Goal: Browse casually: Explore the website without a specific task or goal

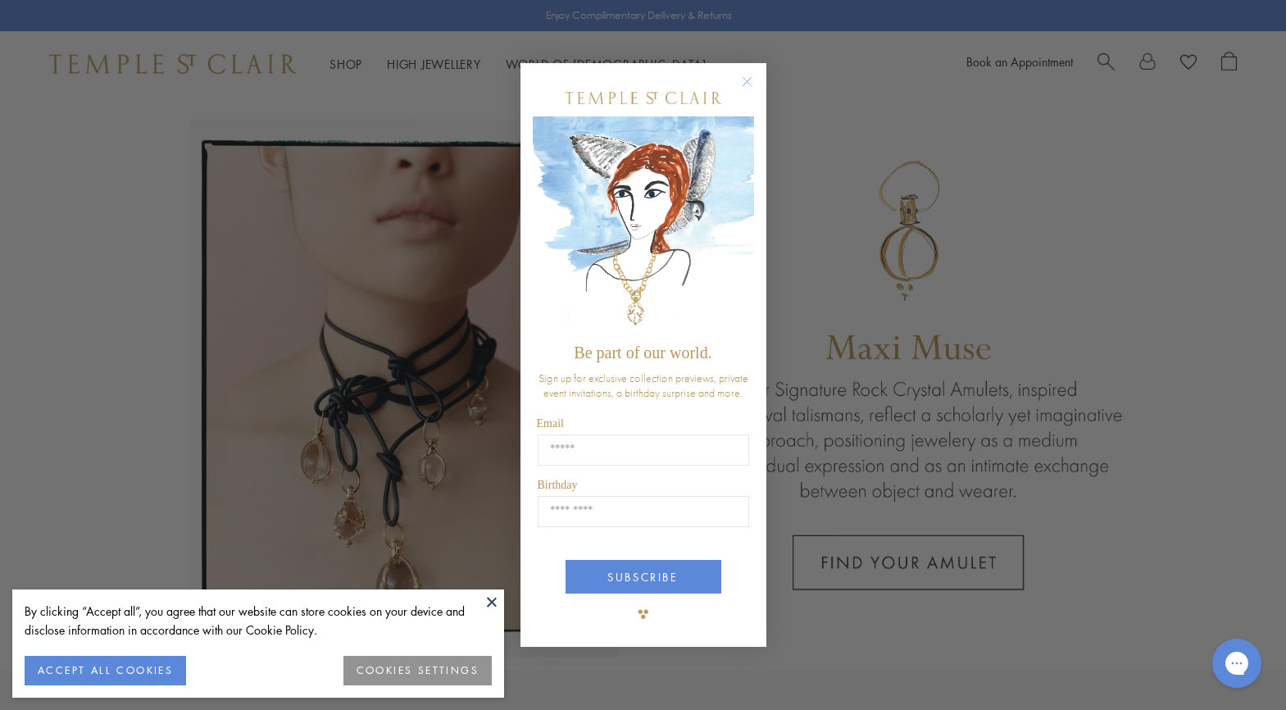
click at [748, 81] on circle "Close dialog" at bounding box center [747, 82] width 20 height 20
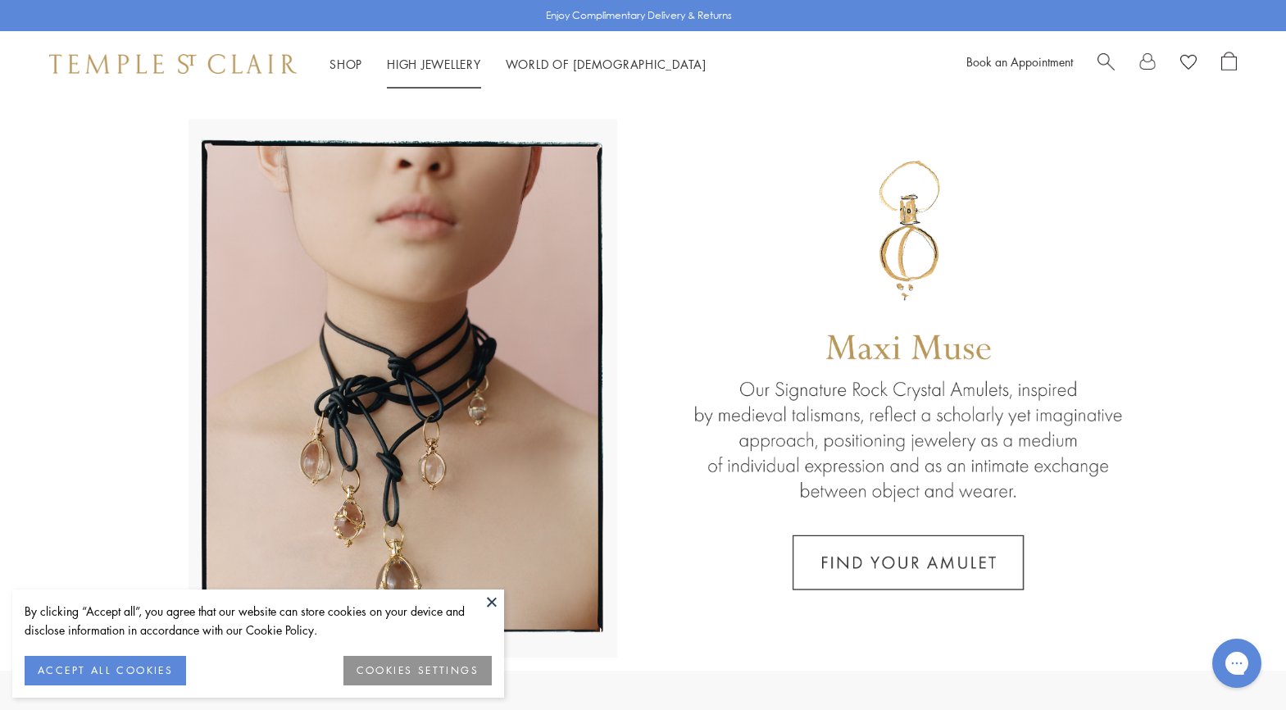
click at [432, 66] on link "High Jewellery High Jewellery" at bounding box center [434, 64] width 94 height 16
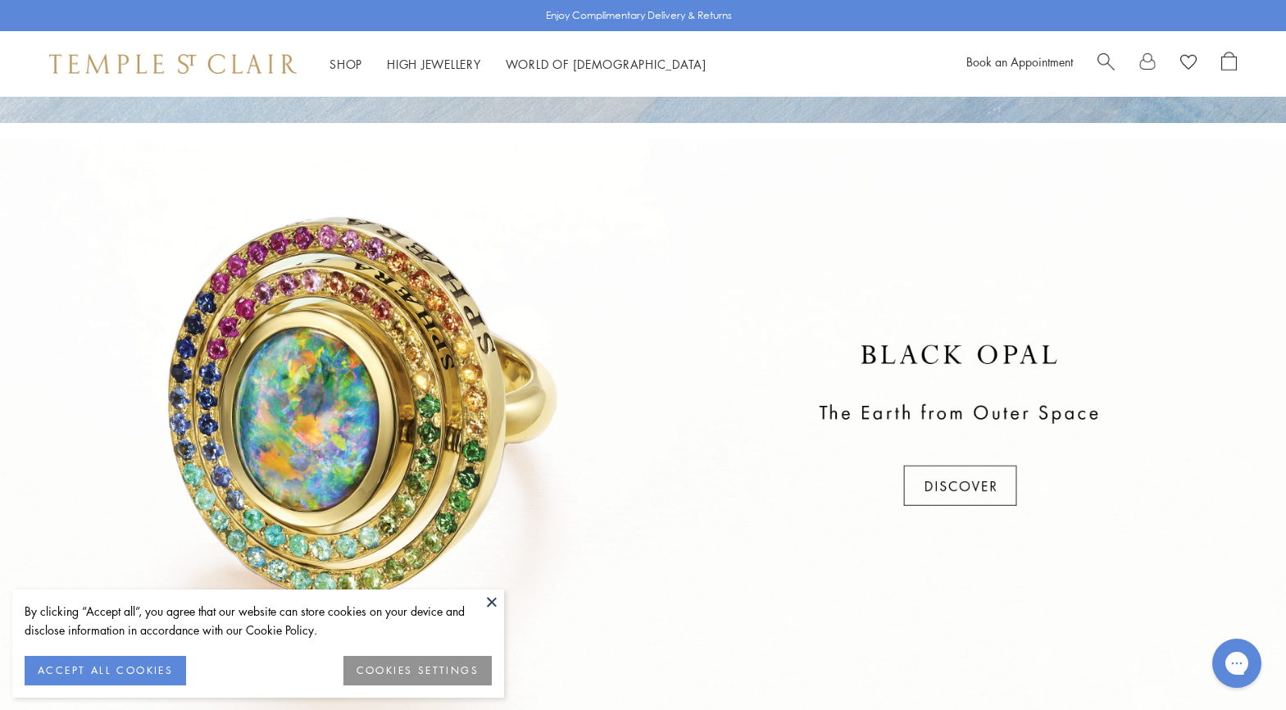
scroll to position [574, 0]
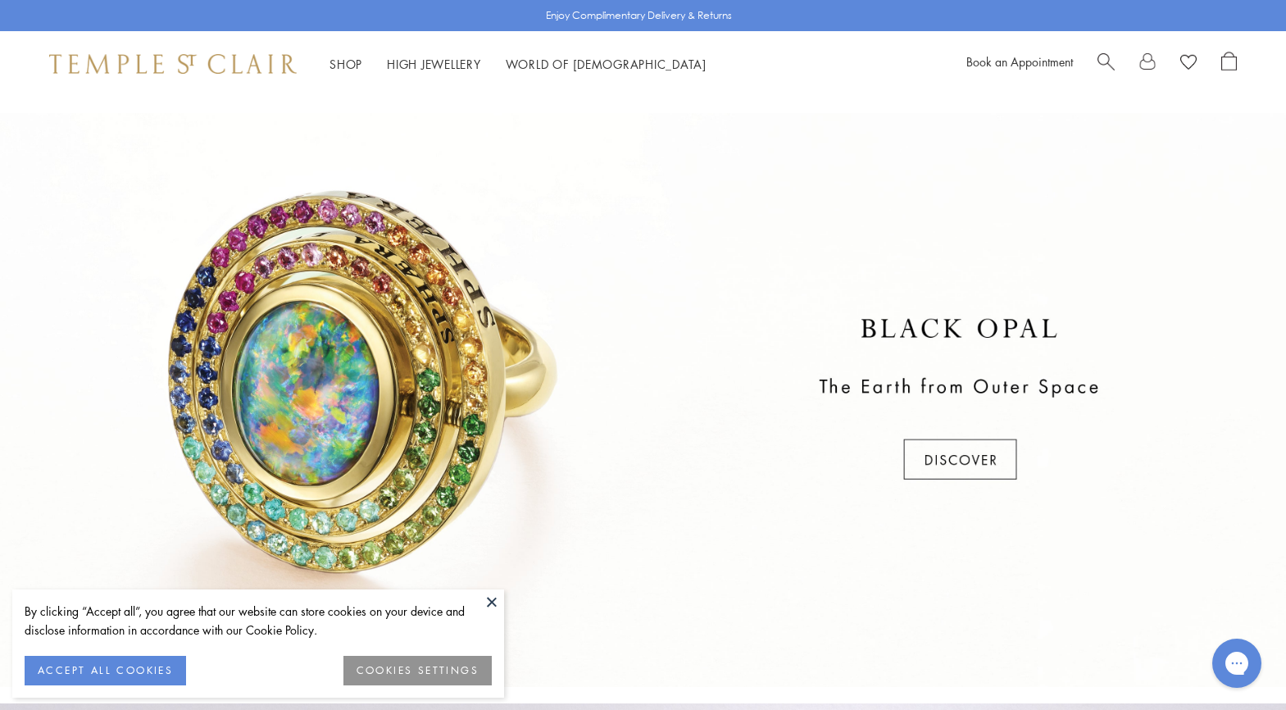
click at [491, 604] on button at bounding box center [491, 601] width 25 height 25
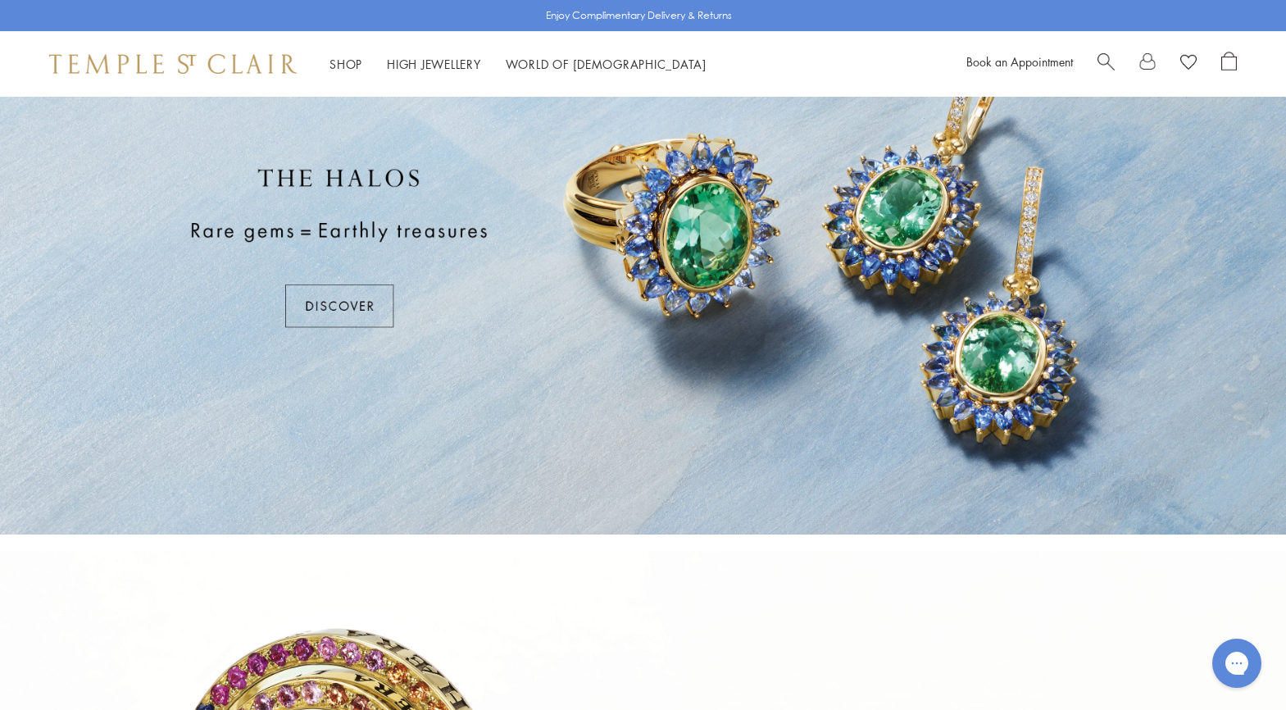
scroll to position [0, 0]
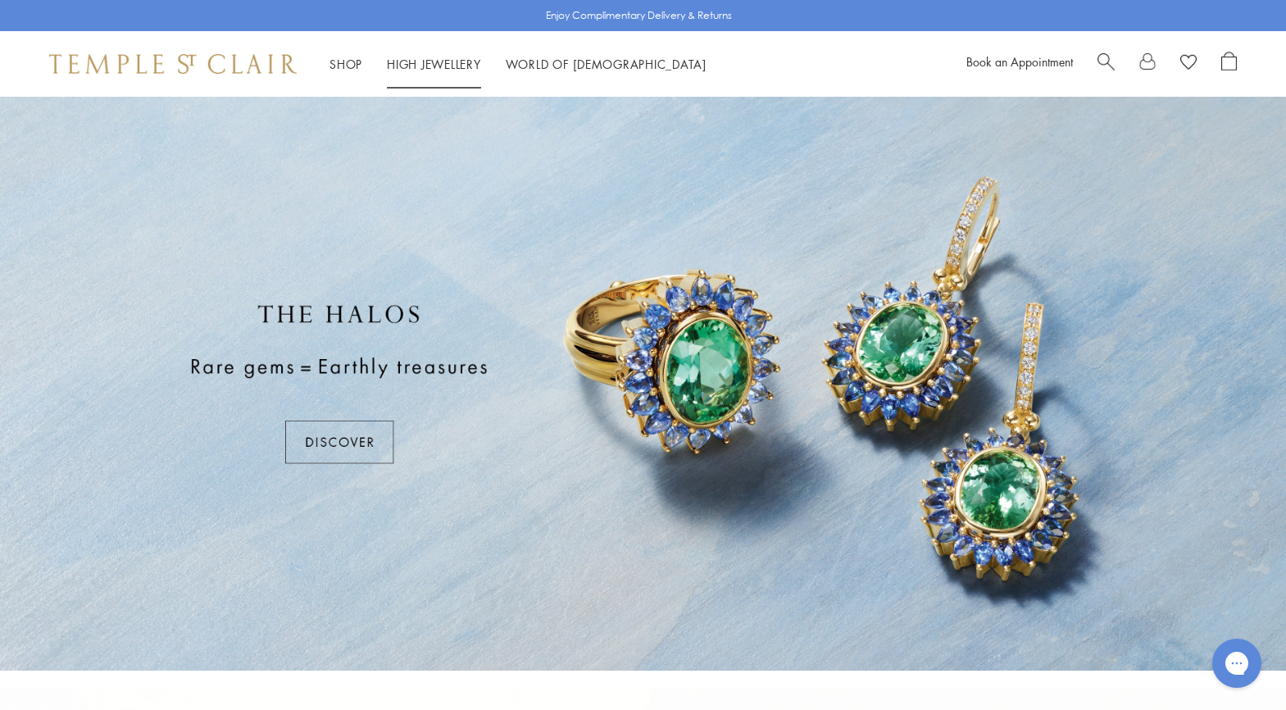
click at [447, 67] on link "High Jewellery High Jewellery" at bounding box center [434, 64] width 94 height 16
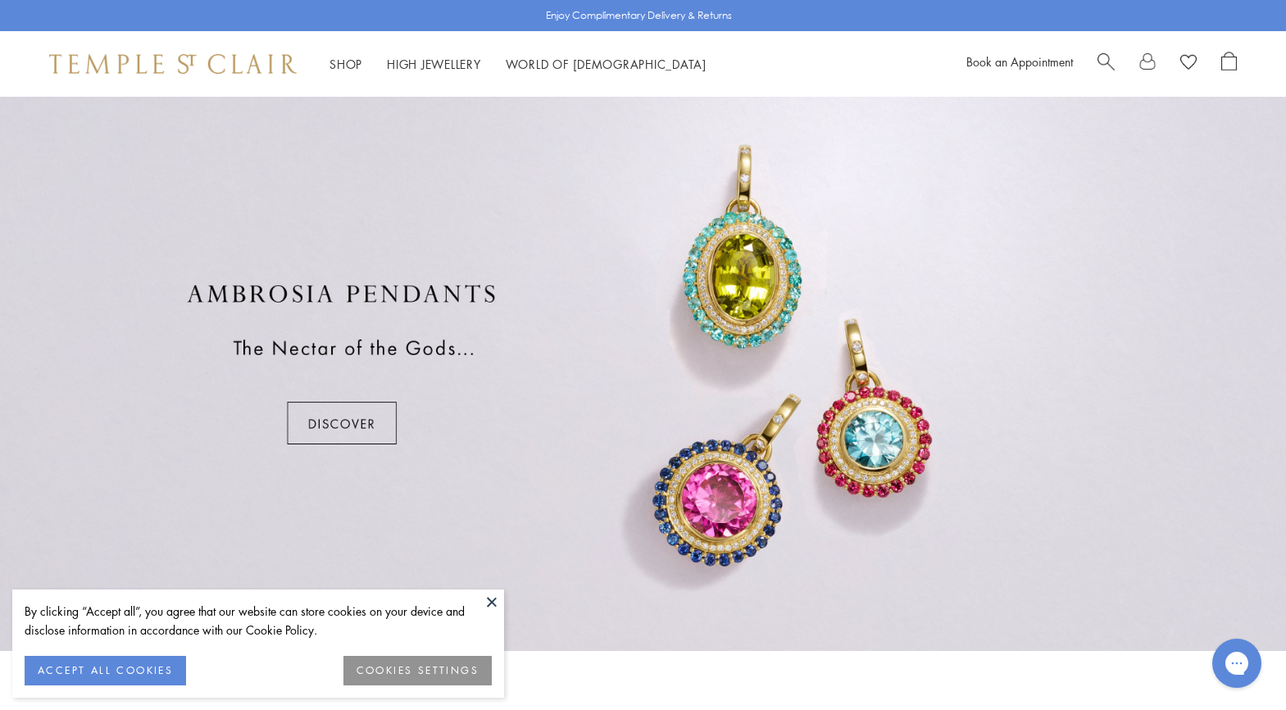
scroll to position [1229, 0]
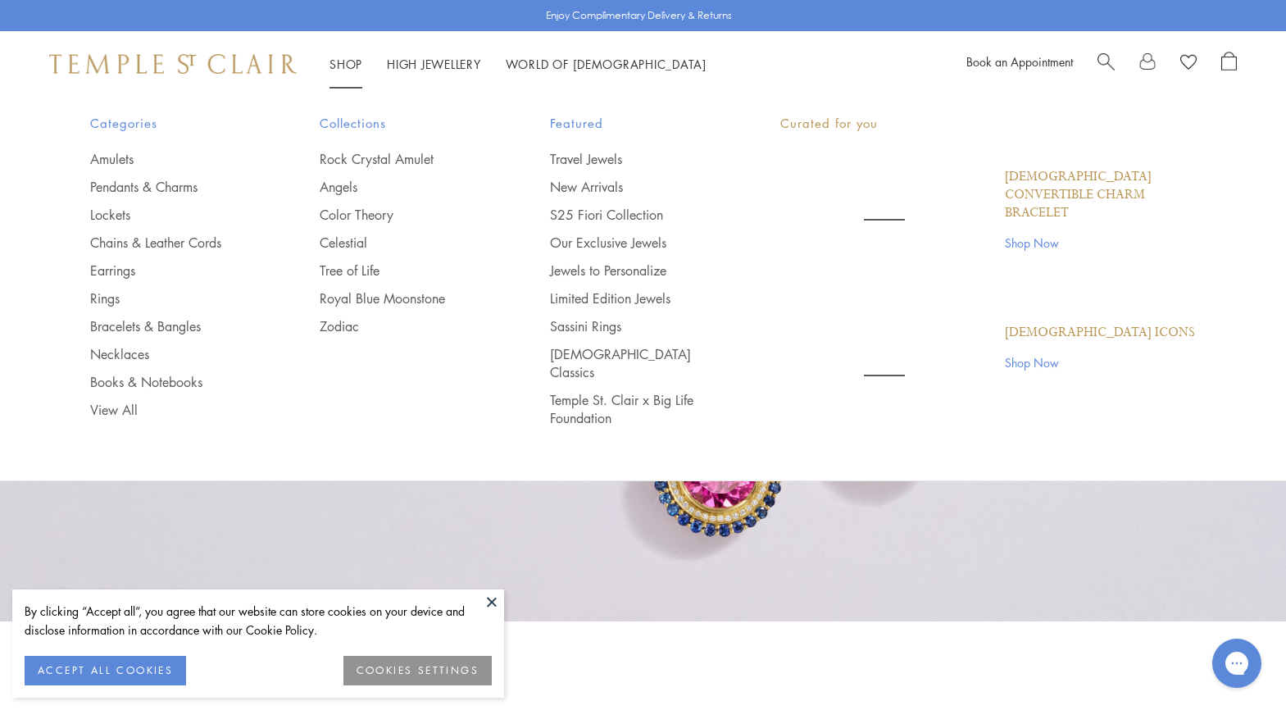
click at [349, 64] on link "Shop Shop" at bounding box center [345, 64] width 33 height 16
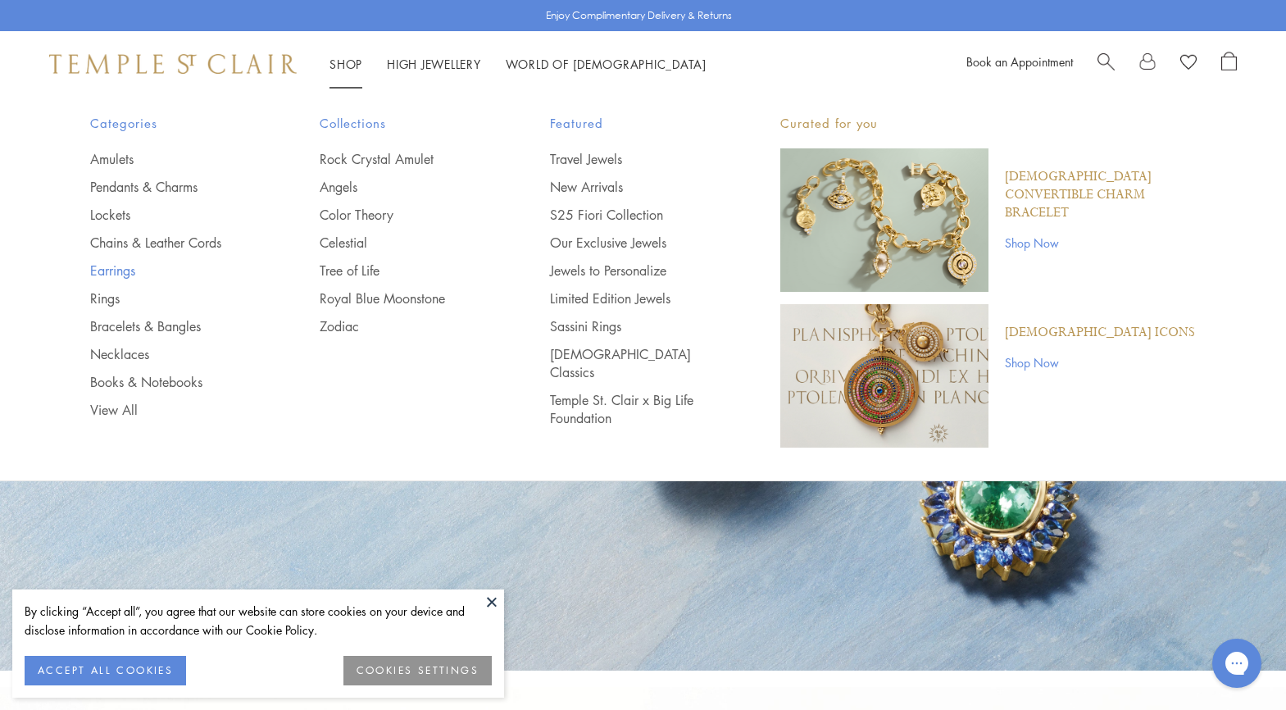
click at [120, 270] on link "Earrings" at bounding box center [172, 270] width 165 height 18
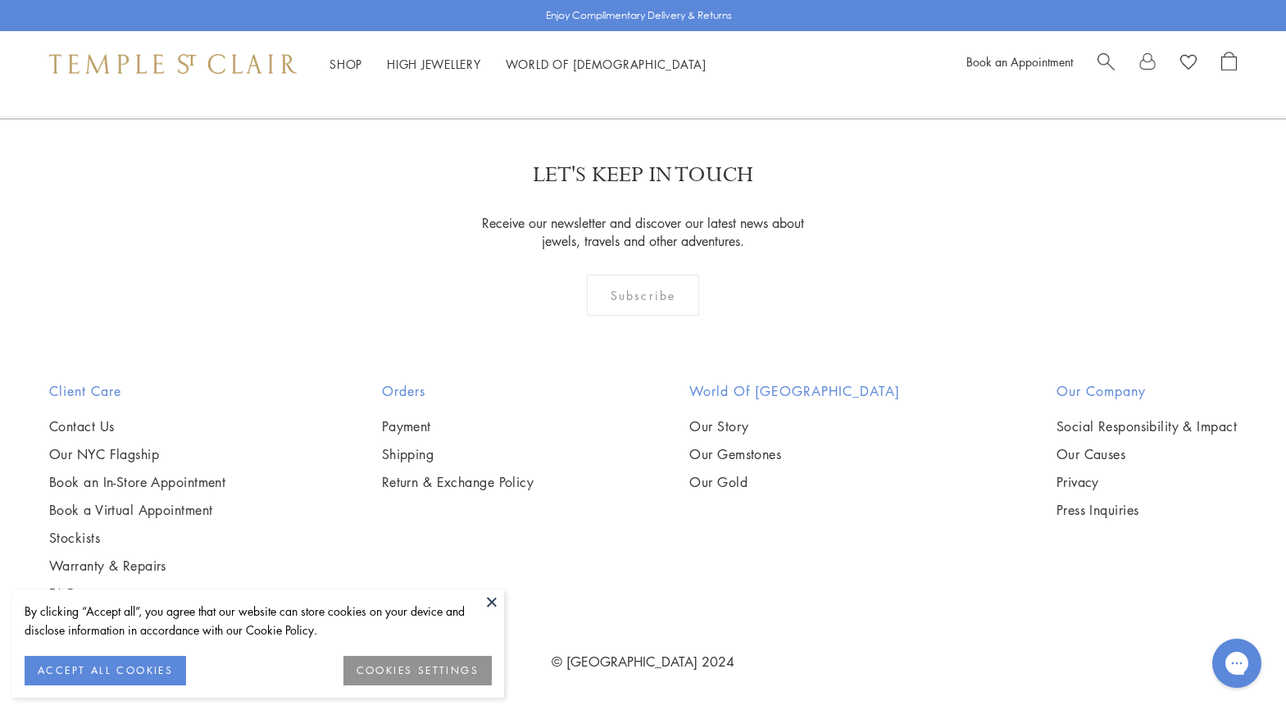
scroll to position [7949, 0]
click at [0, 0] on img at bounding box center [0, 0] width 0 height 0
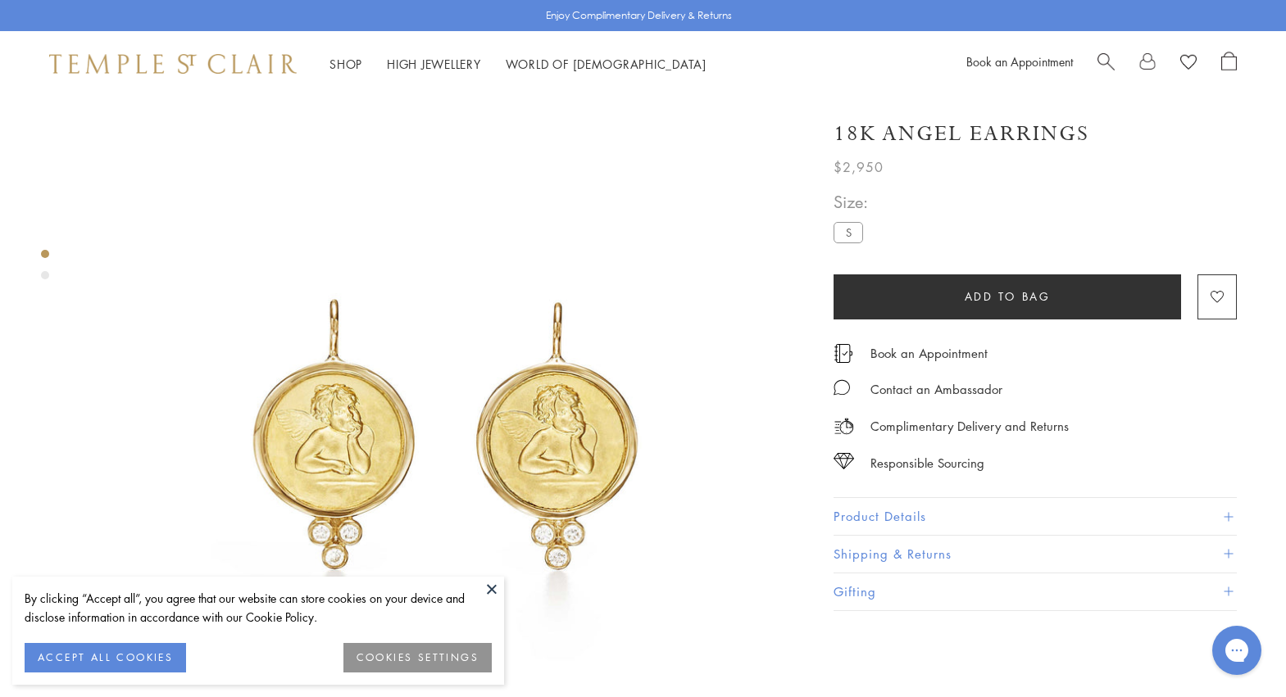
scroll to position [82, 0]
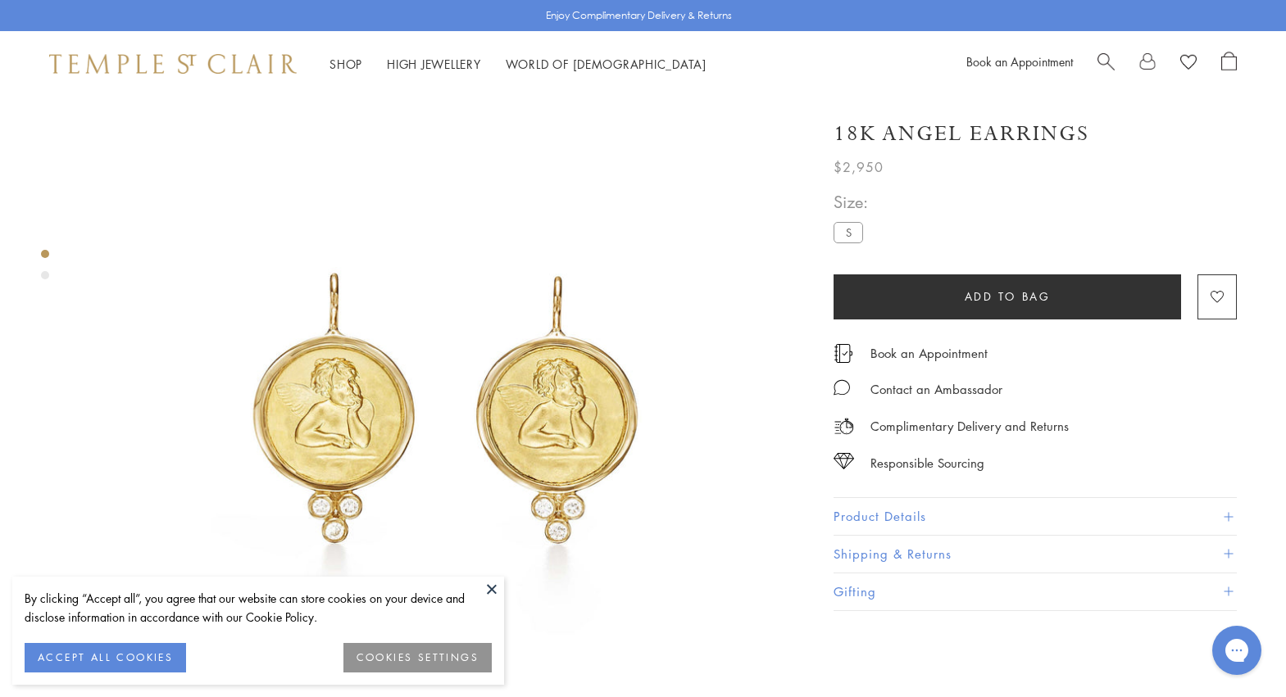
click at [492, 588] on button at bounding box center [491, 589] width 25 height 25
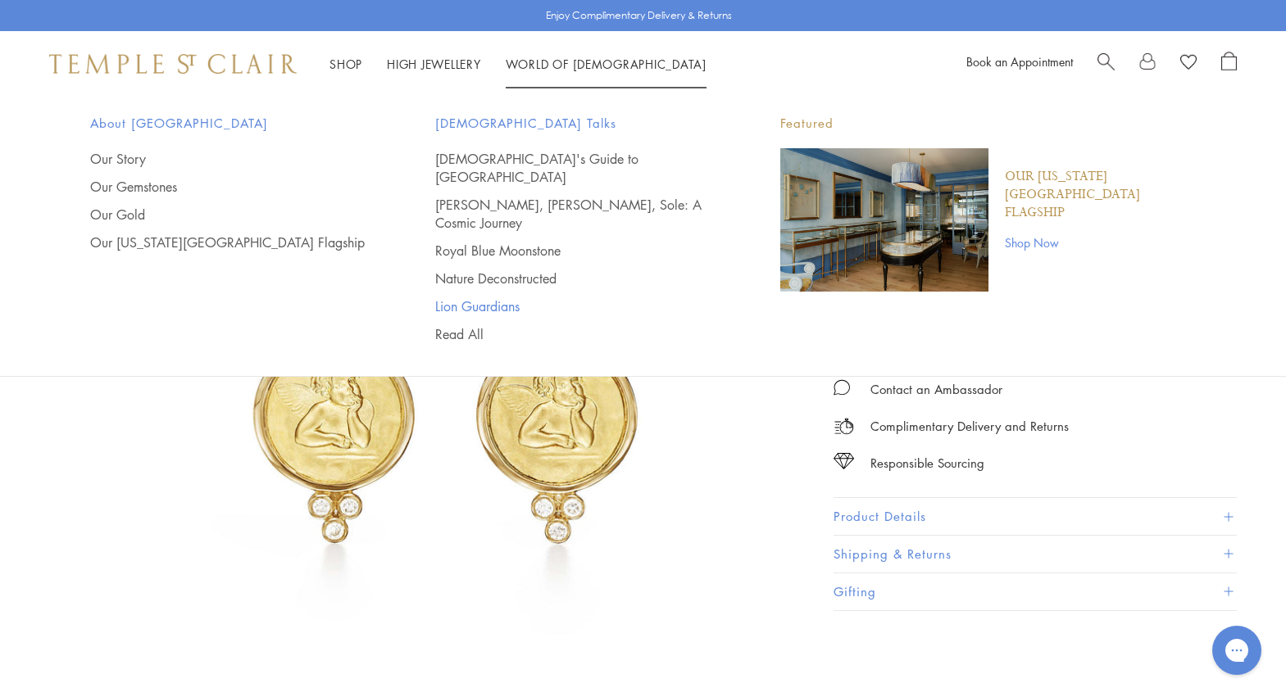
click at [479, 297] on link "Lion Guardians" at bounding box center [574, 306] width 279 height 18
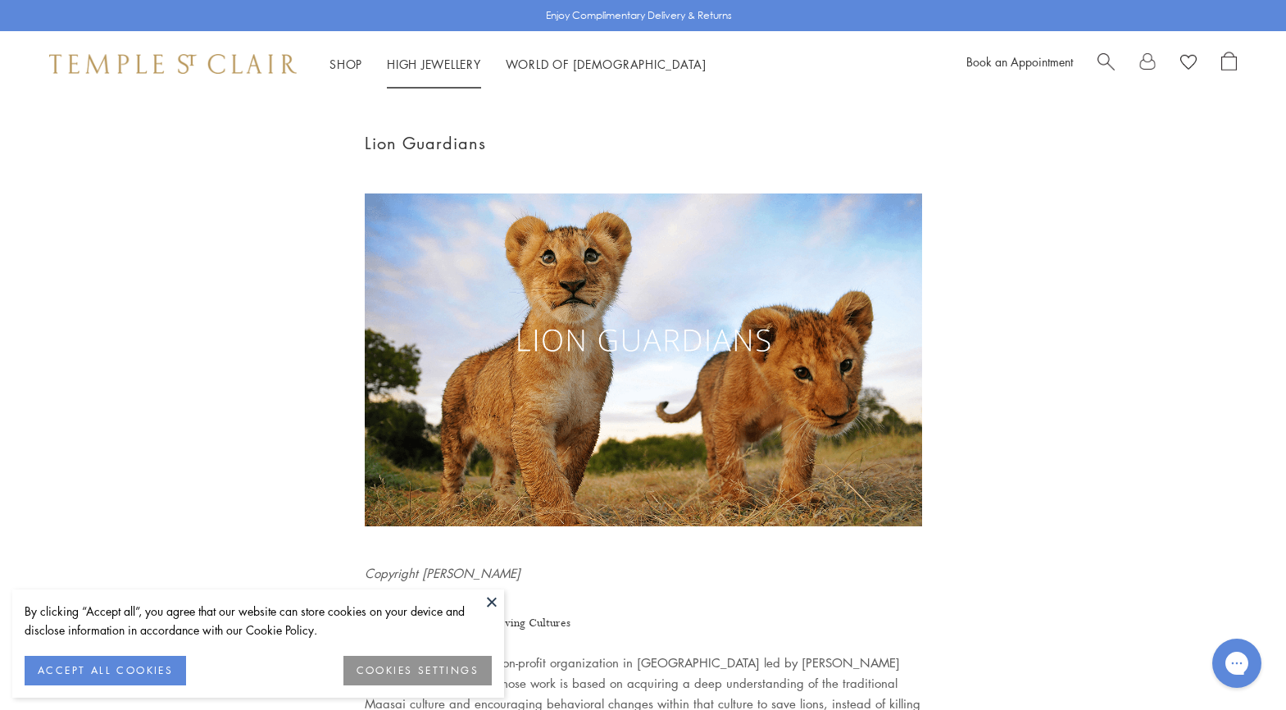
click at [410, 60] on link "High Jewellery High Jewellery" at bounding box center [434, 64] width 94 height 16
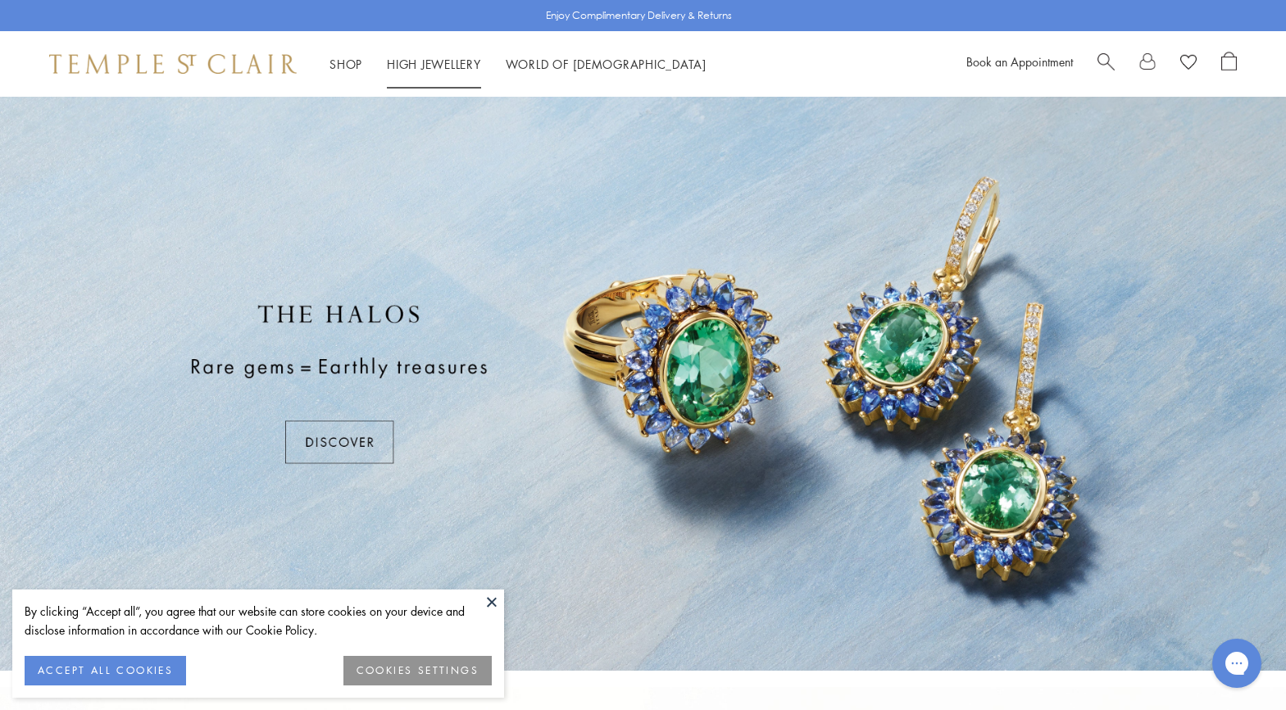
click at [449, 73] on li "High Jewellery High Jewellery" at bounding box center [434, 64] width 94 height 20
click at [448, 66] on link "High Jewellery High Jewellery" at bounding box center [434, 64] width 94 height 16
click at [493, 607] on button at bounding box center [491, 601] width 25 height 25
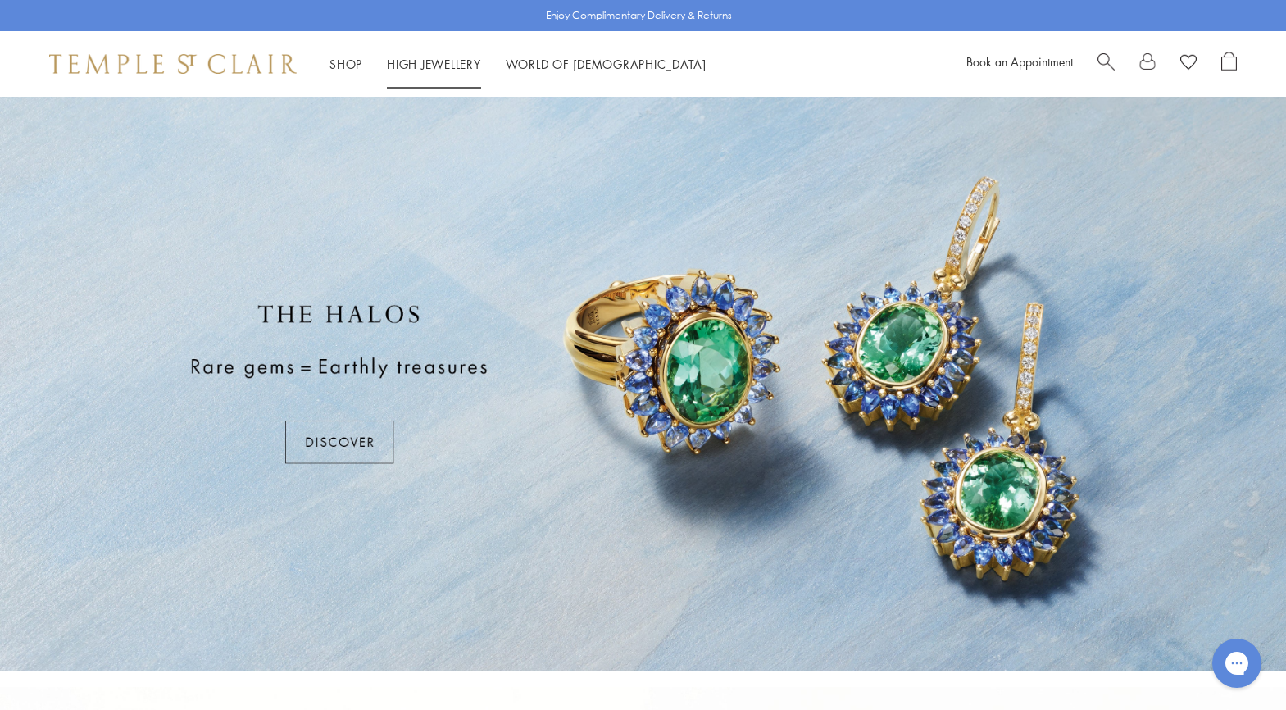
click at [433, 61] on link "High Jewellery High Jewellery" at bounding box center [434, 64] width 94 height 16
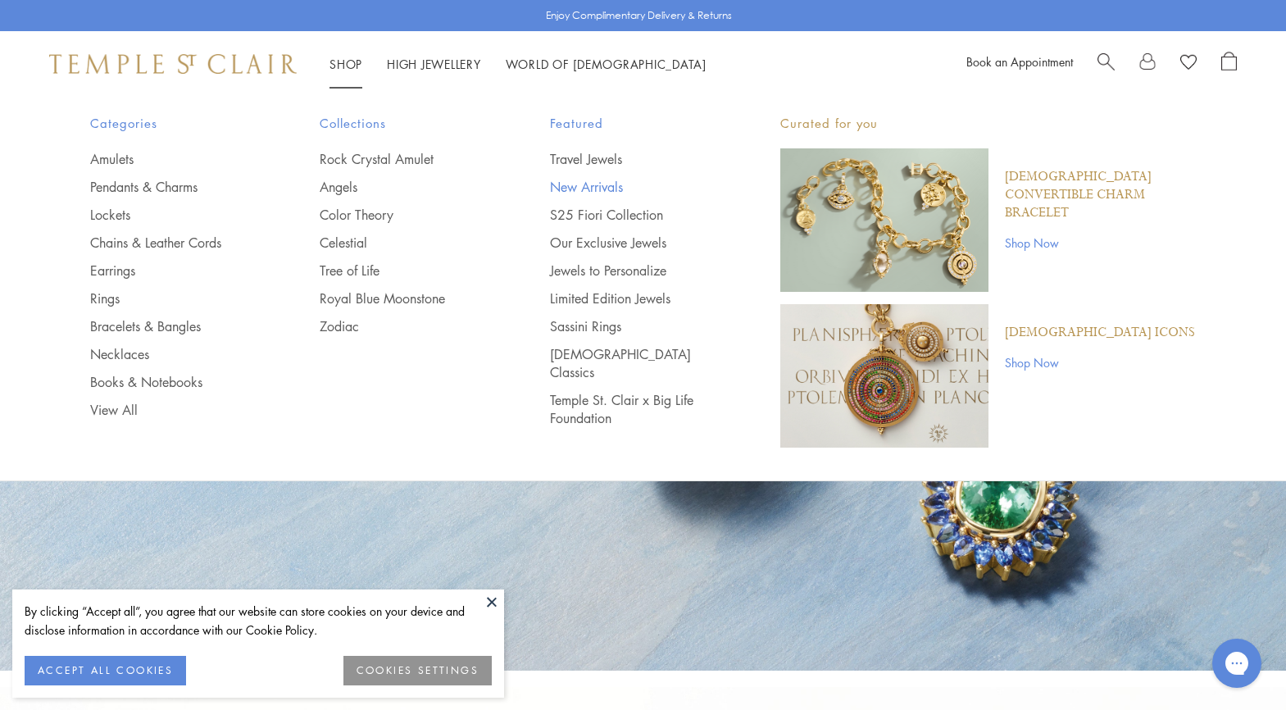
click at [597, 183] on link "New Arrivals" at bounding box center [632, 187] width 165 height 18
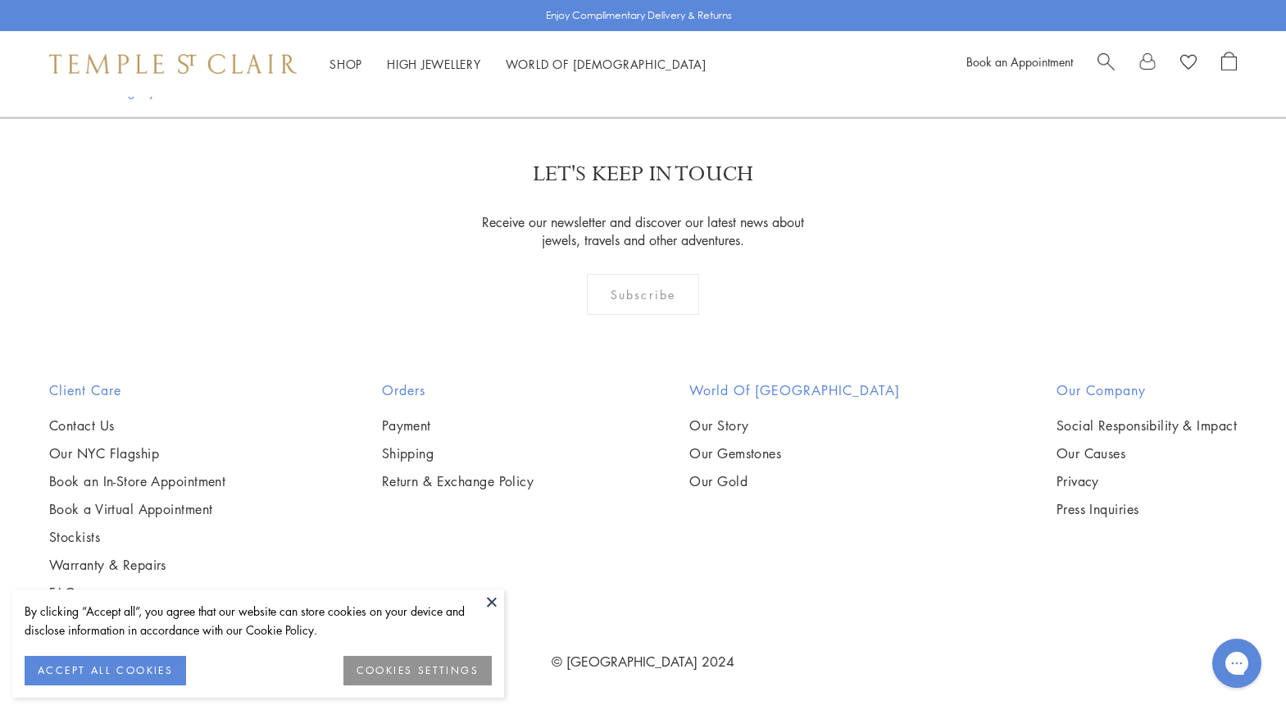
scroll to position [1311, 0]
click at [0, 0] on img at bounding box center [0, 0] width 0 height 0
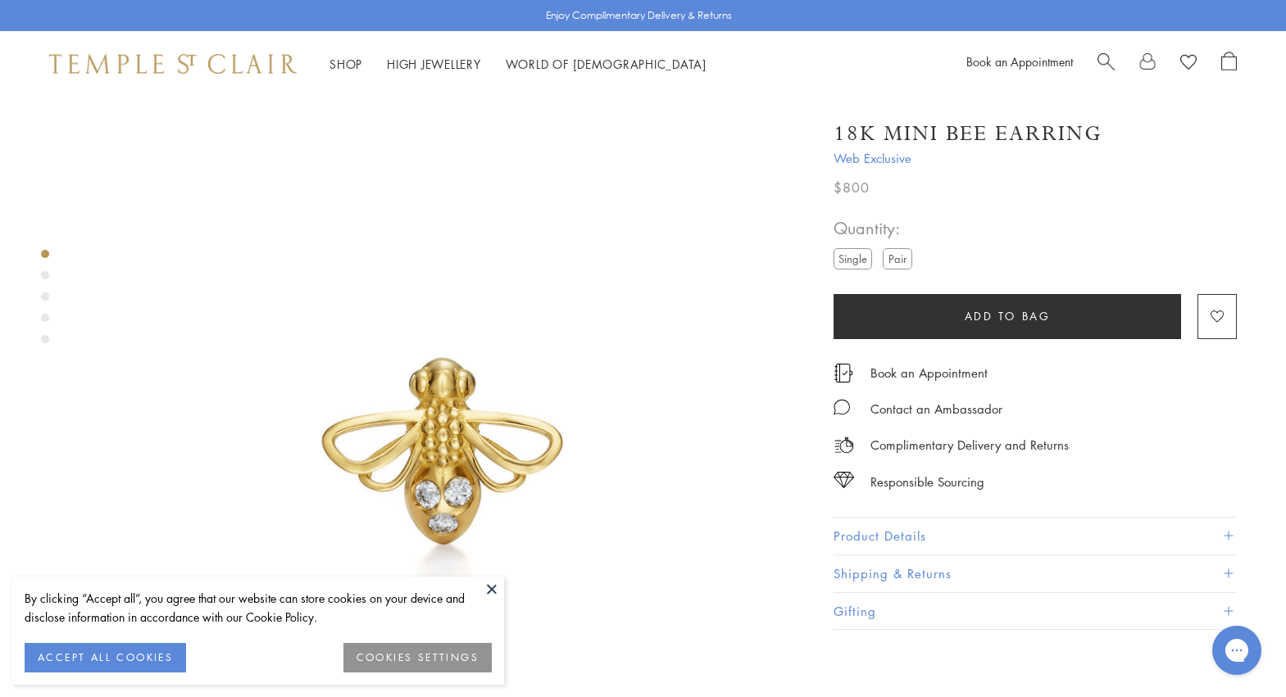
click at [484, 590] on button at bounding box center [491, 589] width 25 height 25
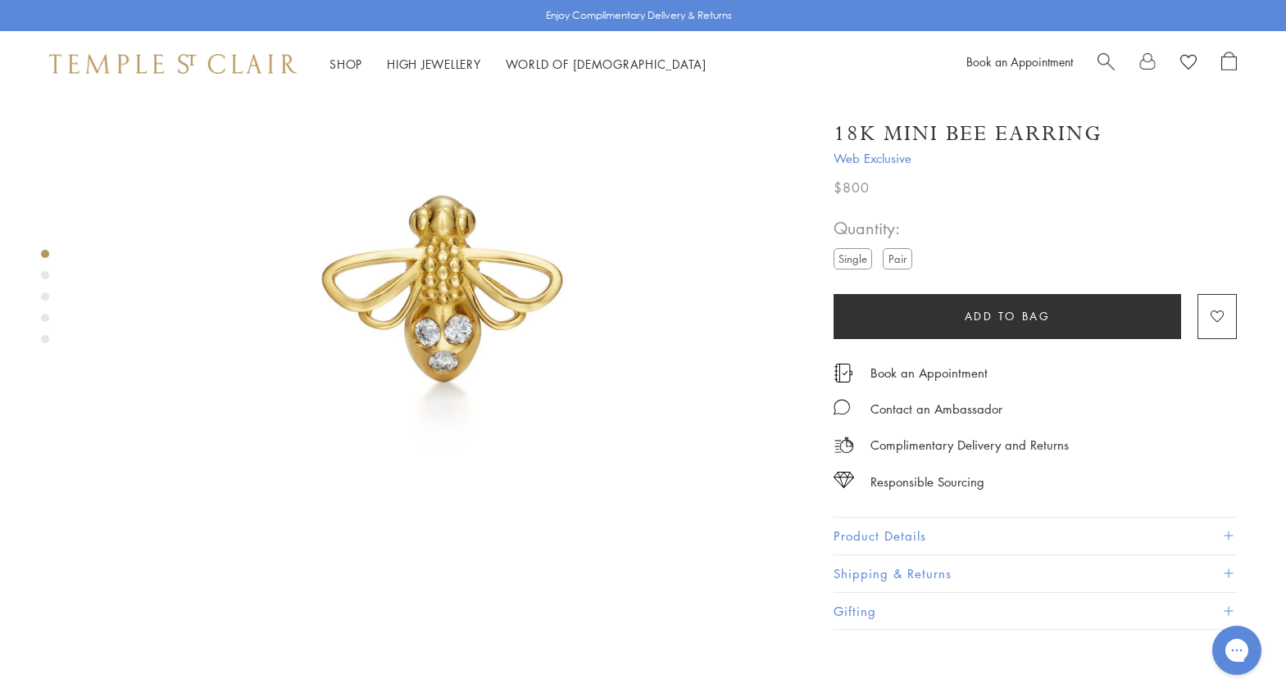
scroll to position [164, 0]
click at [44, 275] on div "Product gallery navigation" at bounding box center [45, 275] width 8 height 8
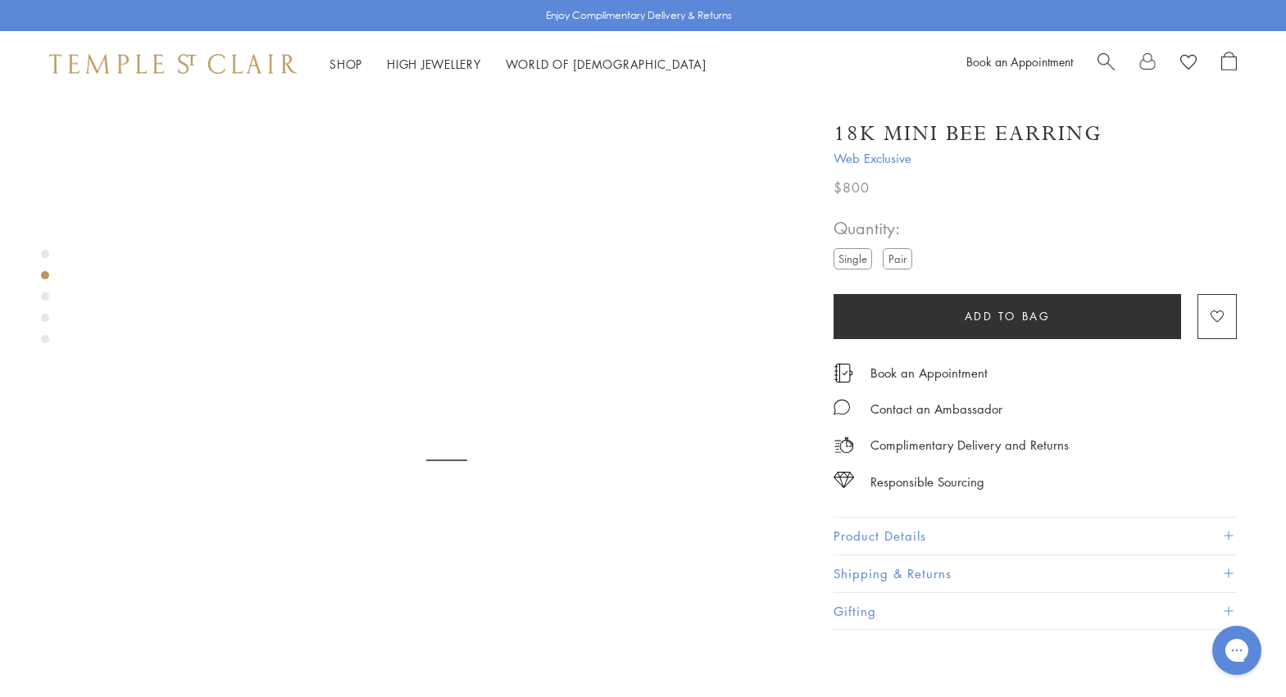
scroll to position [760, 0]
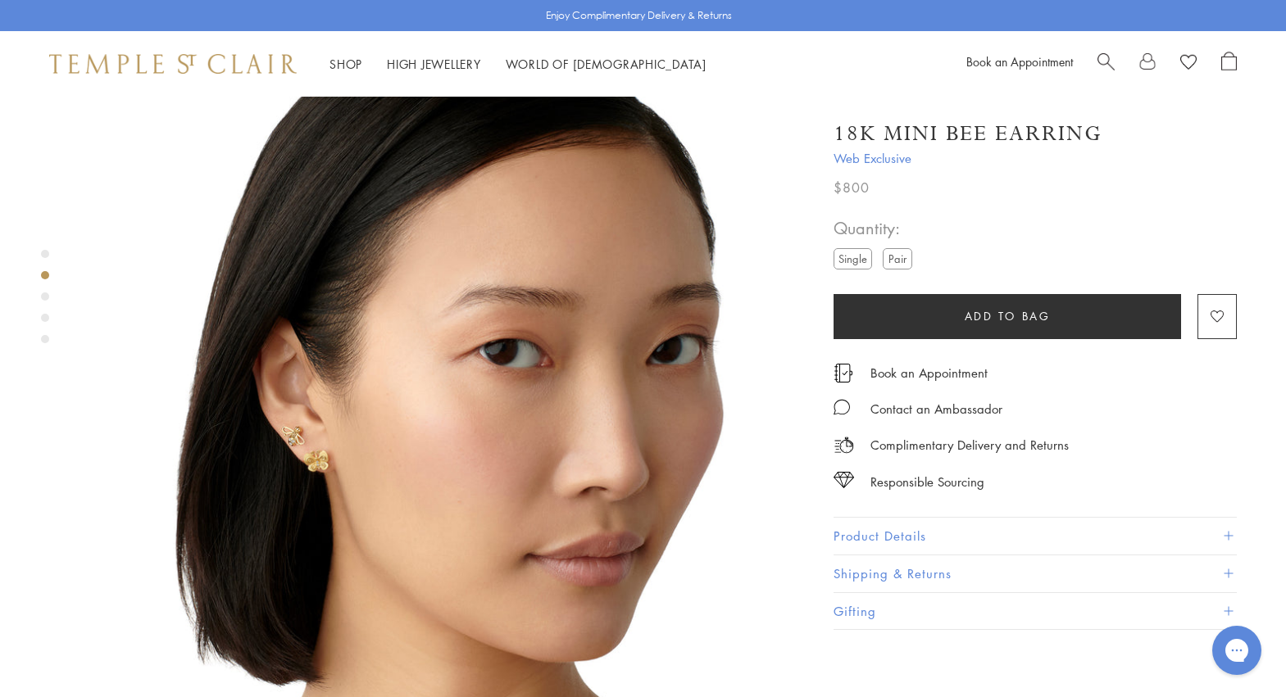
click at [44, 299] on div "Product gallery navigation" at bounding box center [45, 297] width 8 height 8
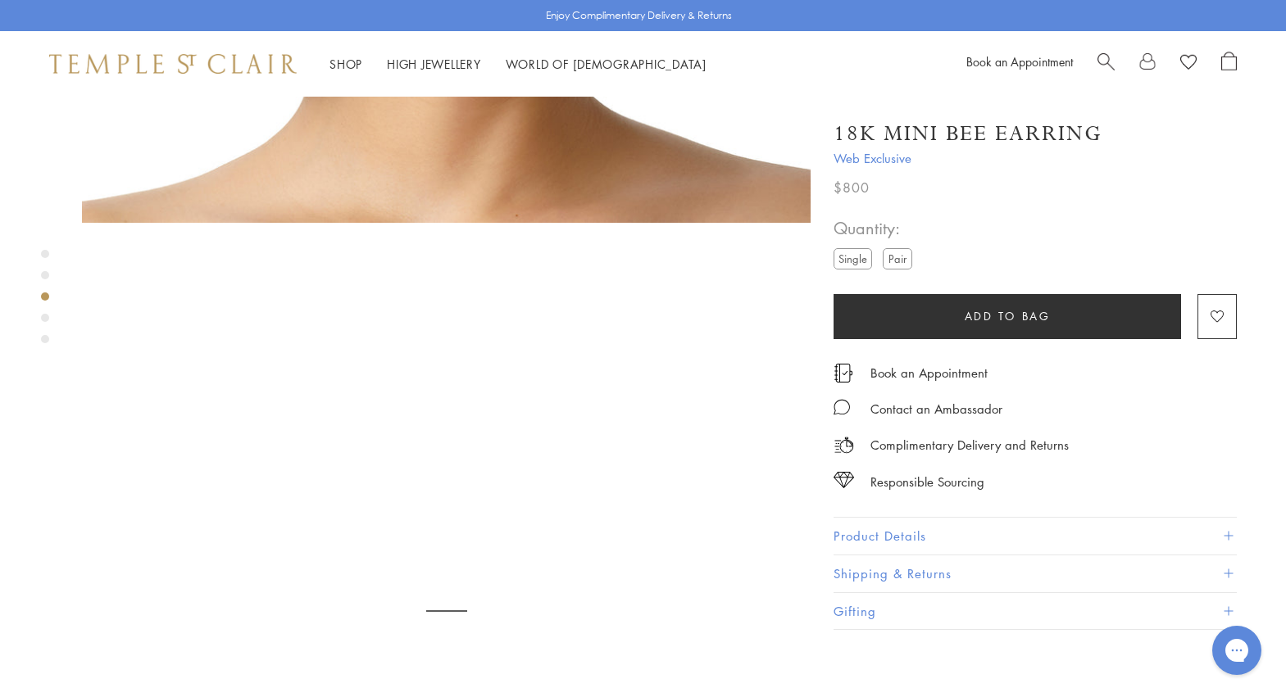
scroll to position [1488, 0]
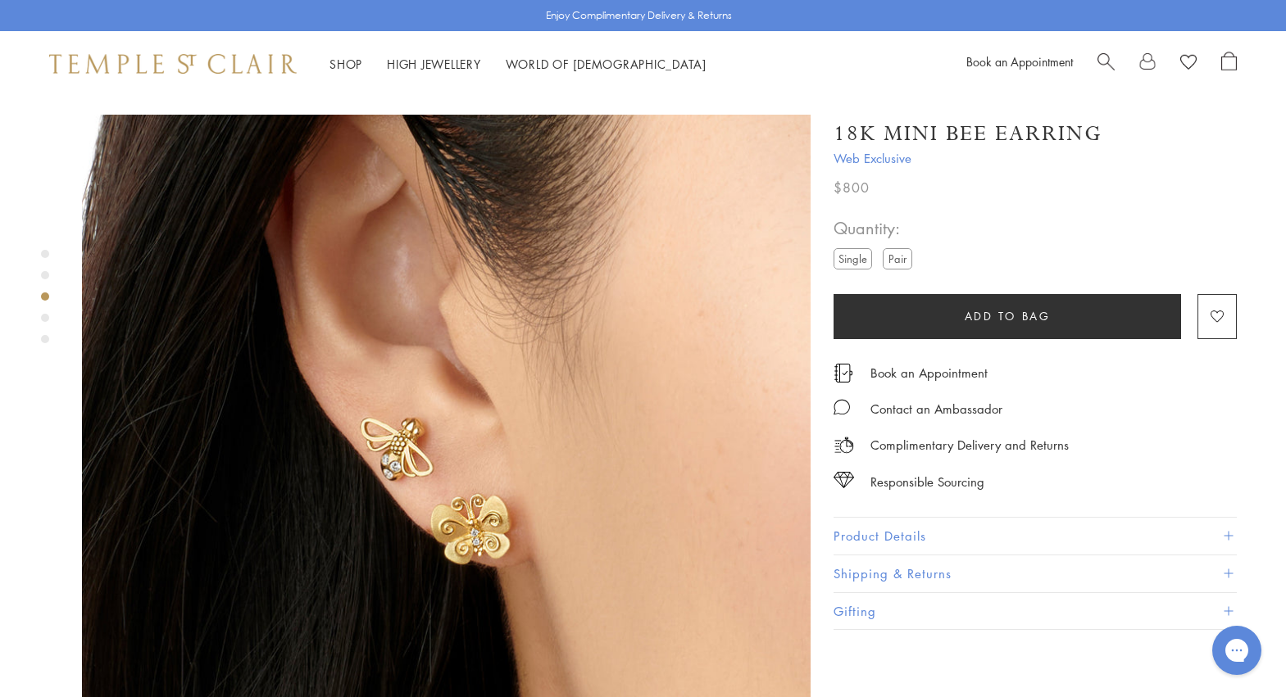
click at [44, 318] on div "Product gallery navigation" at bounding box center [45, 318] width 8 height 8
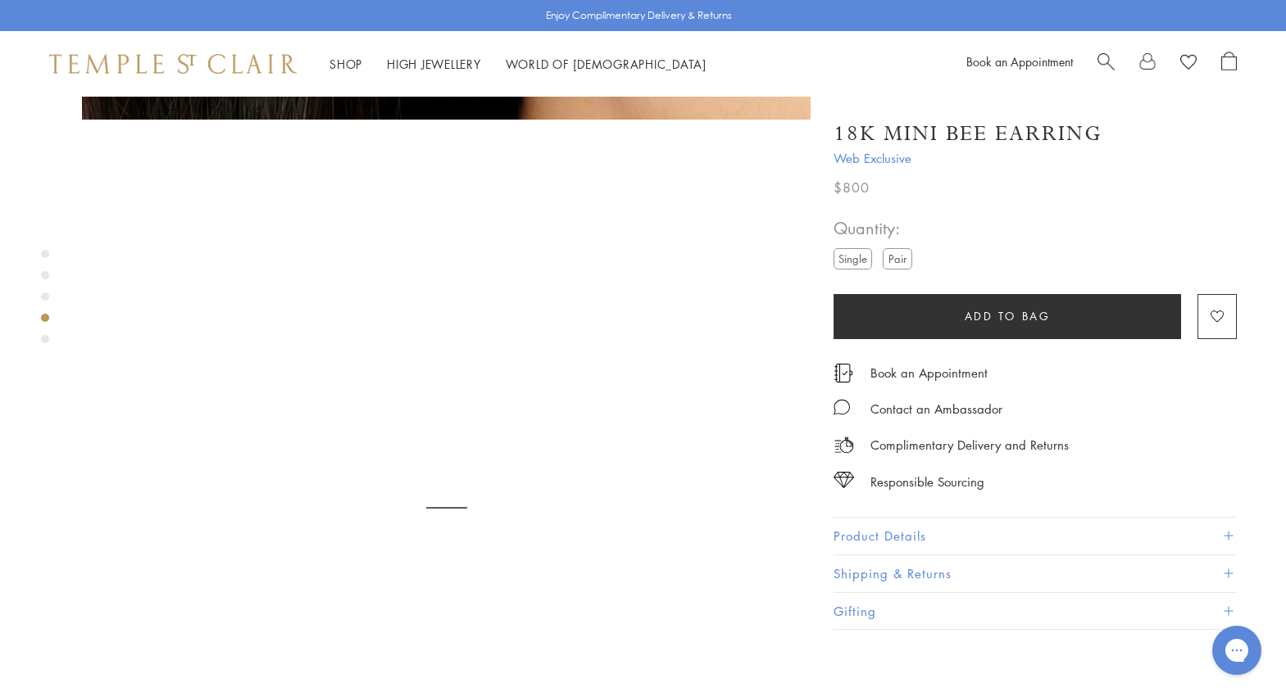
scroll to position [2217, 0]
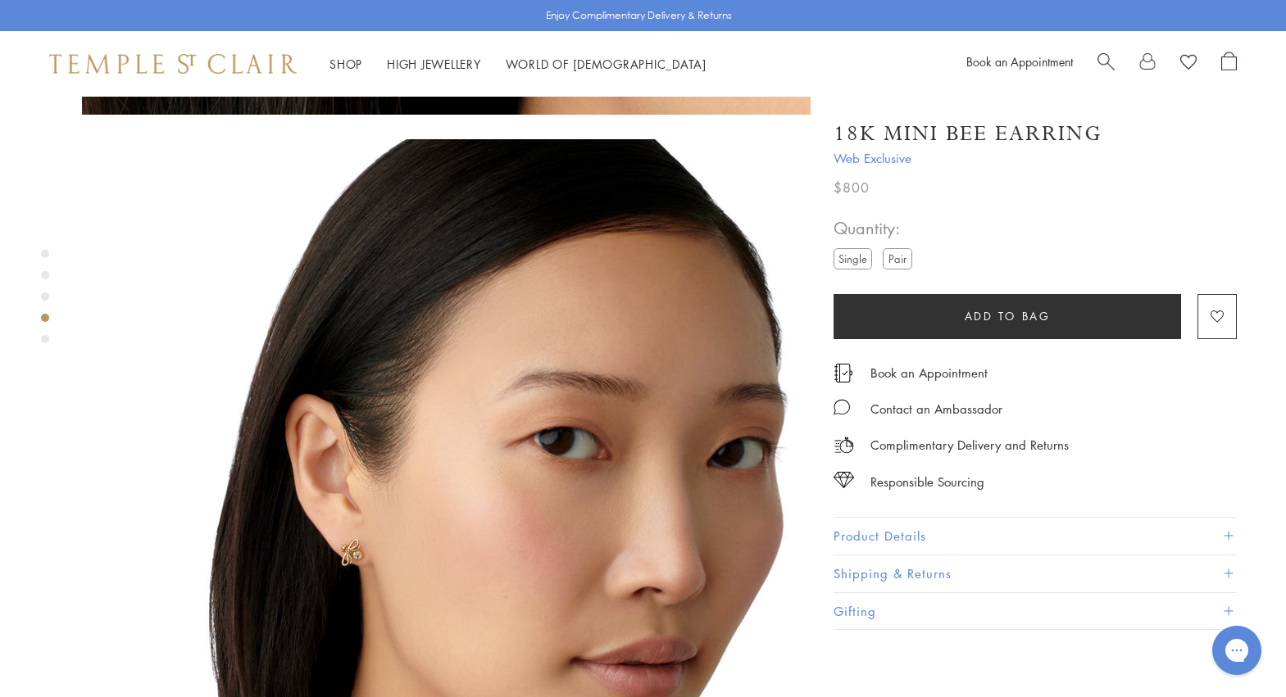
click at [43, 345] on div "Product gallery navigation" at bounding box center [45, 301] width 8 height 111
click at [45, 342] on div "Product gallery navigation" at bounding box center [45, 339] width 8 height 8
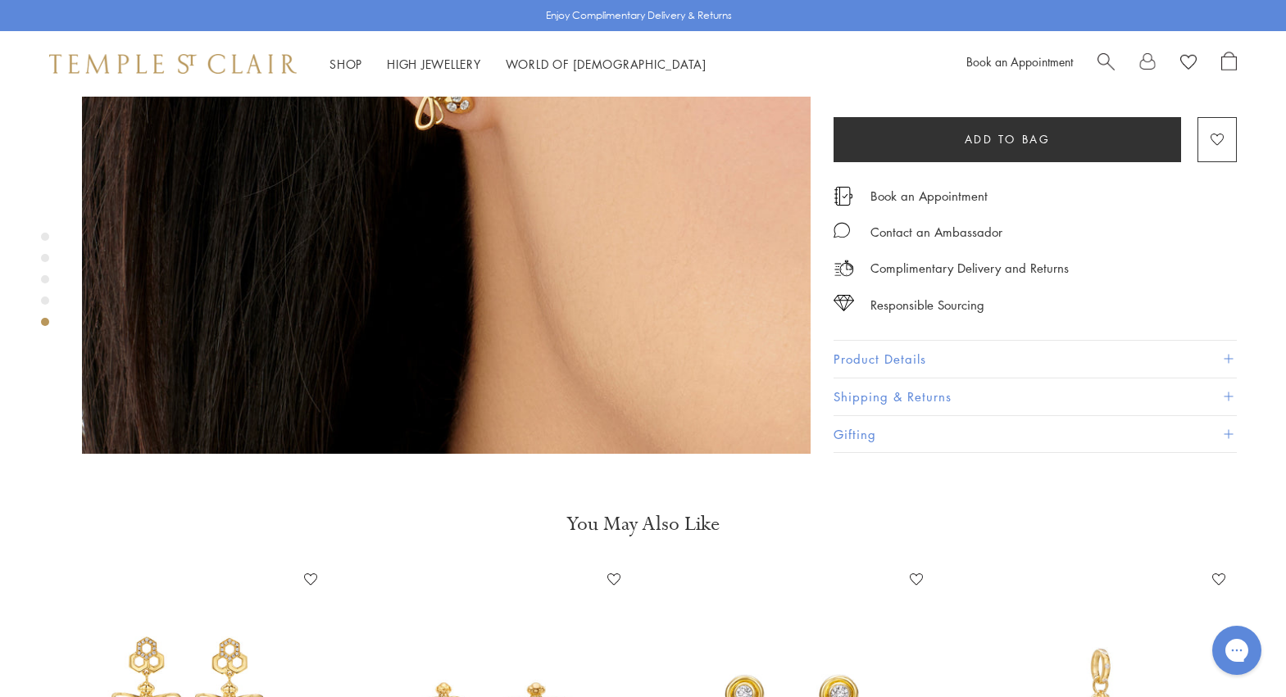
scroll to position [3355, 0]
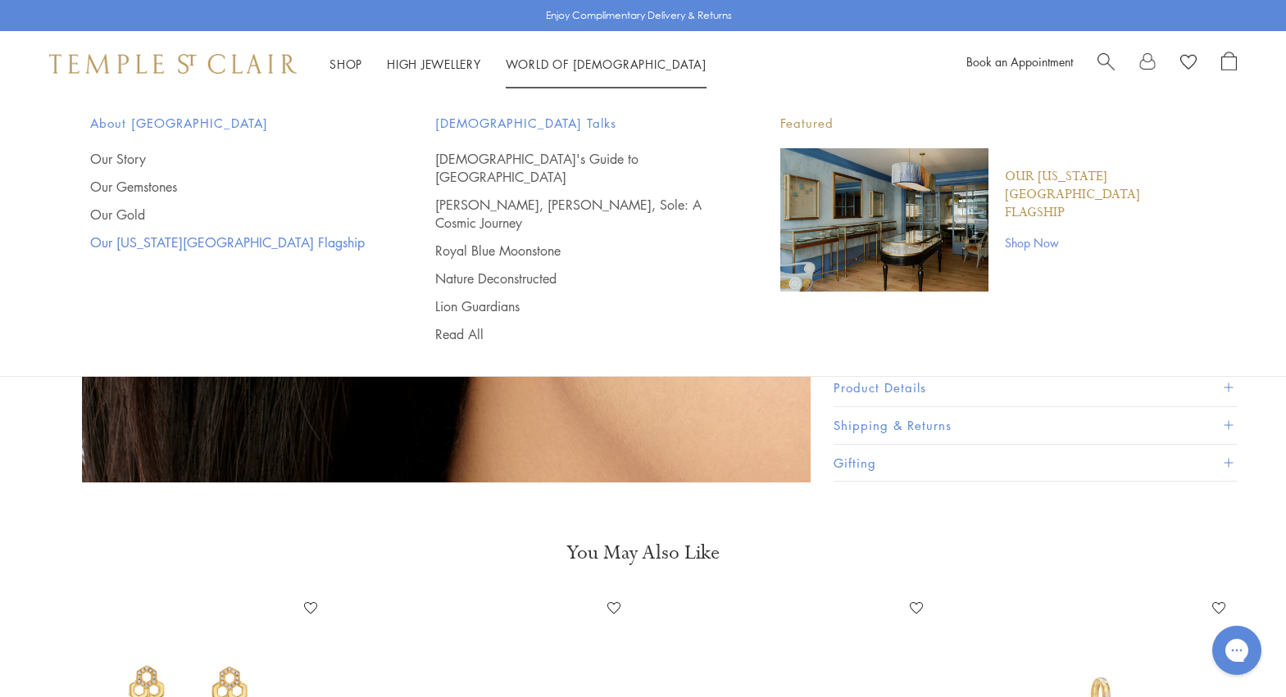
click at [193, 243] on link "Our [US_STATE][GEOGRAPHIC_DATA] Flagship" at bounding box center [229, 243] width 279 height 18
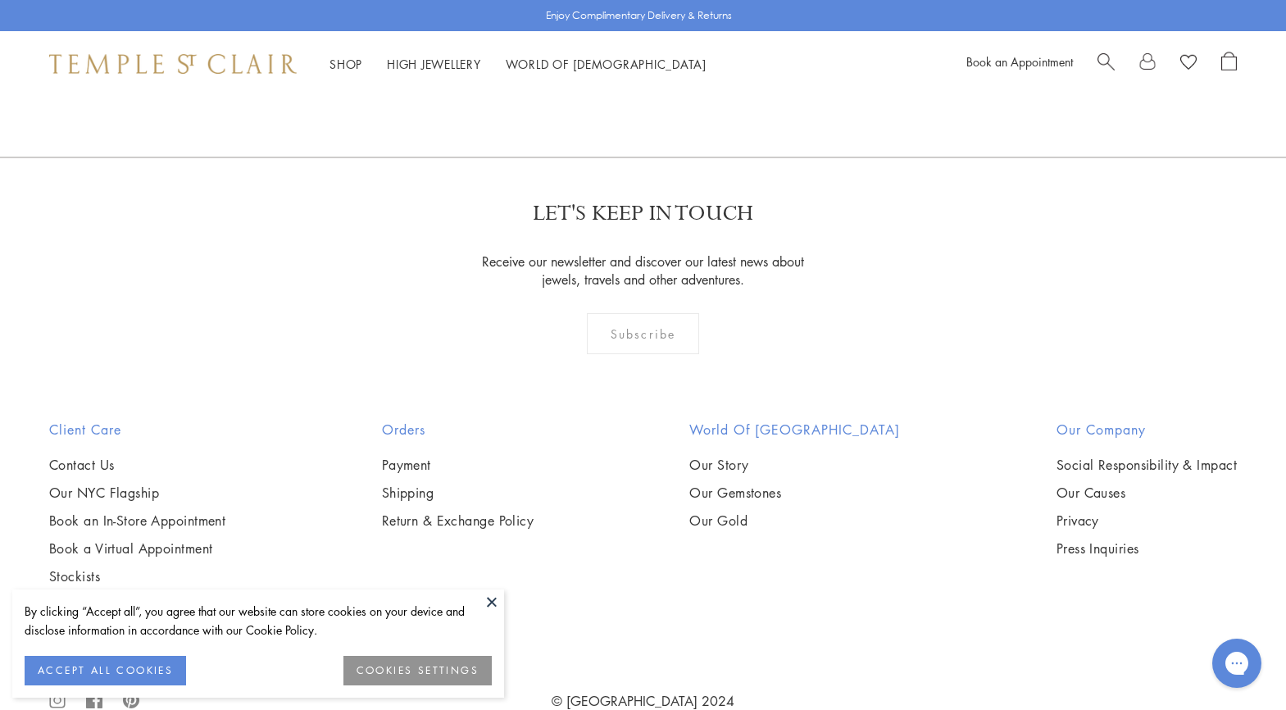
scroll to position [1450, 0]
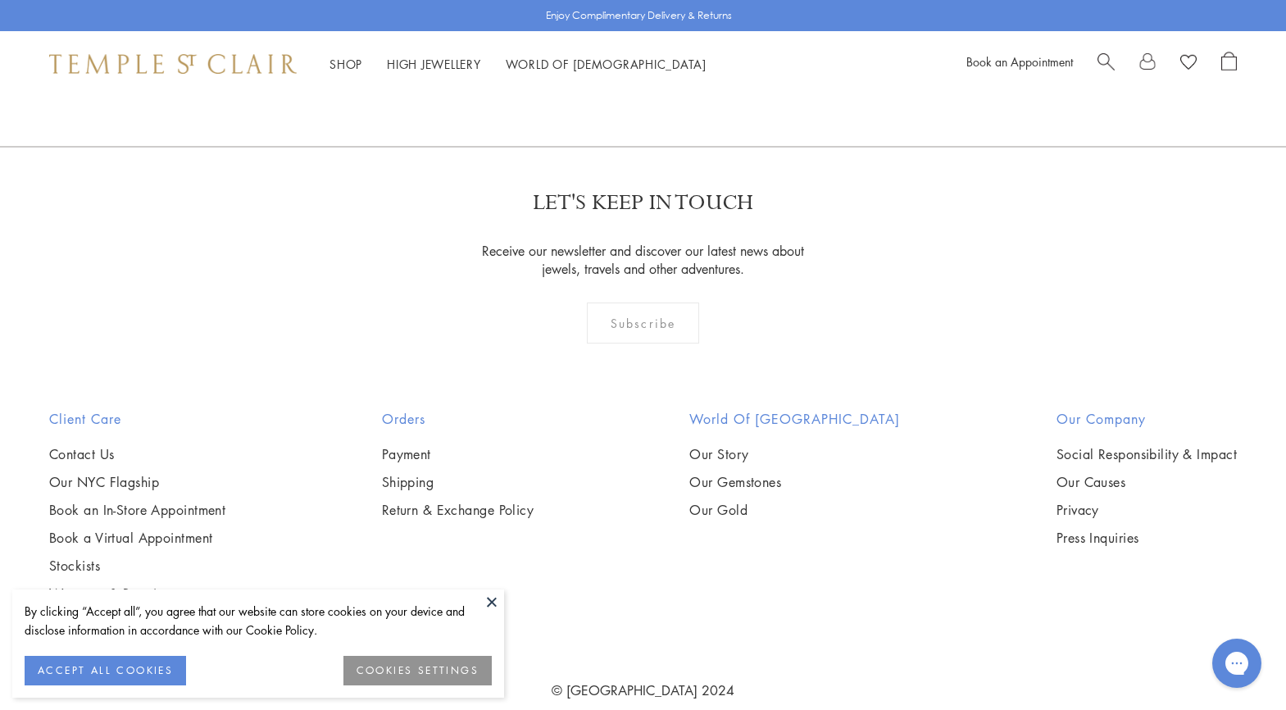
click at [493, 605] on button at bounding box center [491, 601] width 25 height 25
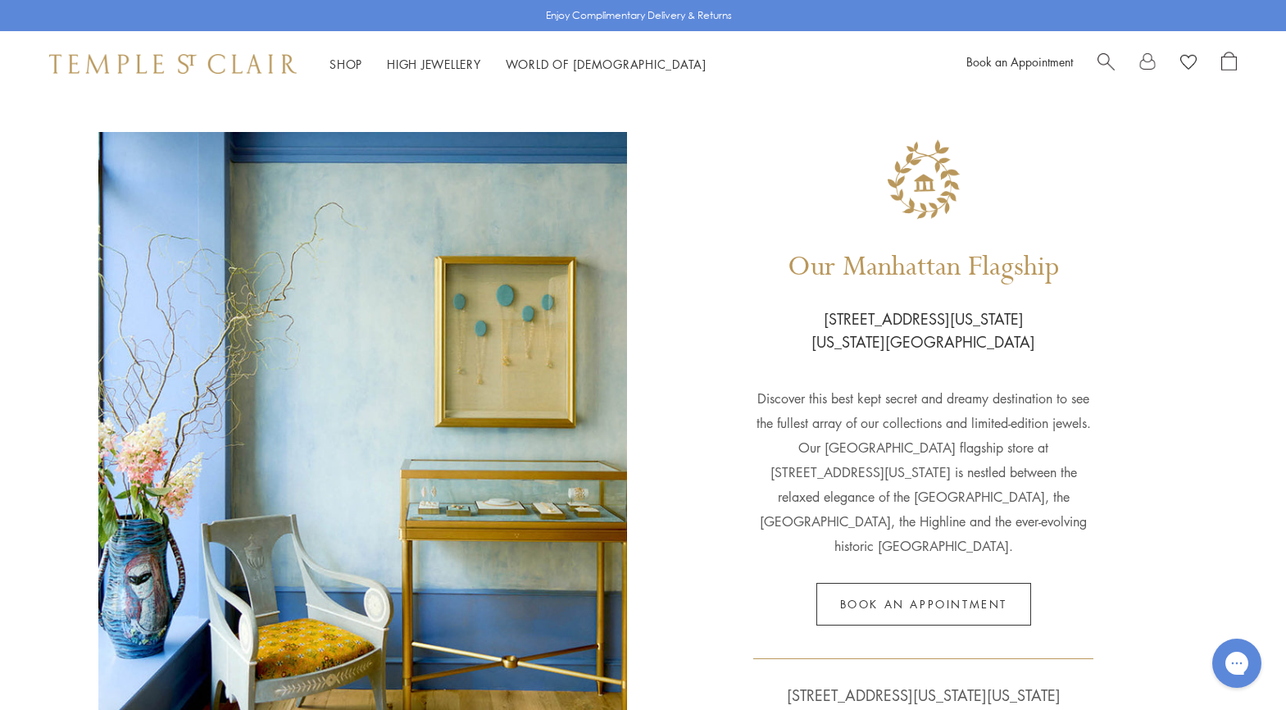
scroll to position [0, 0]
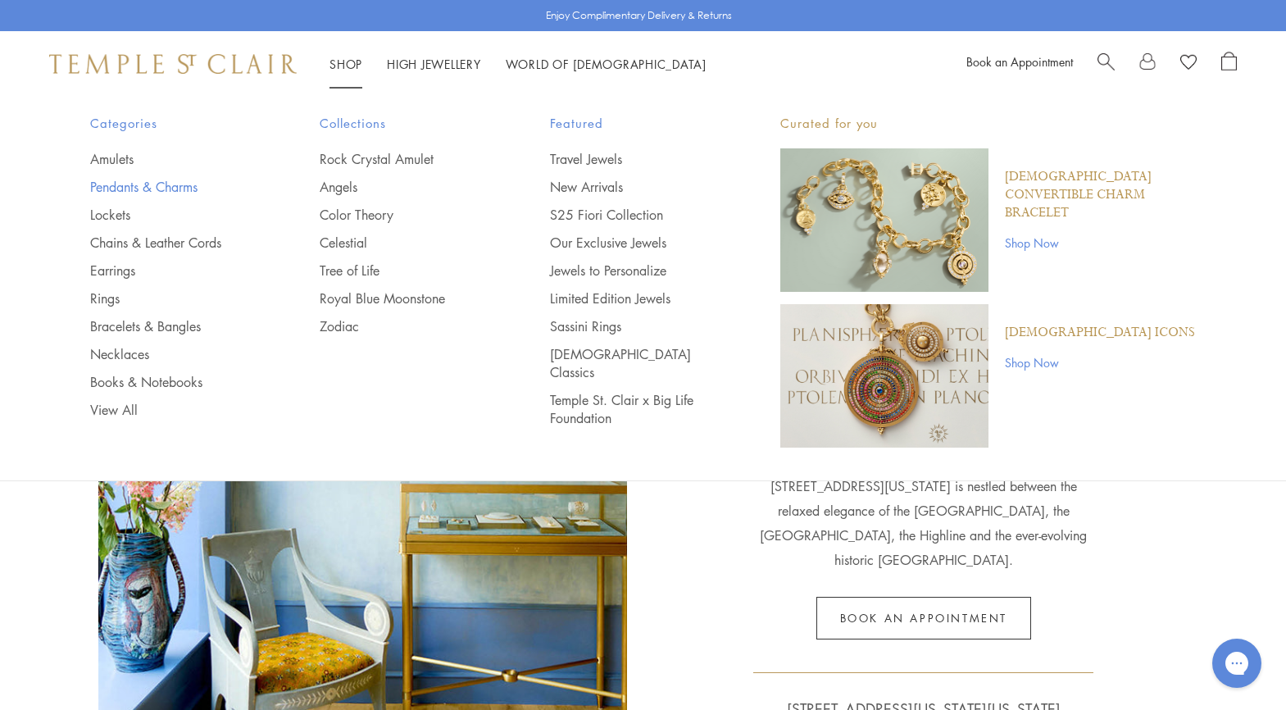
click at [116, 180] on link "Pendants & Charms" at bounding box center [172, 187] width 165 height 18
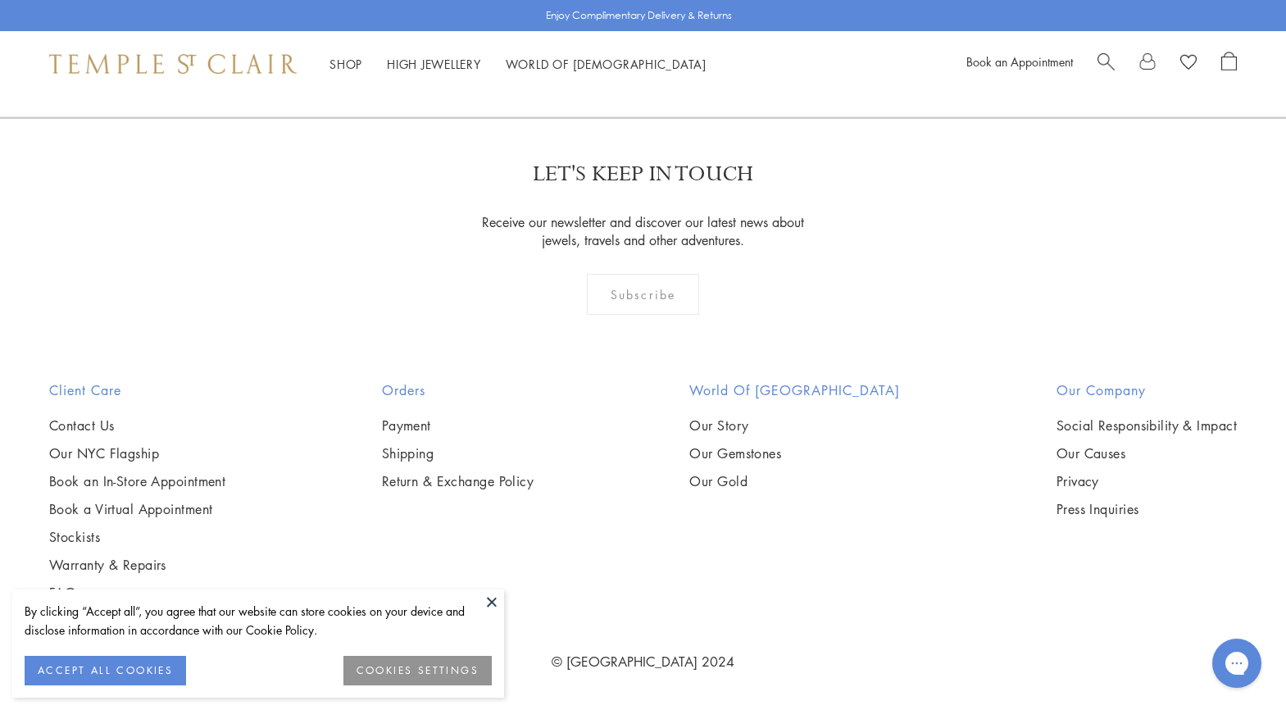
scroll to position [9834, 0]
click at [493, 602] on button at bounding box center [491, 601] width 25 height 25
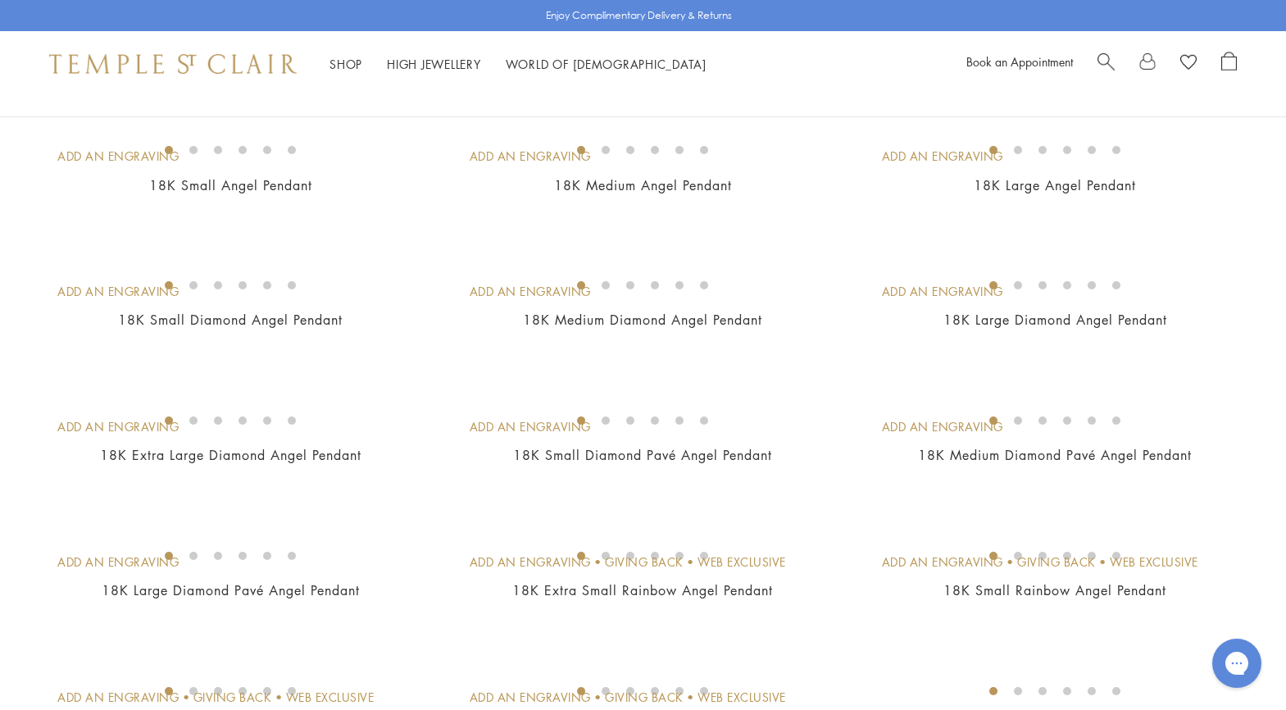
scroll to position [164, 0]
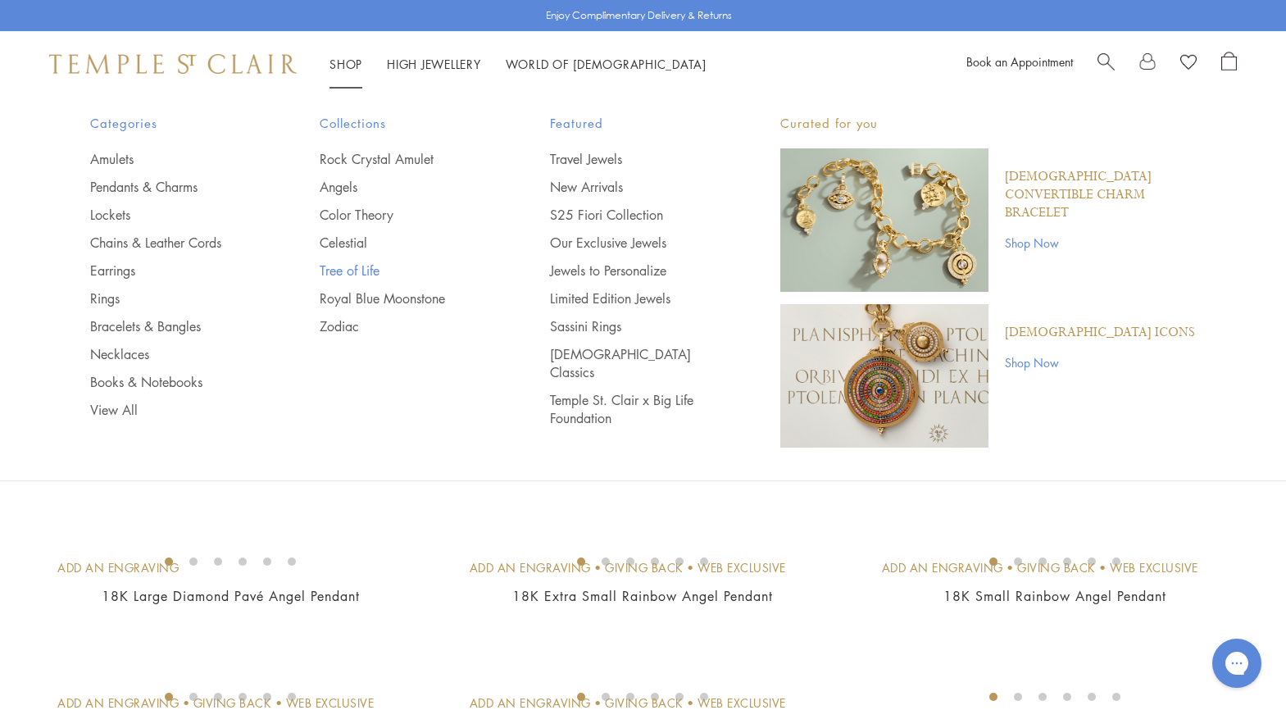
click at [370, 273] on link "Tree of Life" at bounding box center [402, 270] width 165 height 18
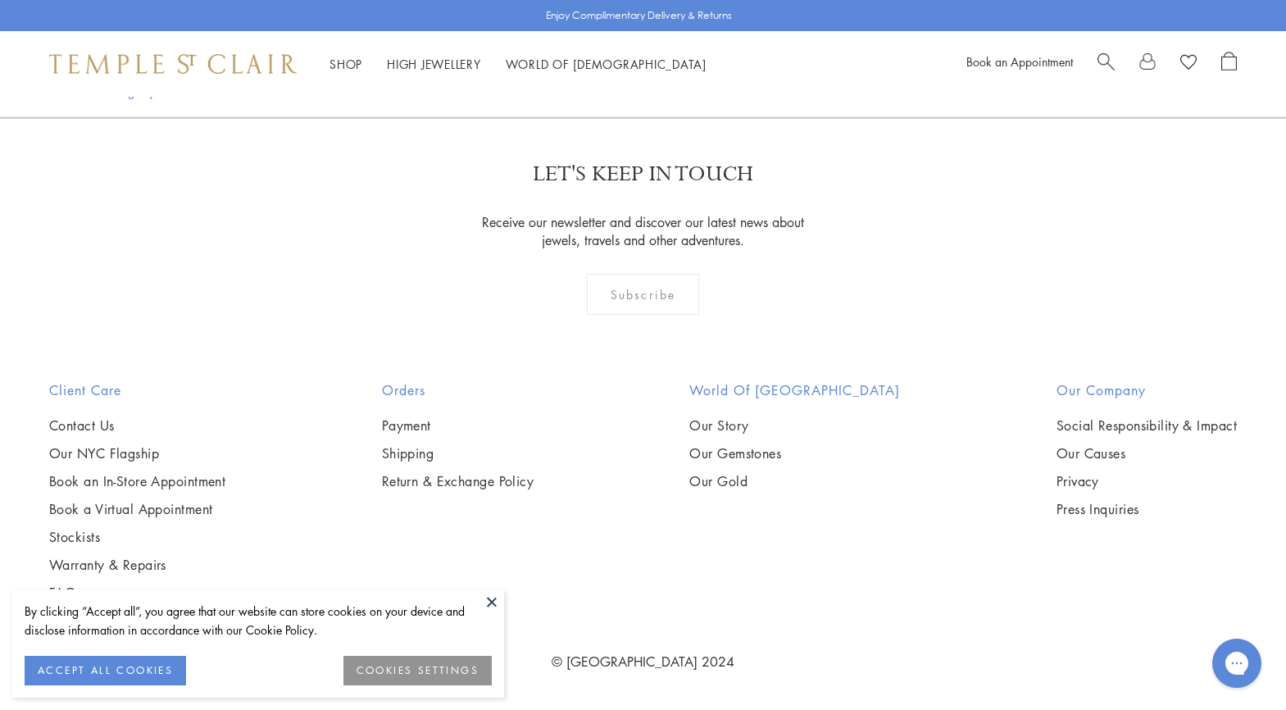
scroll to position [4261, 0]
click at [488, 602] on button at bounding box center [491, 601] width 25 height 25
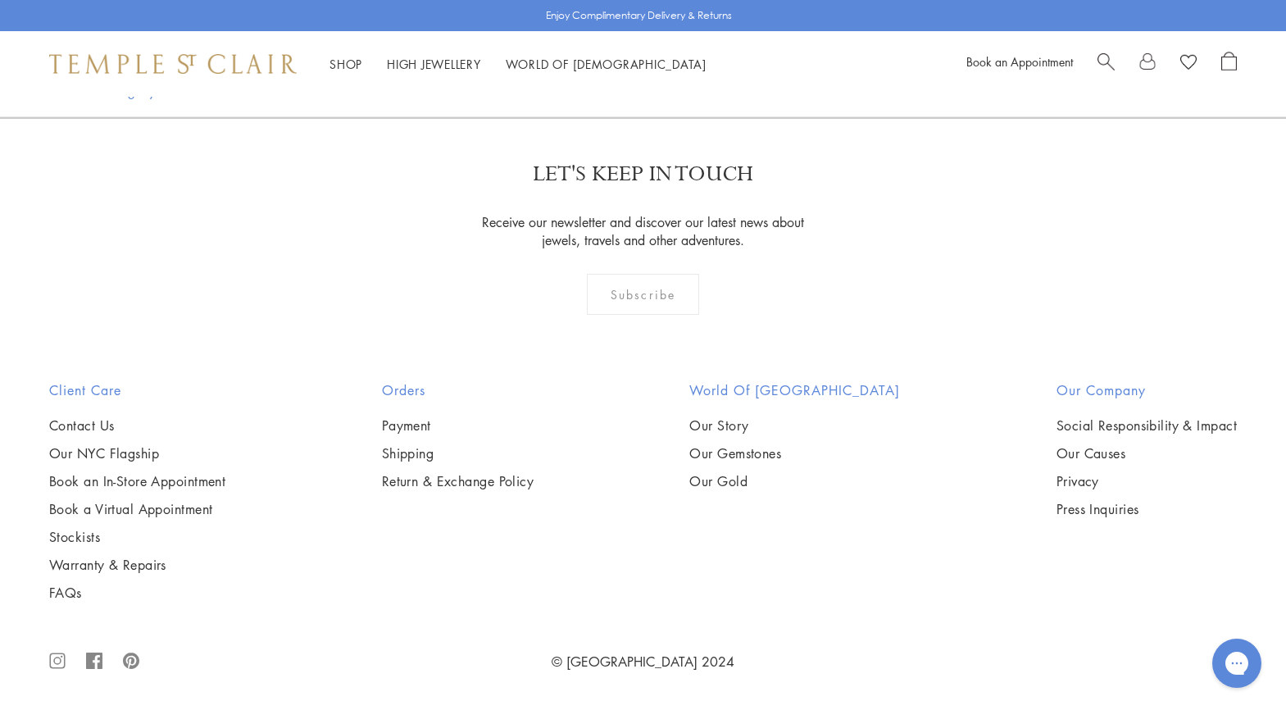
click at [0, 0] on img at bounding box center [0, 0] width 0 height 0
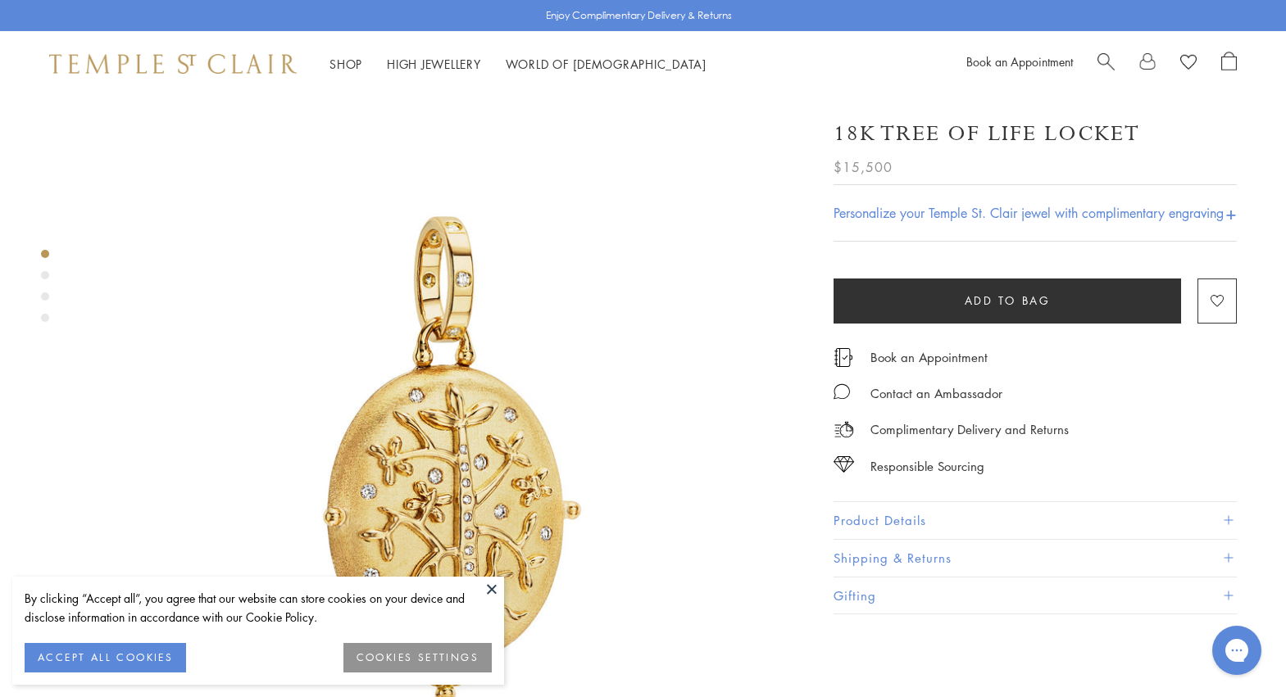
scroll to position [164, 0]
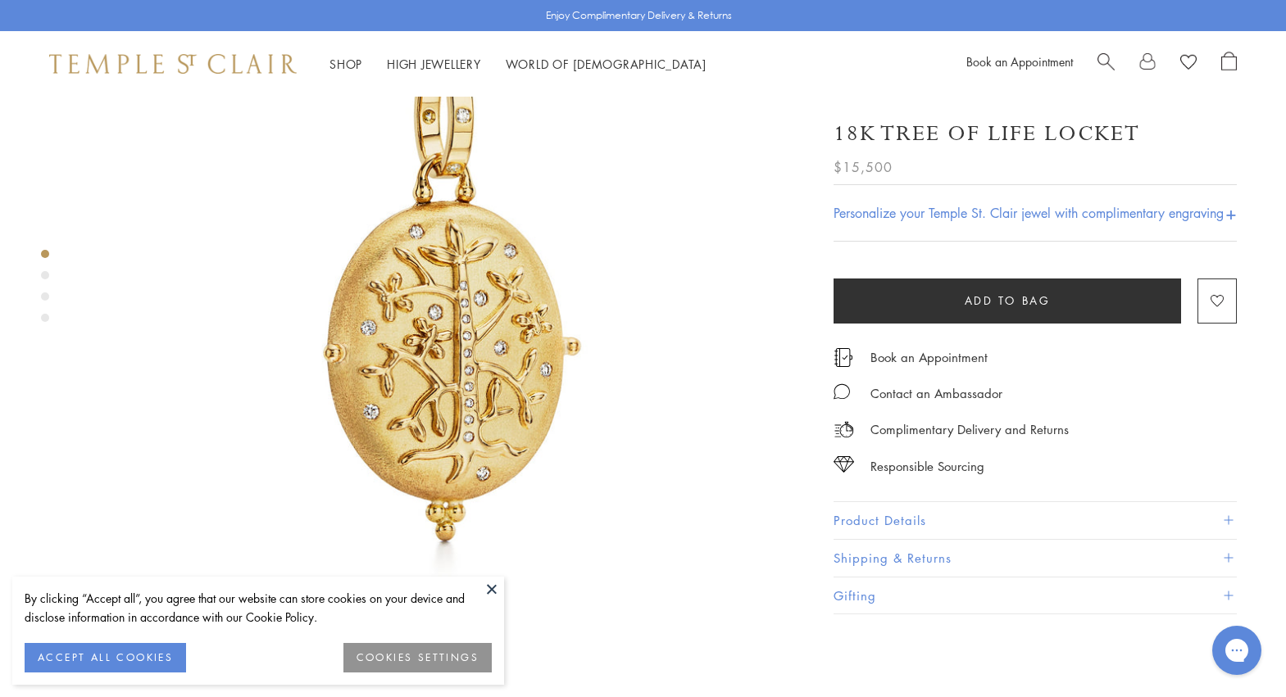
click at [487, 590] on button at bounding box center [491, 589] width 25 height 25
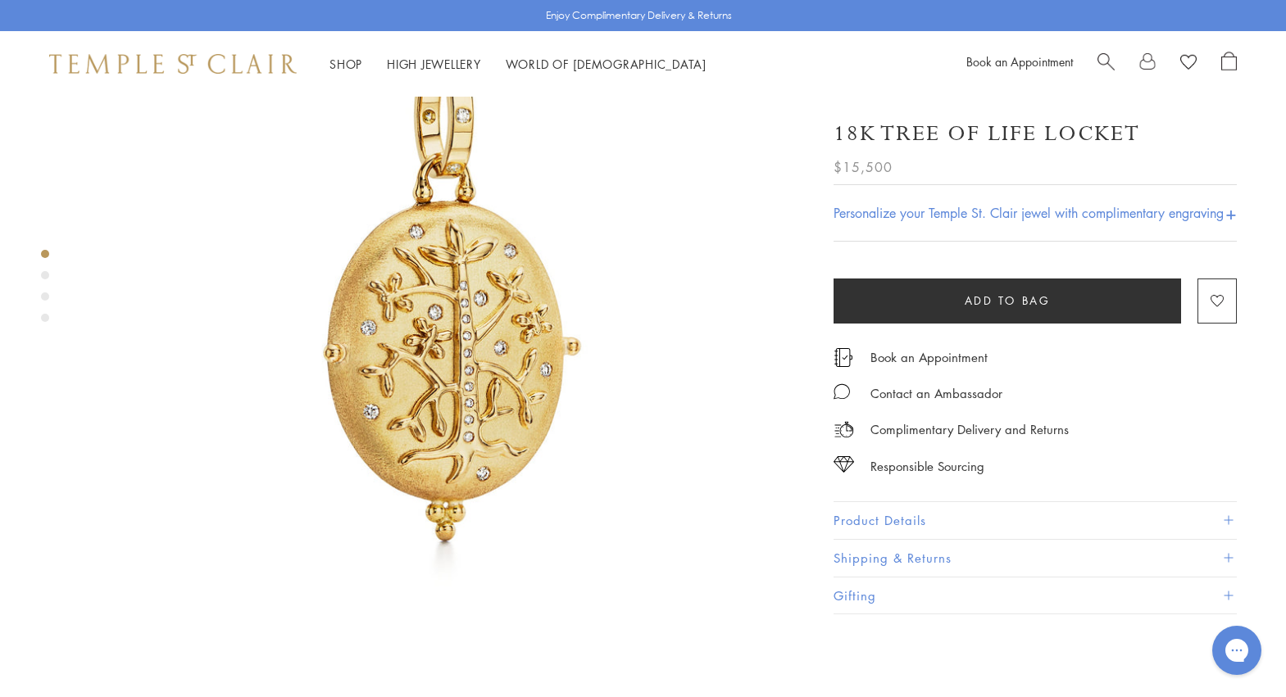
scroll to position [82, 0]
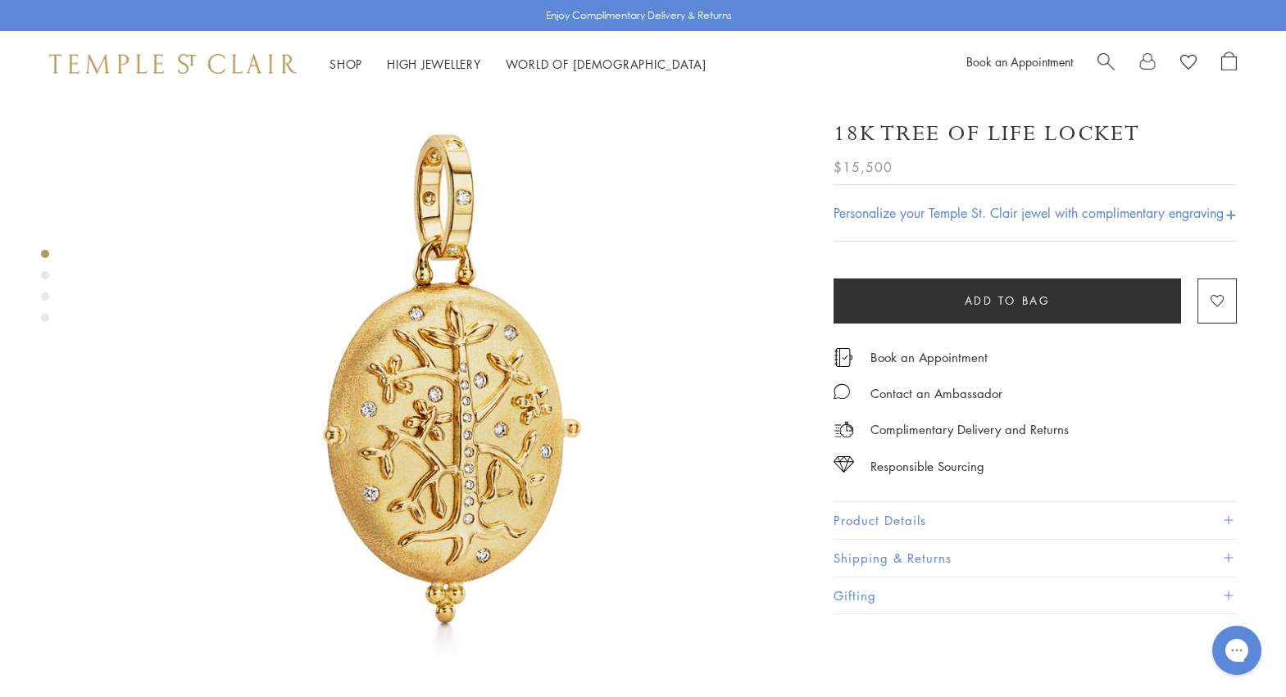
click at [43, 275] on div "Product gallery navigation" at bounding box center [45, 275] width 8 height 8
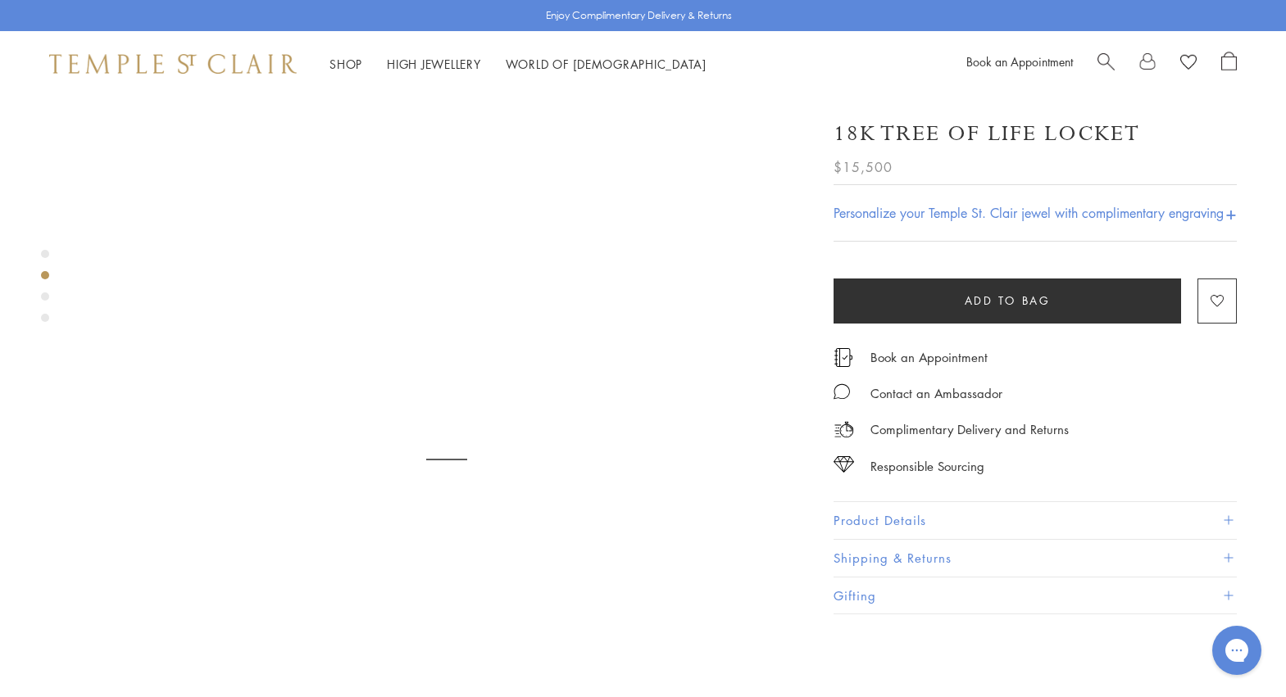
scroll to position [760, 0]
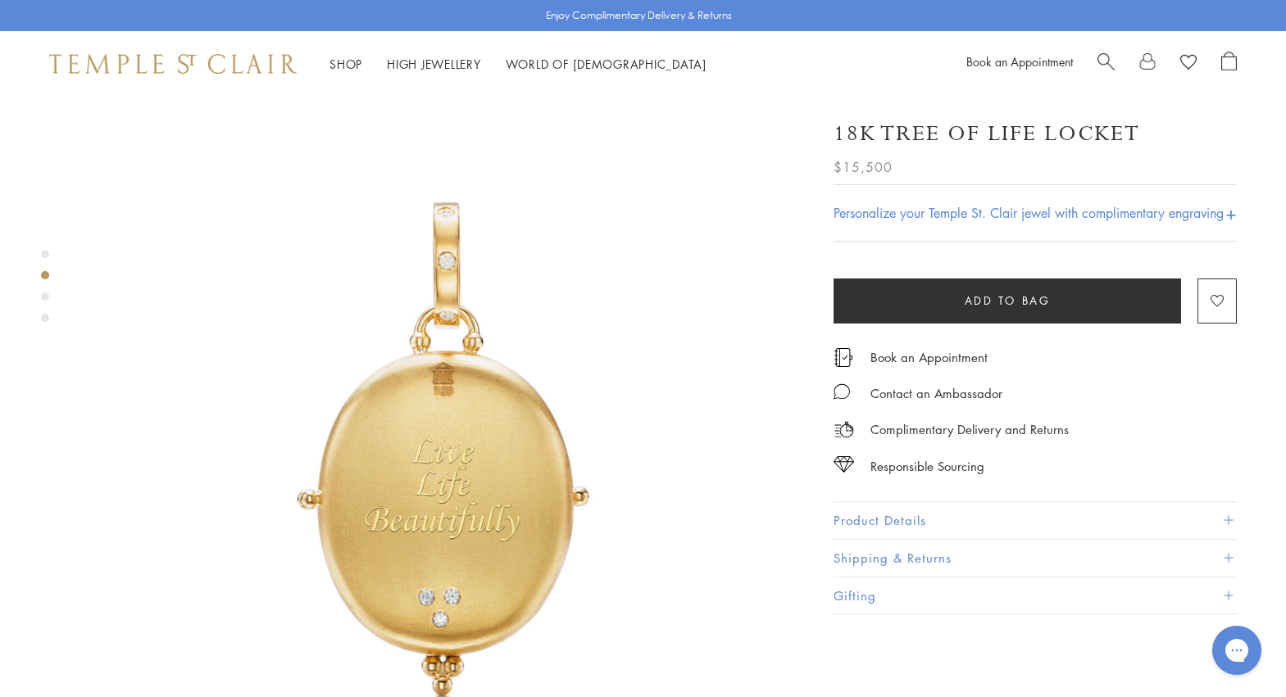
click at [45, 298] on div "Product gallery navigation" at bounding box center [45, 297] width 8 height 8
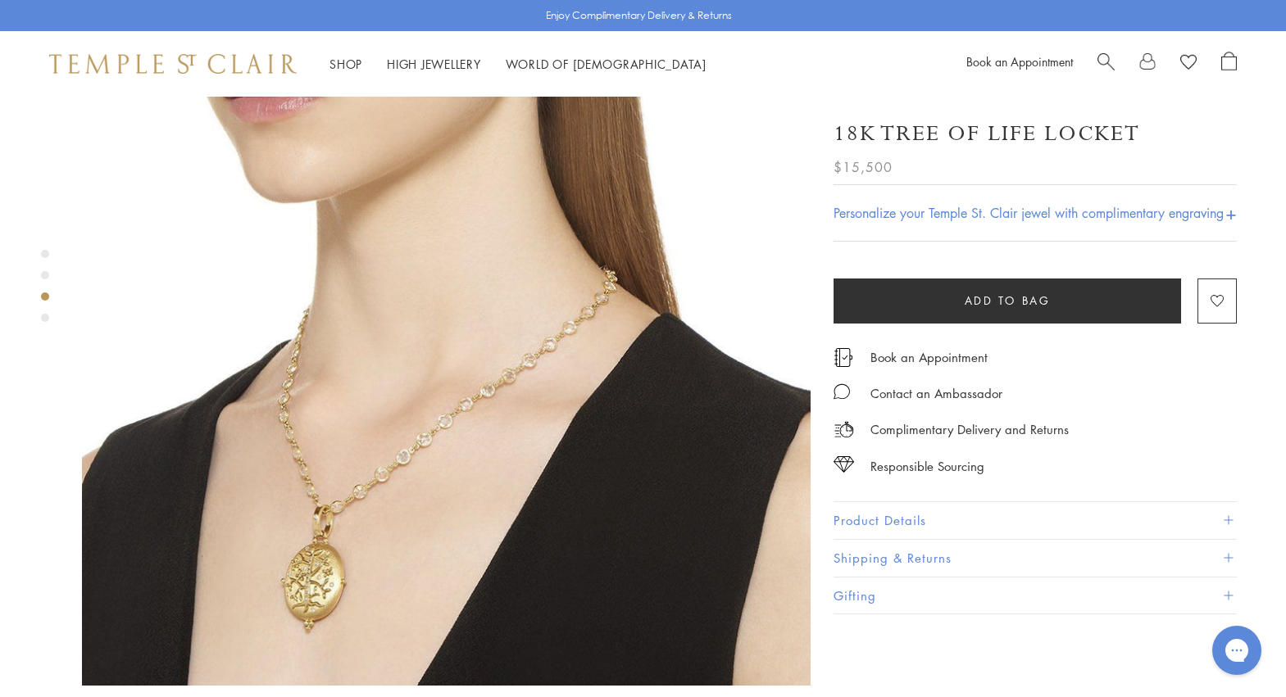
scroll to position [1652, 0]
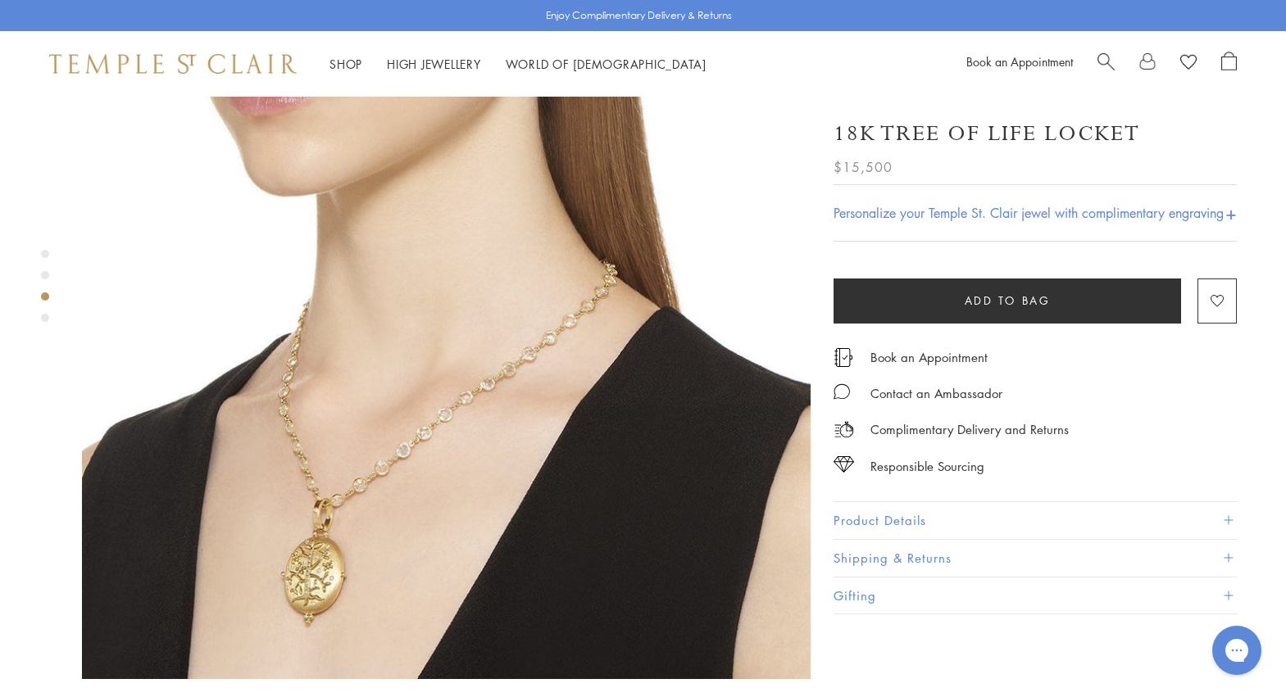
click at [45, 320] on div "Product gallery navigation" at bounding box center [45, 318] width 8 height 8
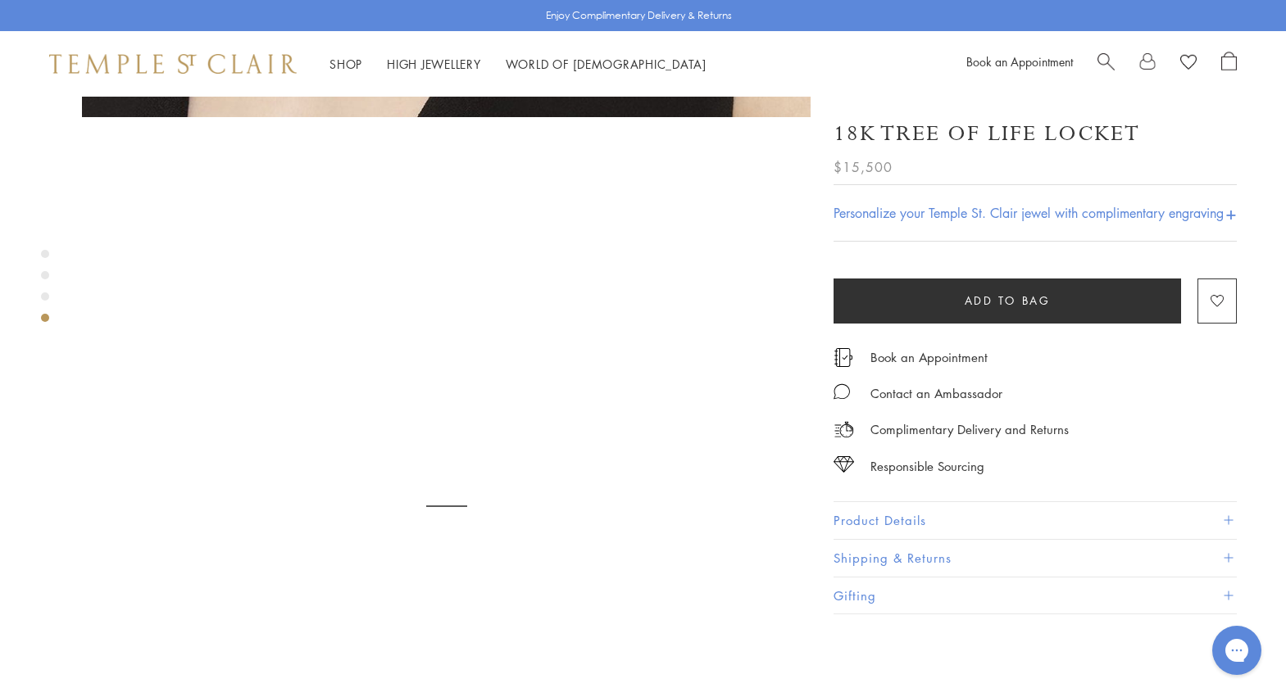
scroll to position [2217, 0]
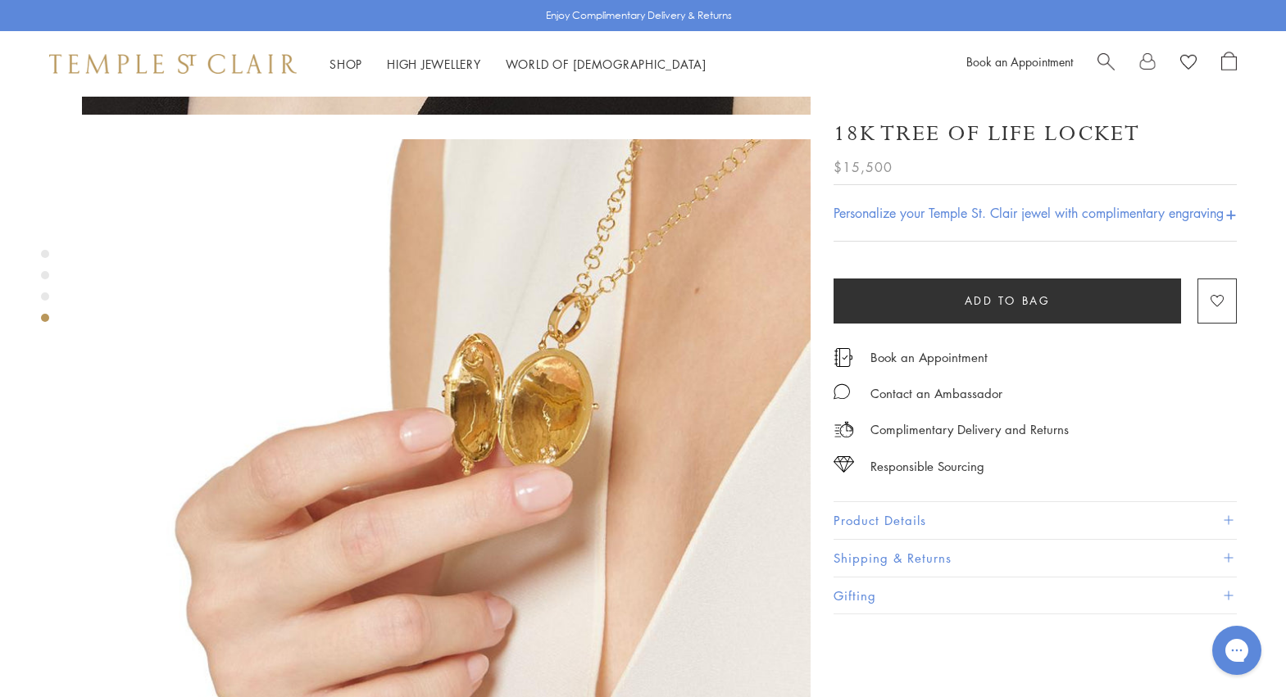
click at [46, 298] on div "Product gallery navigation" at bounding box center [45, 297] width 8 height 8
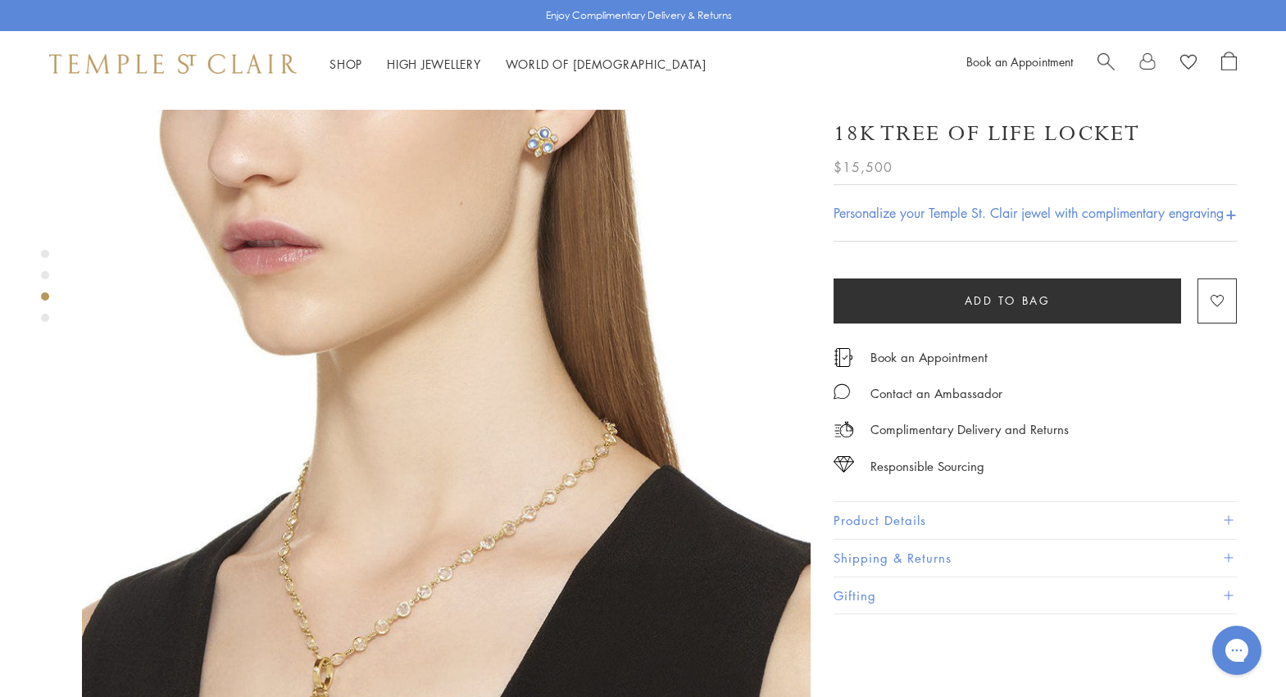
scroll to position [1488, 0]
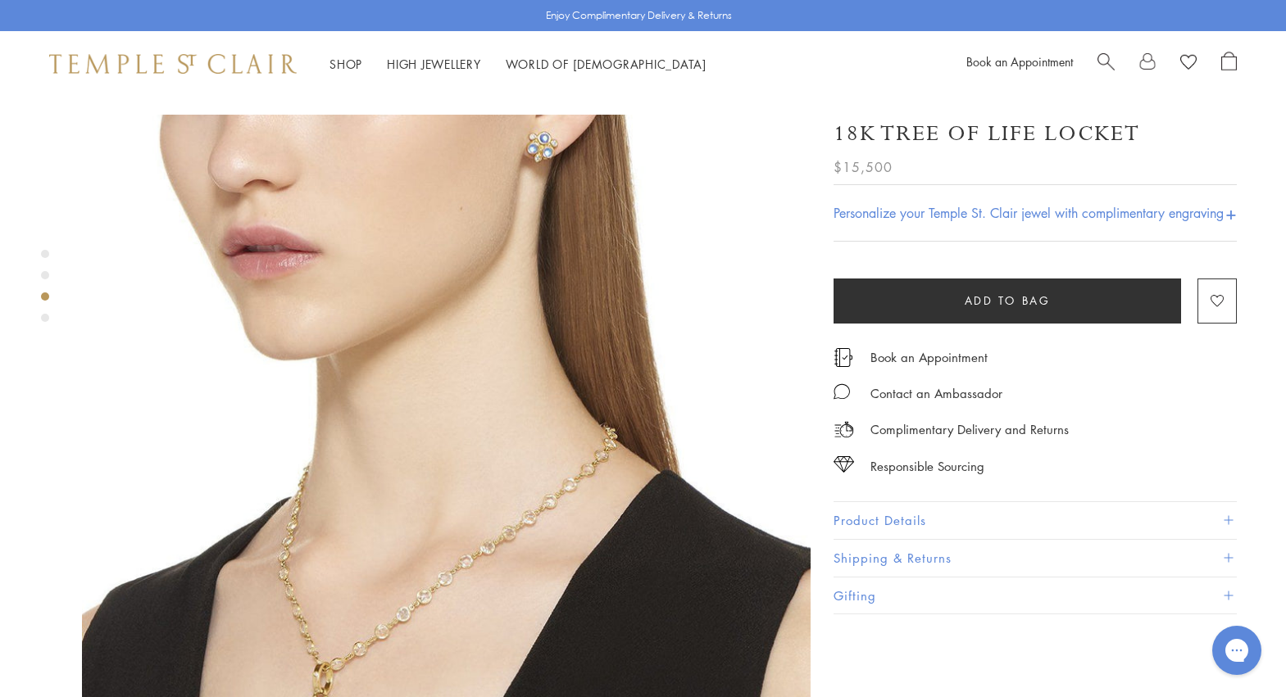
click at [43, 319] on div "Product gallery navigation" at bounding box center [45, 318] width 8 height 8
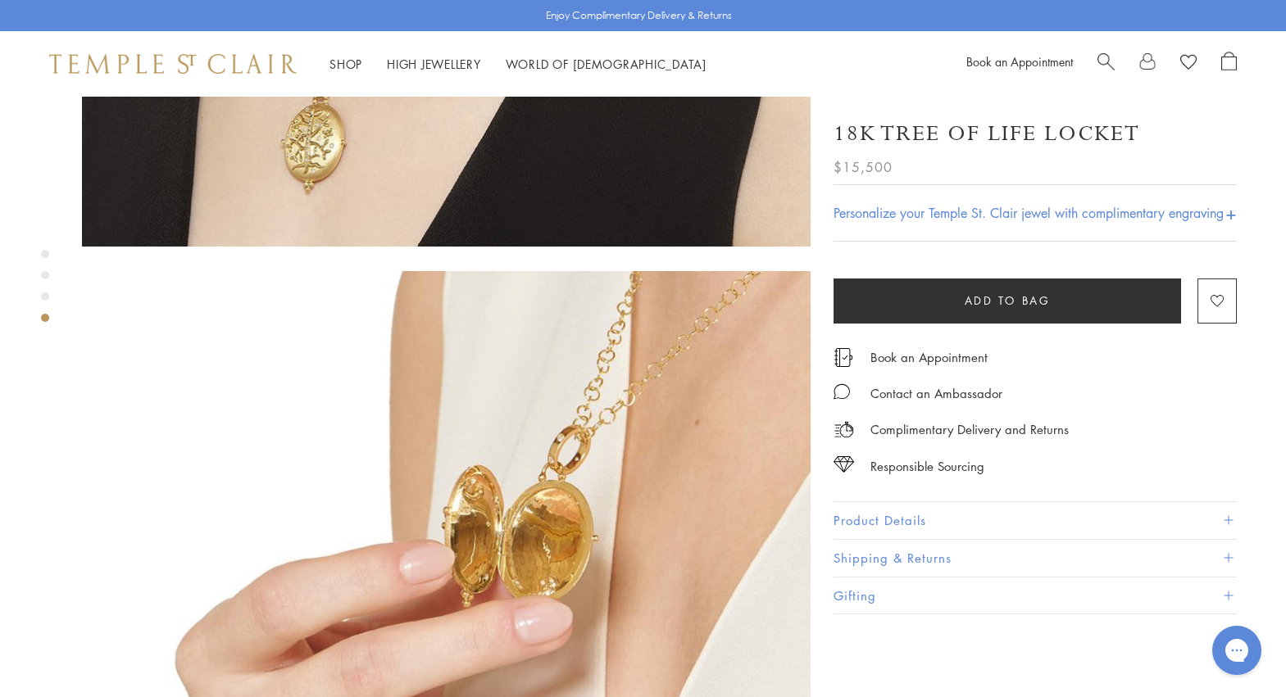
scroll to position [2217, 0]
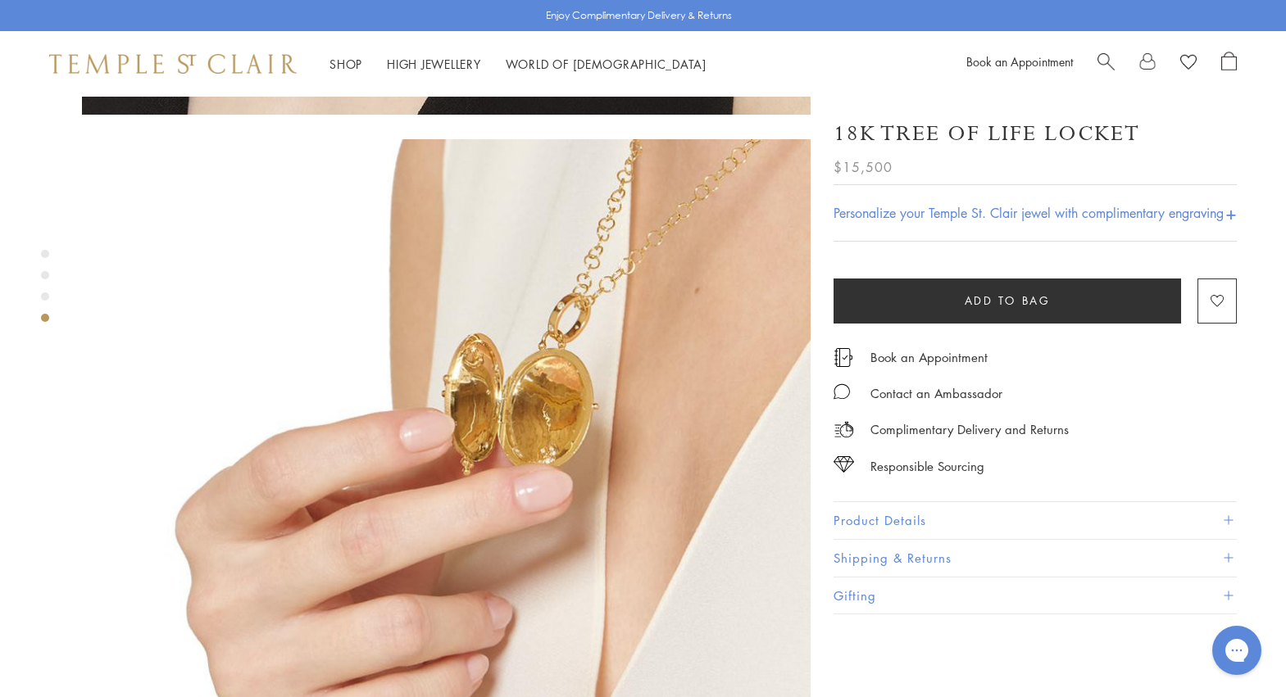
click at [46, 297] on div "Product gallery navigation" at bounding box center [45, 297] width 8 height 8
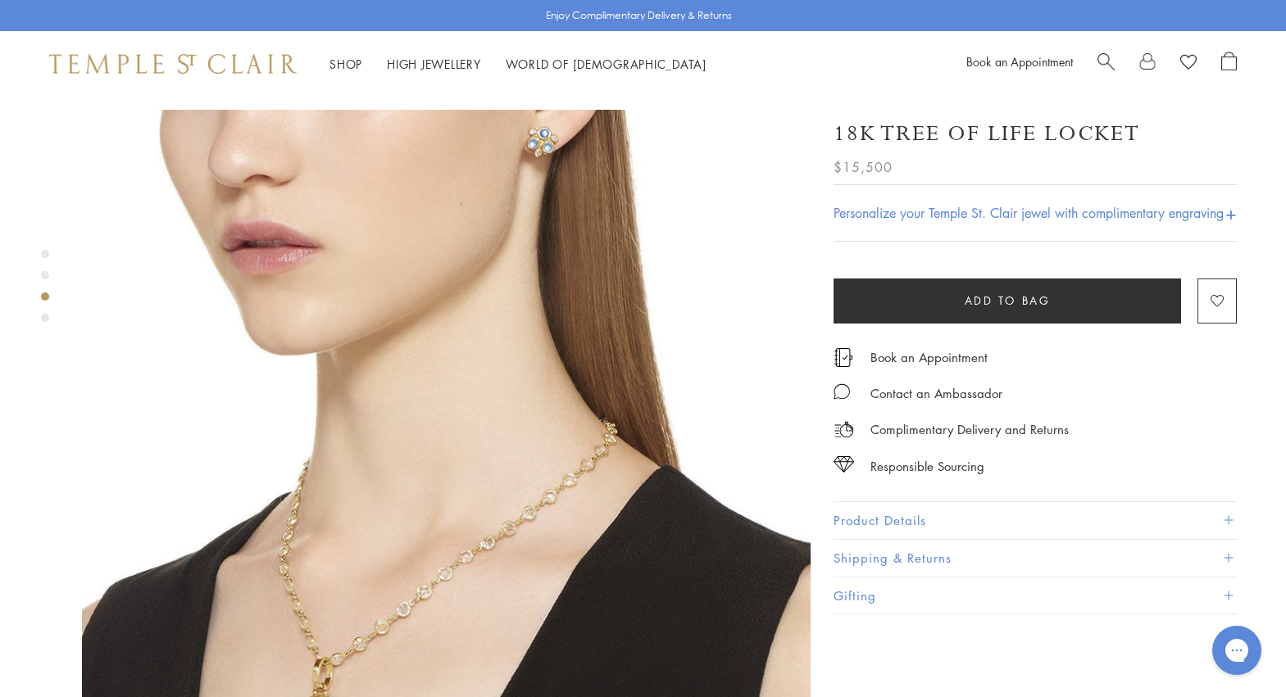
scroll to position [1488, 0]
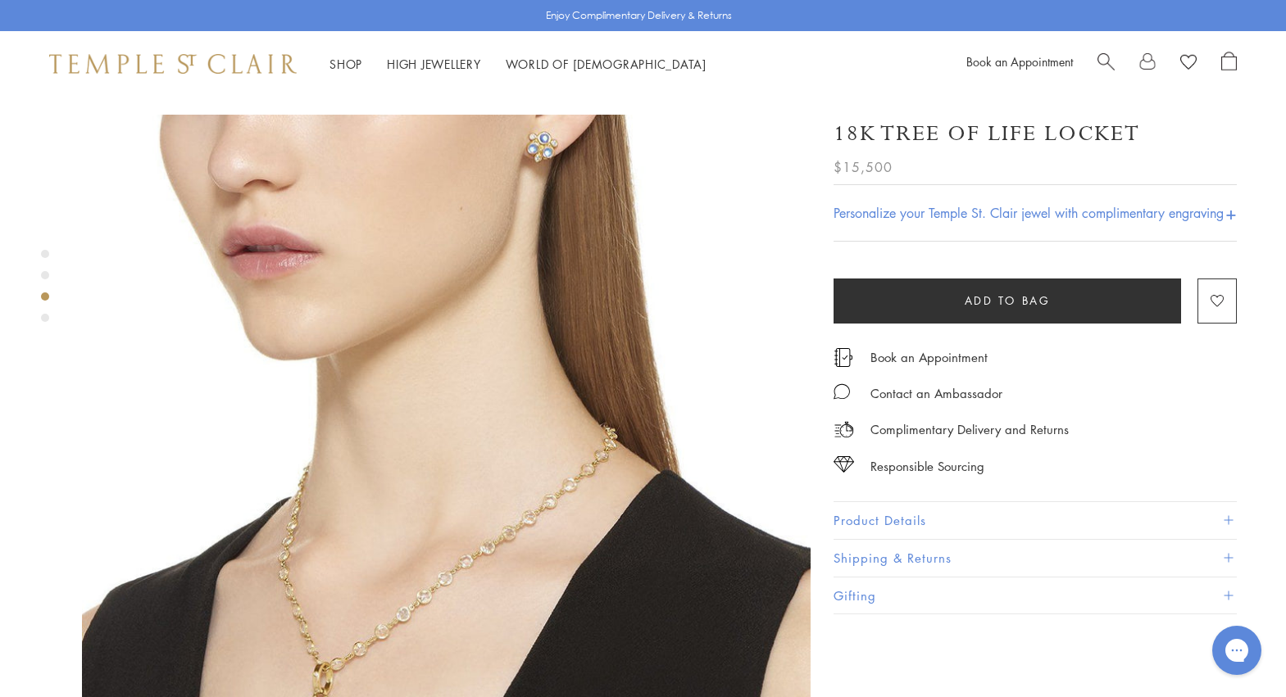
click at [45, 277] on div "Product gallery navigation" at bounding box center [45, 275] width 8 height 8
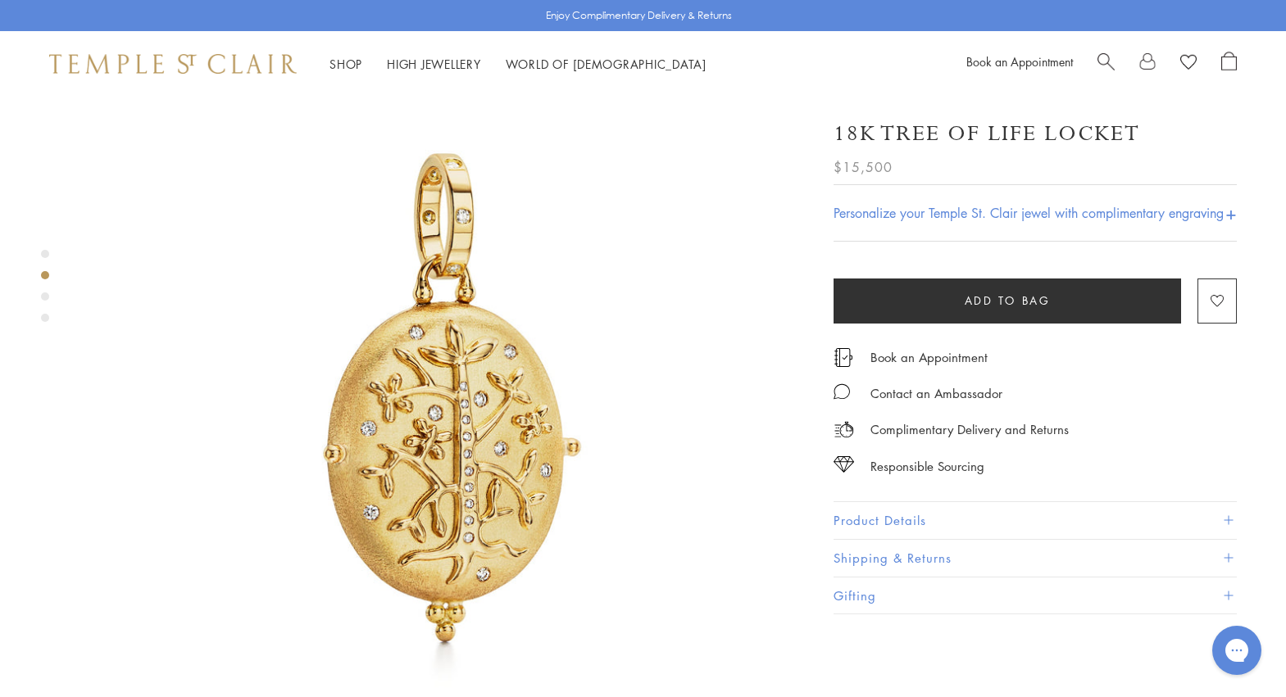
scroll to position [0, 0]
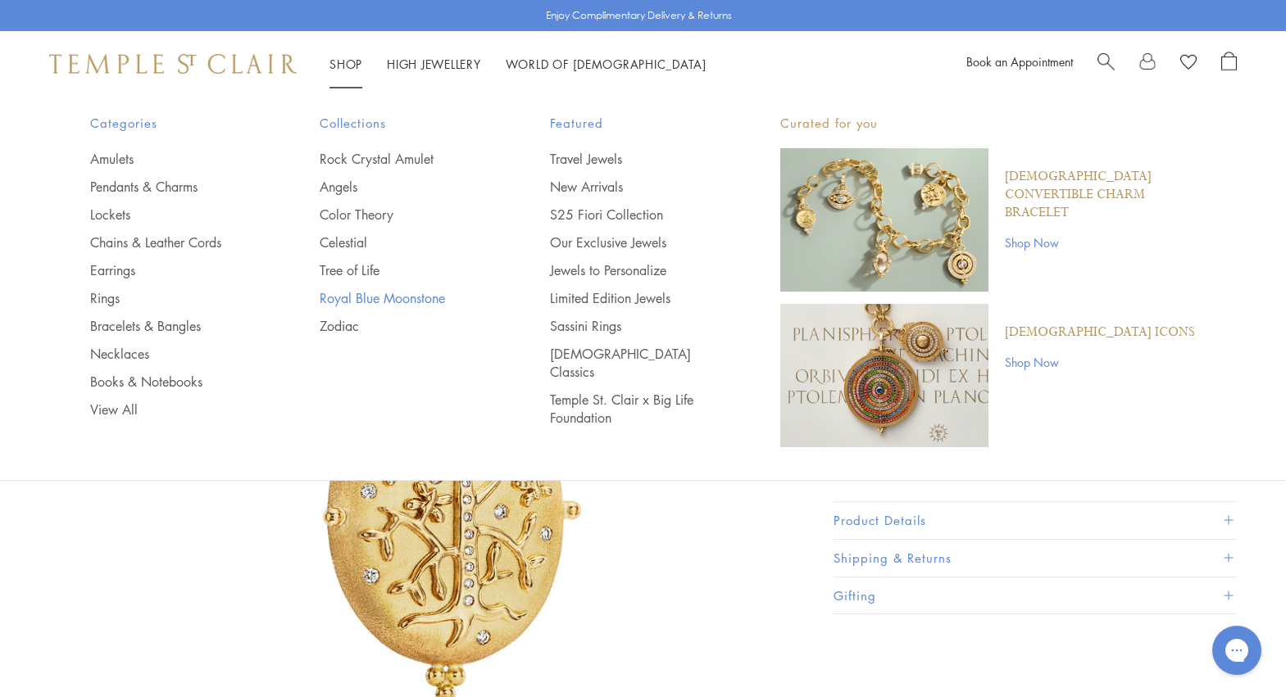
click at [370, 298] on link "Royal Blue Moonstone" at bounding box center [402, 298] width 165 height 18
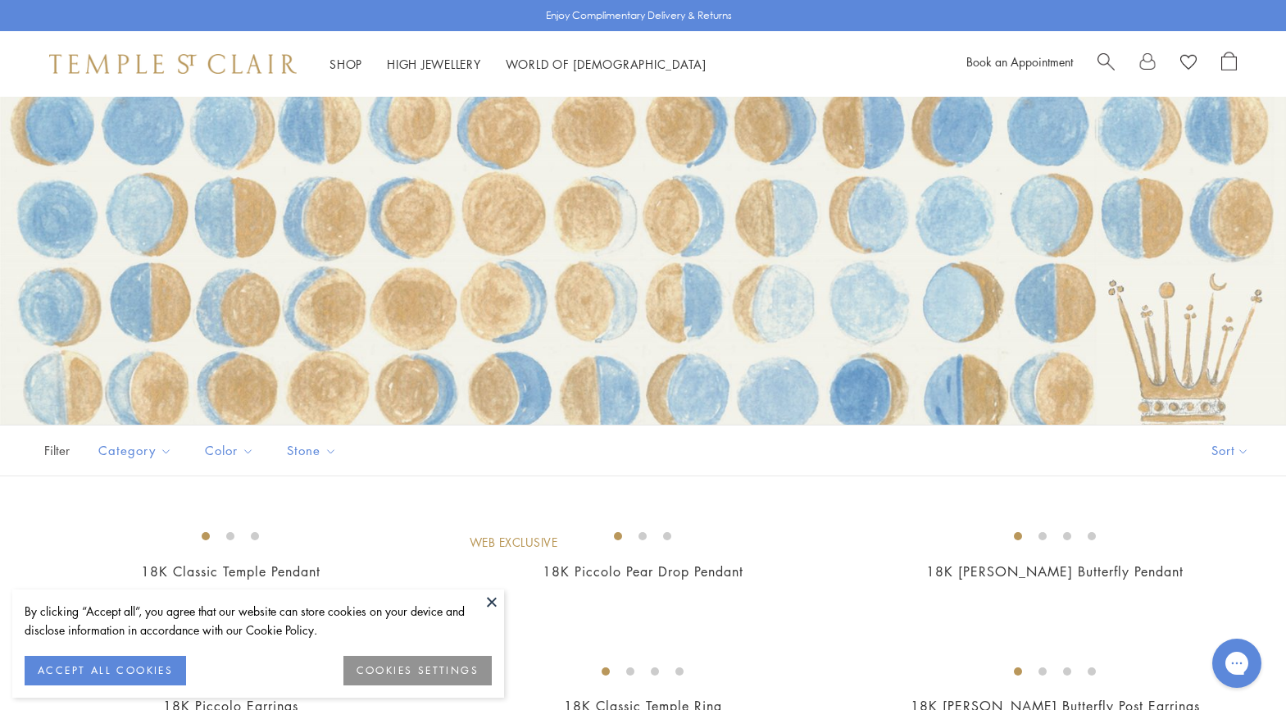
click at [493, 608] on button at bounding box center [491, 601] width 25 height 25
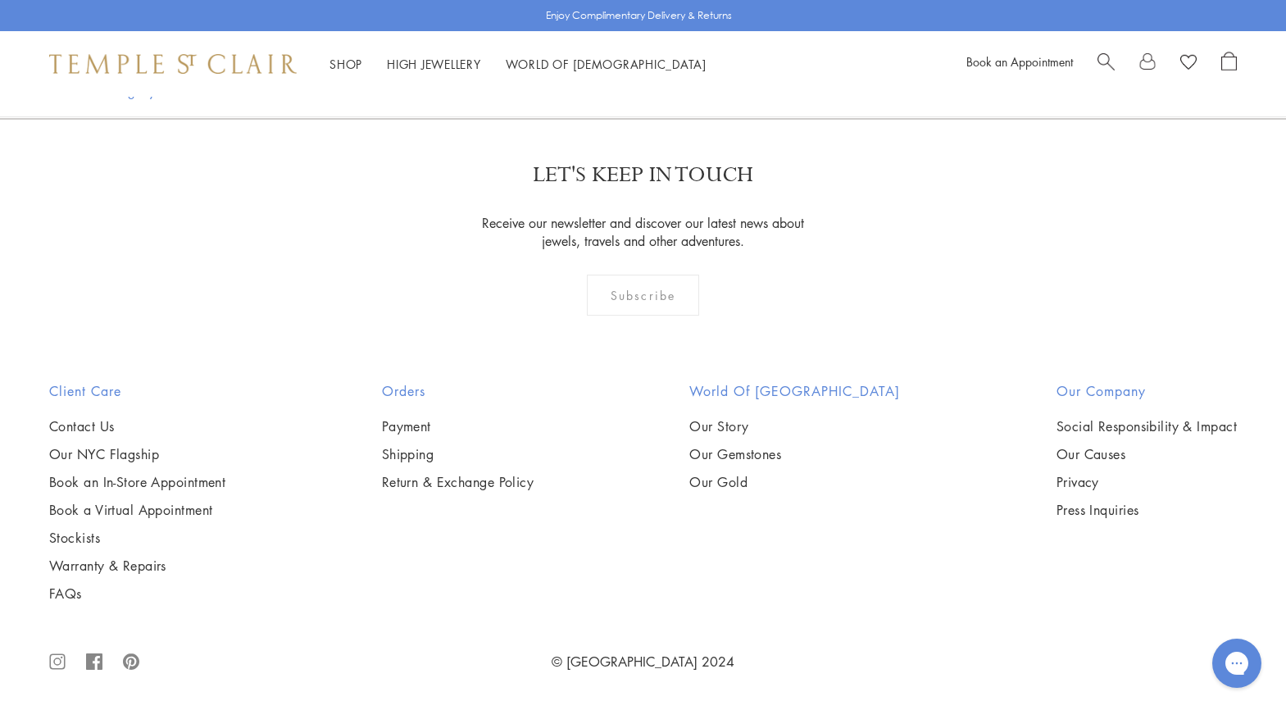
scroll to position [8851, 0]
click at [643, 52] on link "2" at bounding box center [644, 29] width 54 height 45
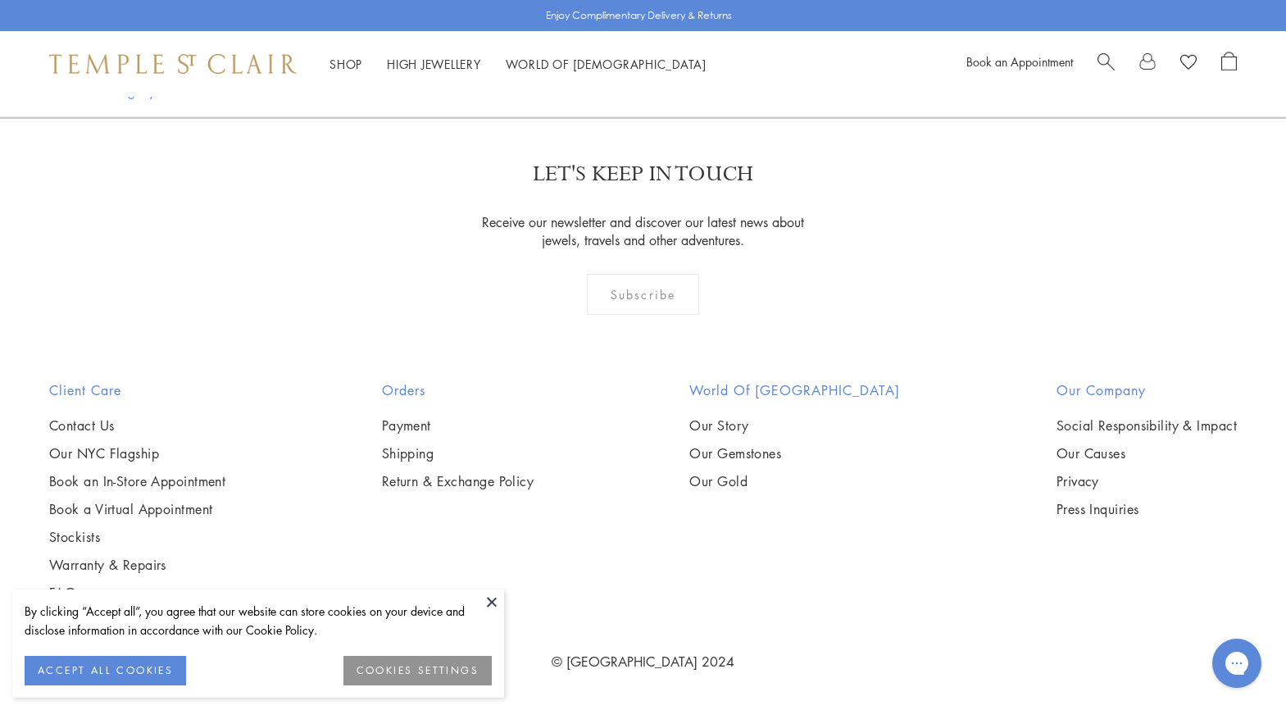
scroll to position [1803, 0]
click at [0, 0] on img at bounding box center [0, 0] width 0 height 0
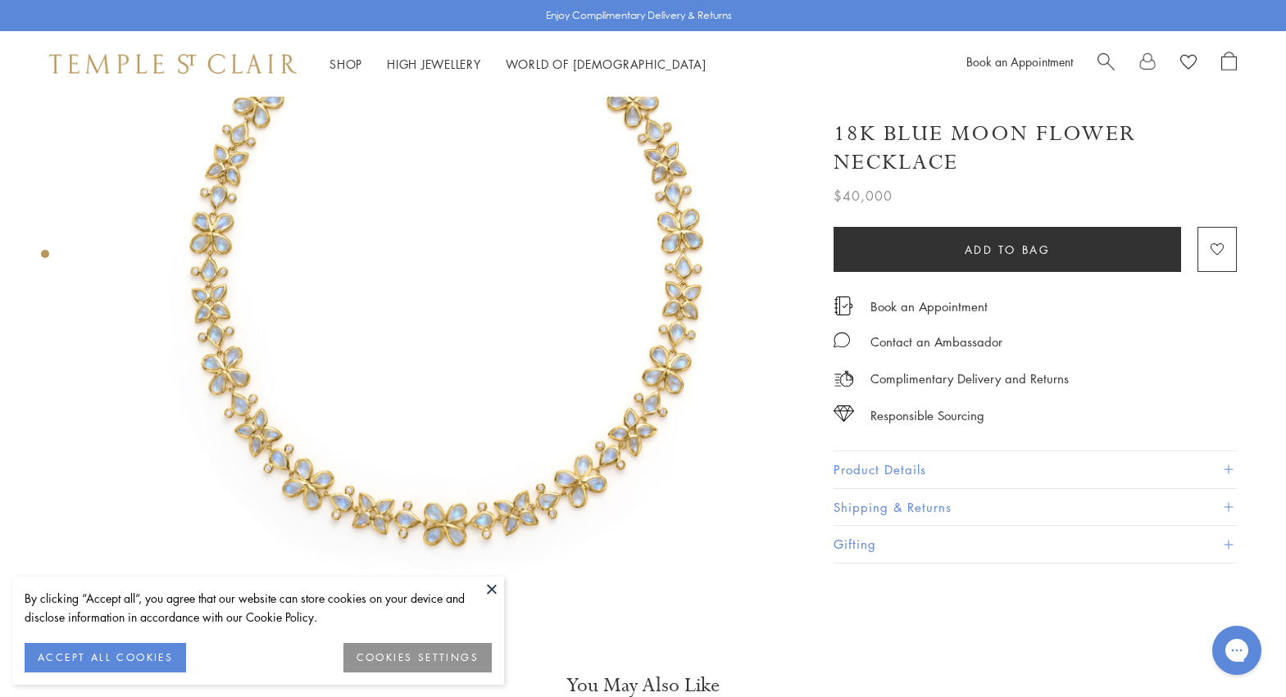
scroll to position [246, 0]
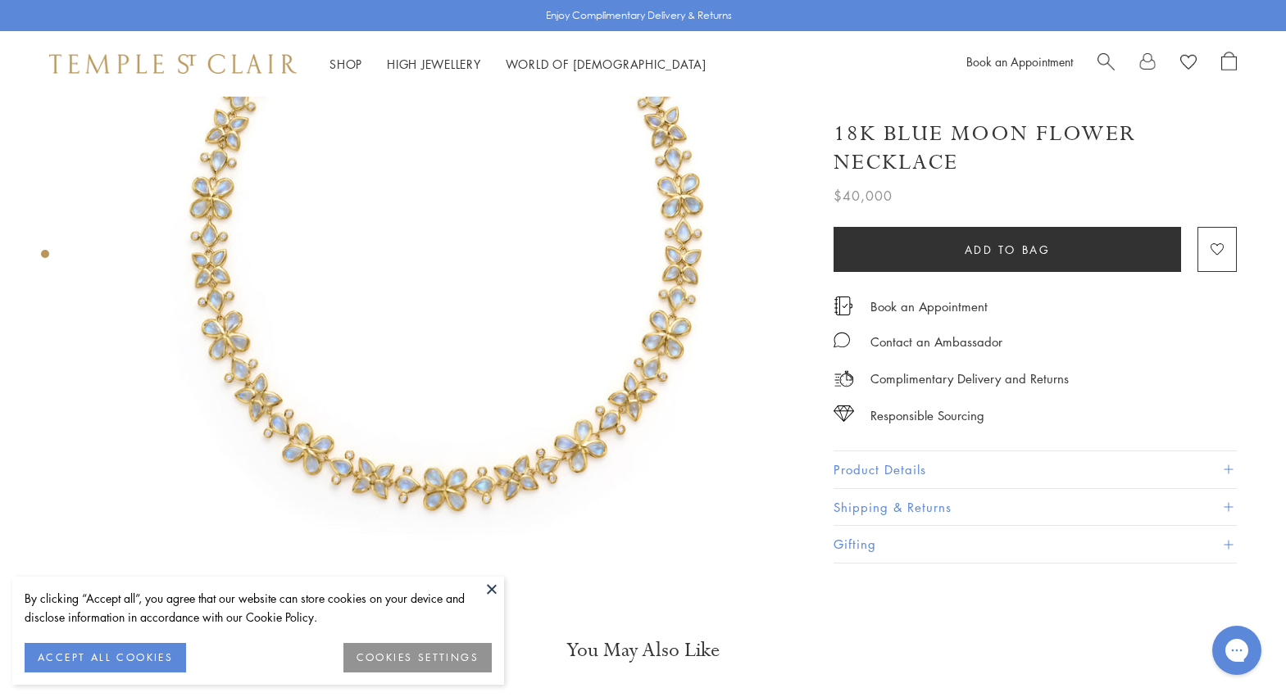
click at [488, 588] on button at bounding box center [491, 589] width 25 height 25
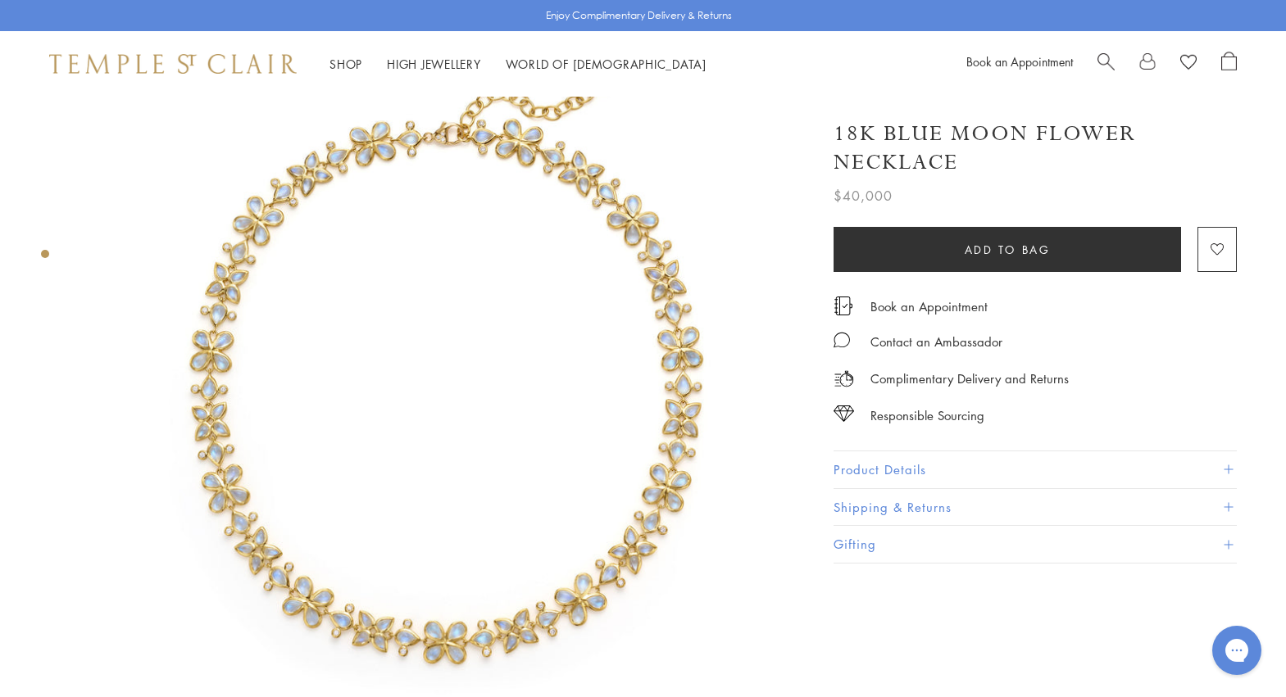
scroll to position [0, 0]
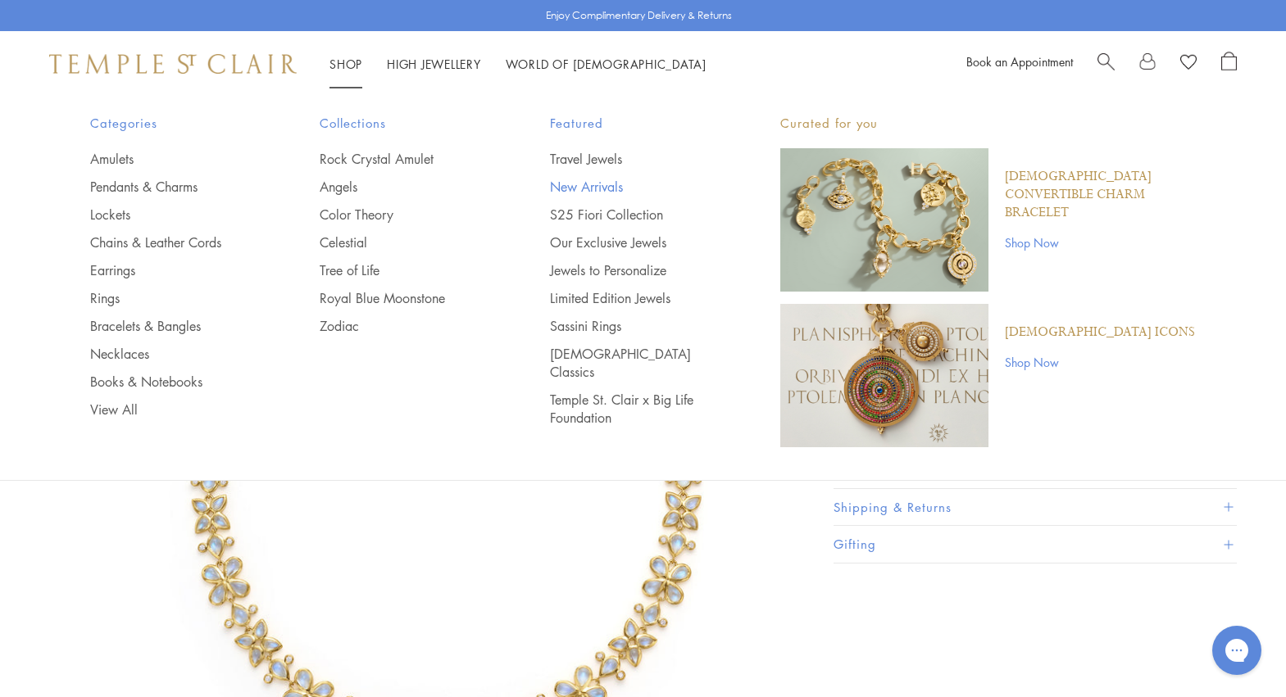
click at [571, 188] on link "New Arrivals" at bounding box center [632, 187] width 165 height 18
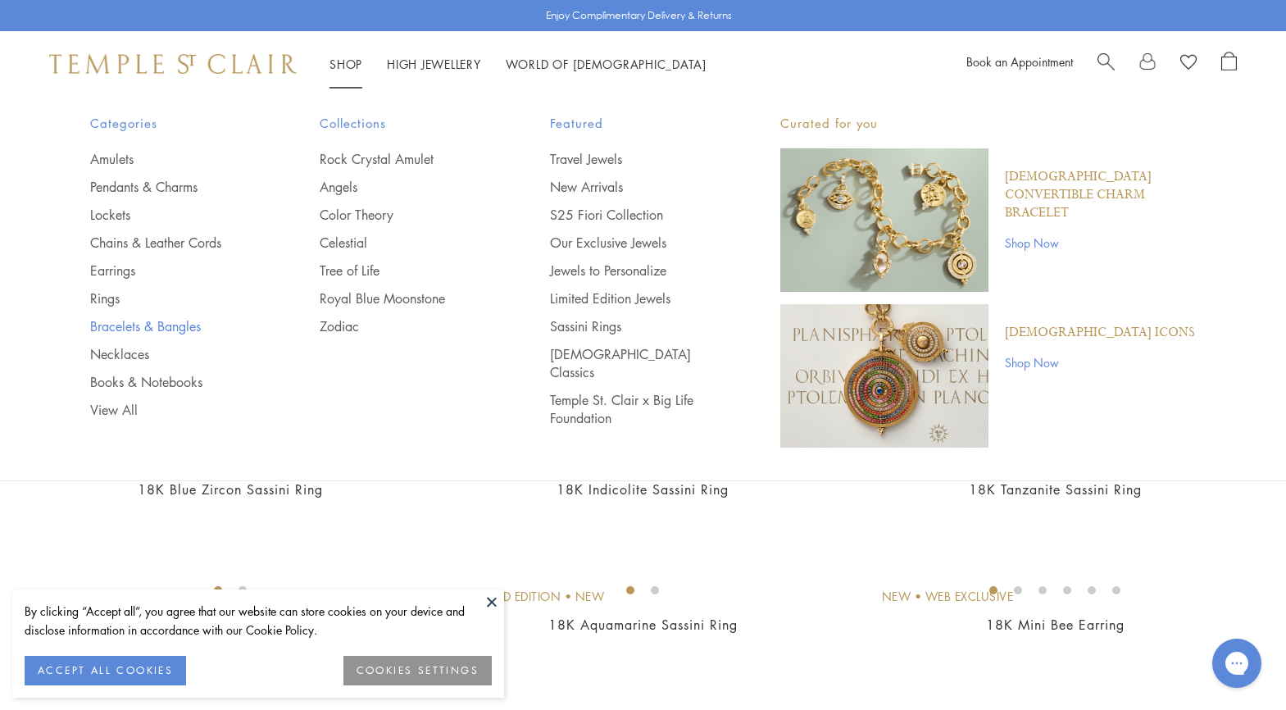
click at [138, 325] on link "Bracelets & Bangles" at bounding box center [172, 326] width 165 height 18
click at [1096, 70] on div "Book an Appointment" at bounding box center [1101, 64] width 270 height 25
click at [1105, 56] on span "Search" at bounding box center [1105, 60] width 17 height 17
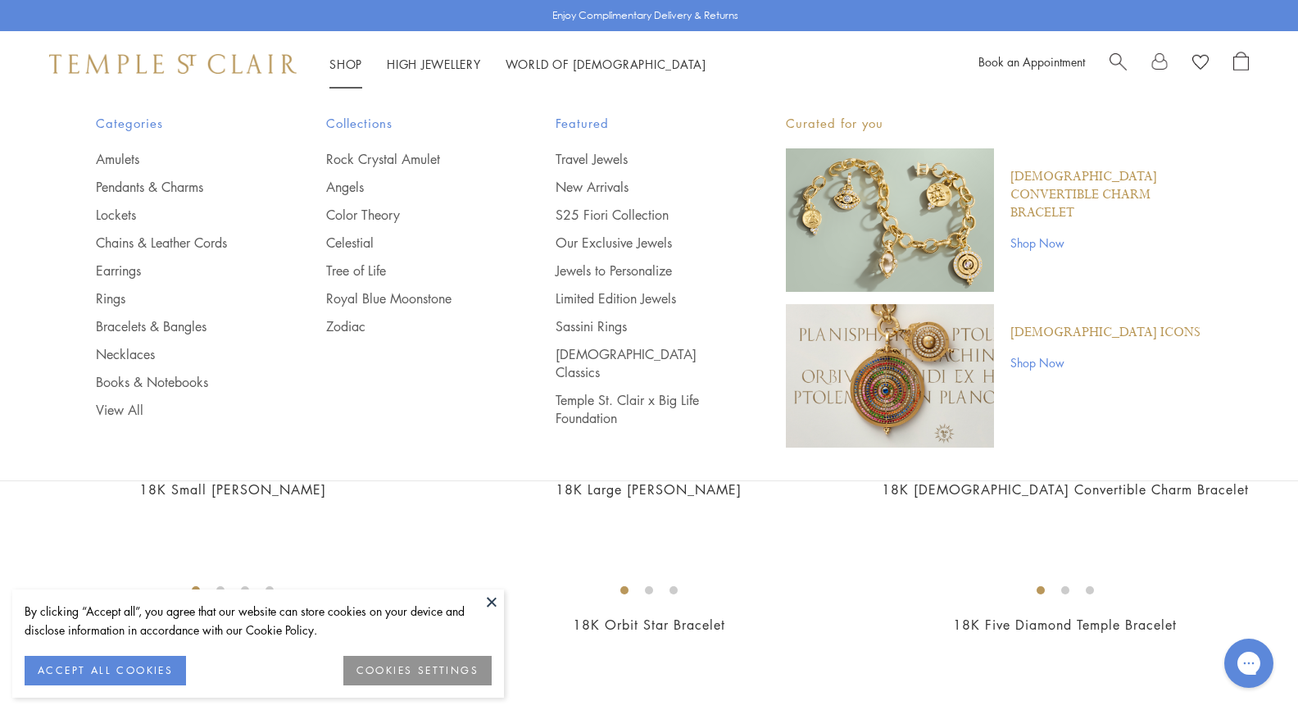
click at [1124, 57] on span "Search" at bounding box center [1118, 60] width 17 height 17
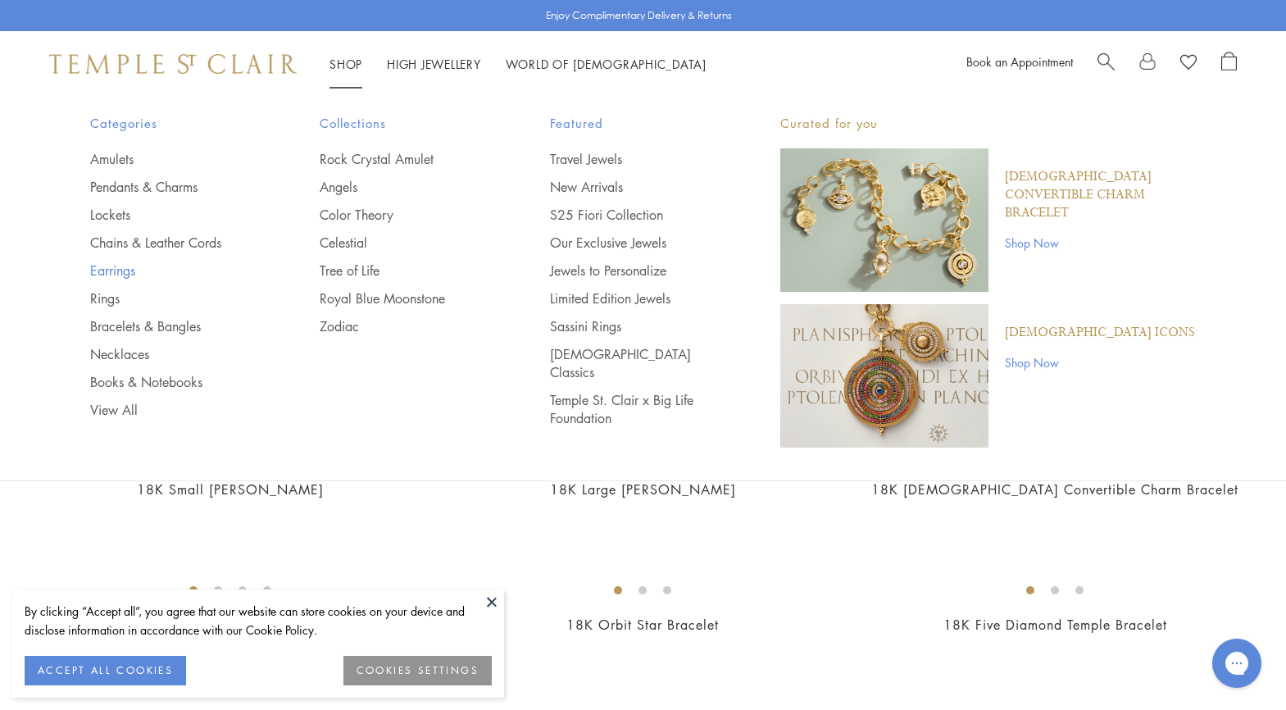
click at [116, 274] on link "Earrings" at bounding box center [172, 270] width 165 height 18
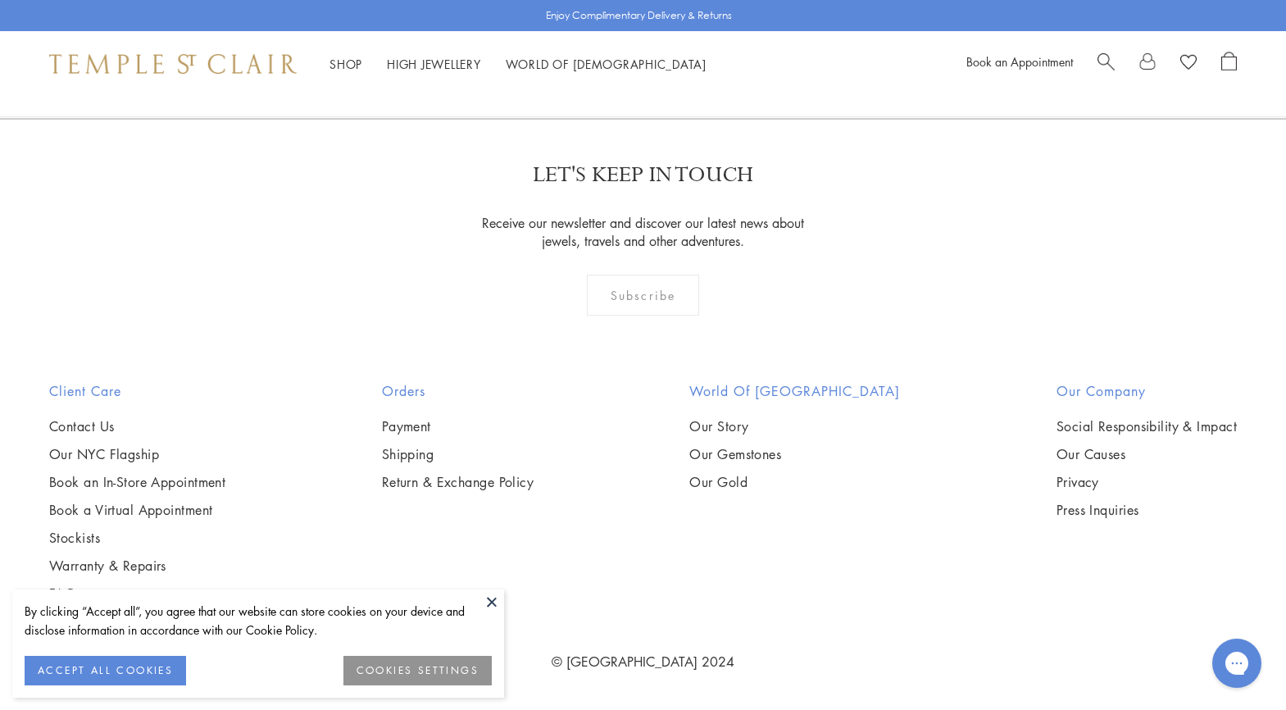
scroll to position [6556, 0]
click at [0, 0] on img at bounding box center [0, 0] width 0 height 0
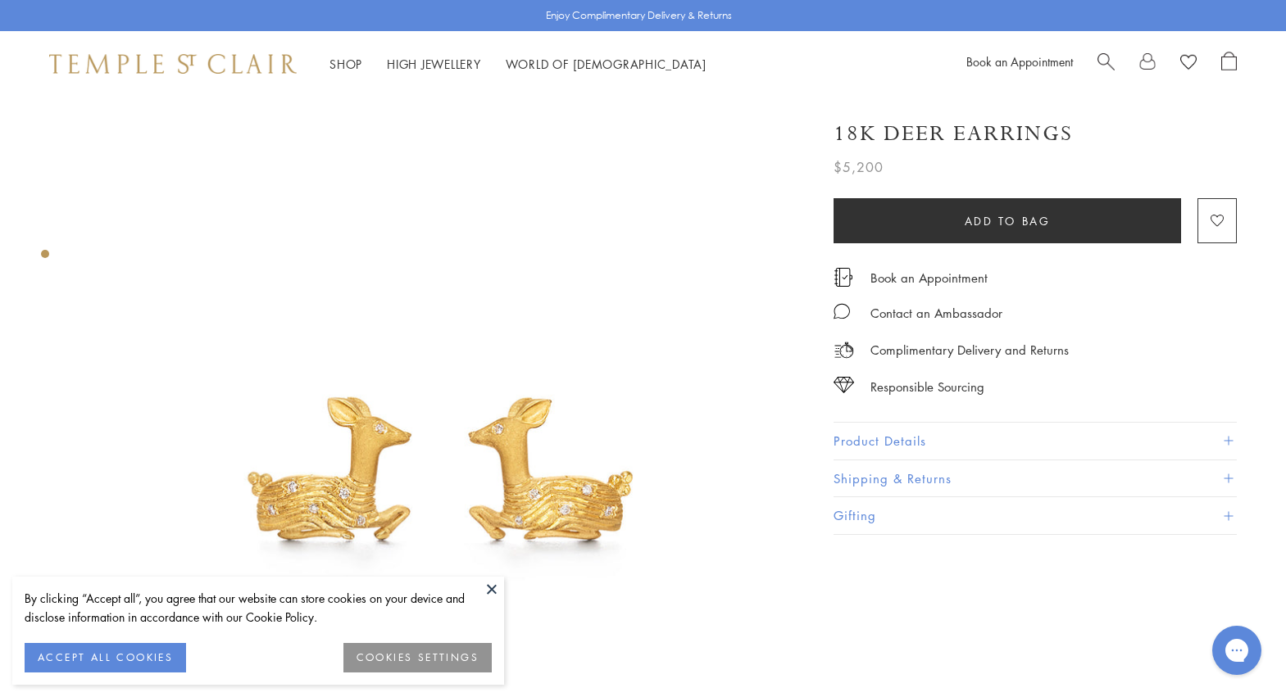
click at [492, 592] on button at bounding box center [491, 589] width 25 height 25
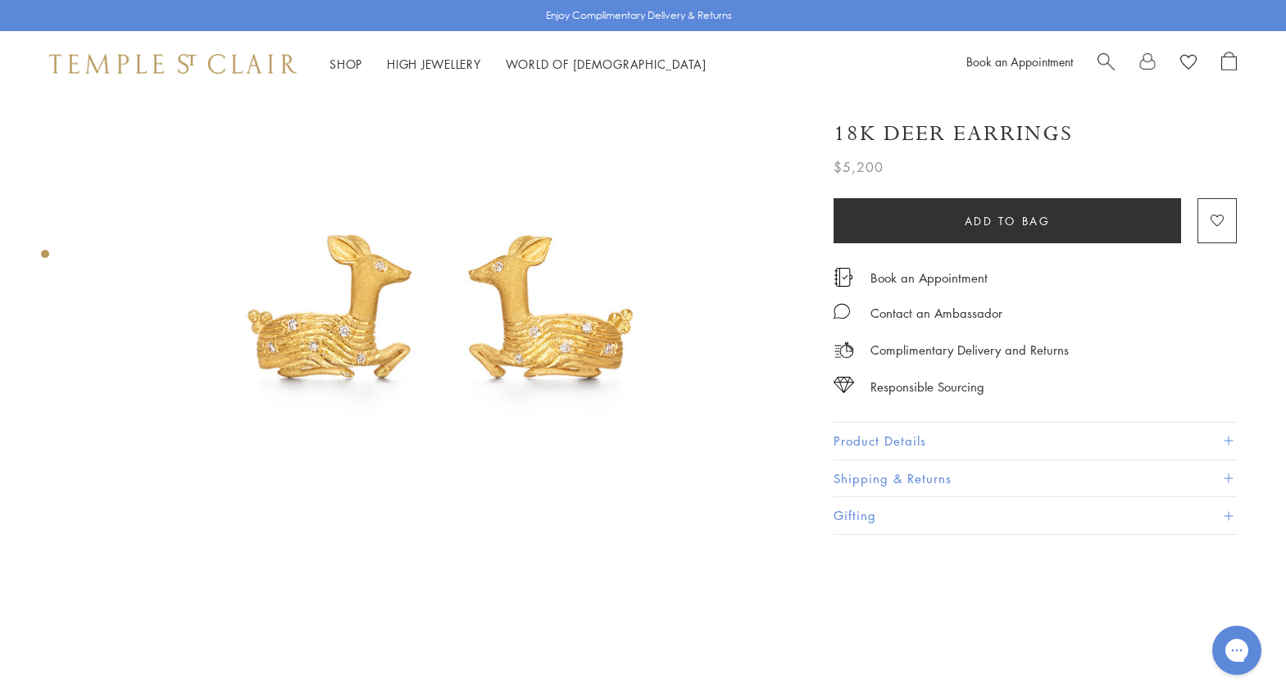
scroll to position [164, 0]
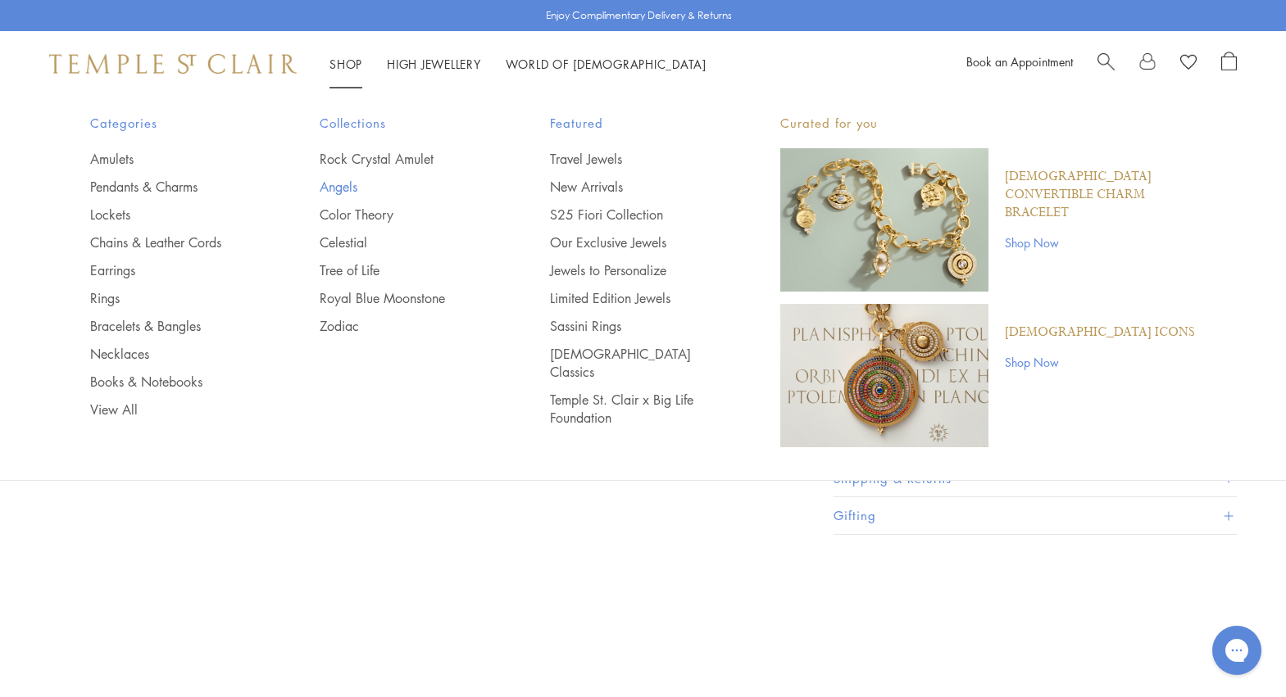
click at [356, 186] on link "Angels" at bounding box center [402, 187] width 165 height 18
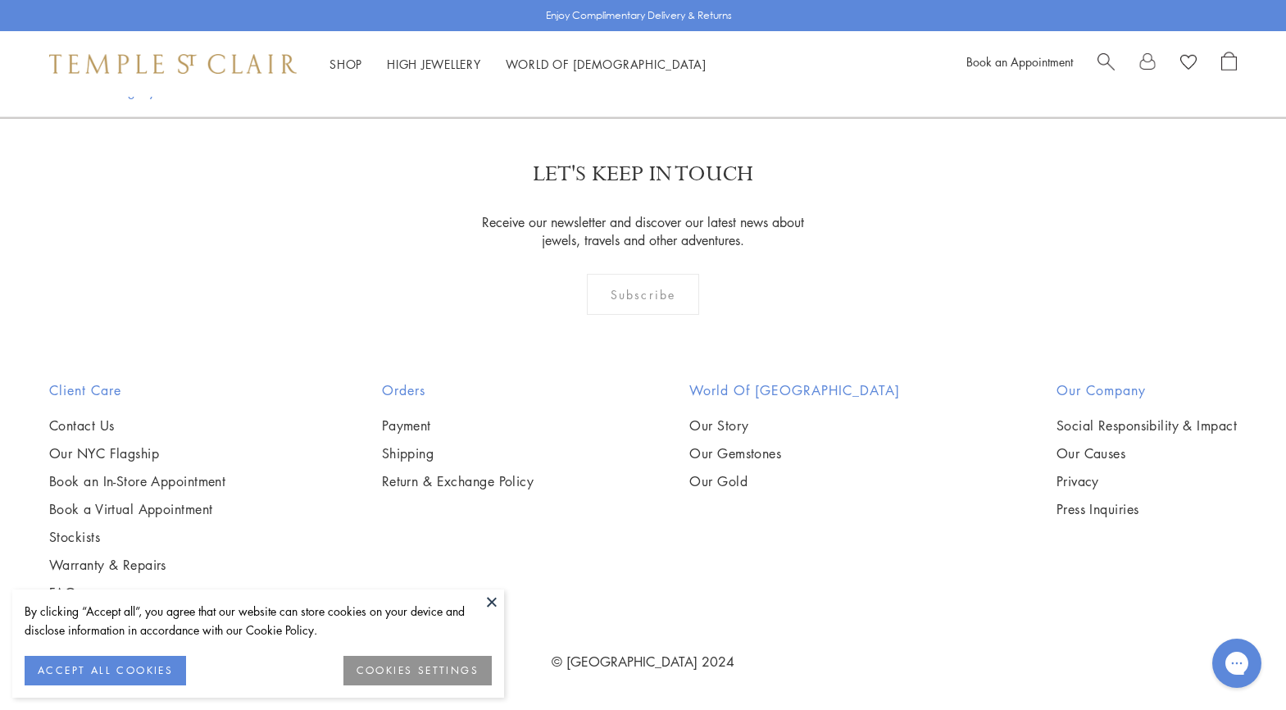
scroll to position [2868, 0]
click at [0, 0] on img at bounding box center [0, 0] width 0 height 0
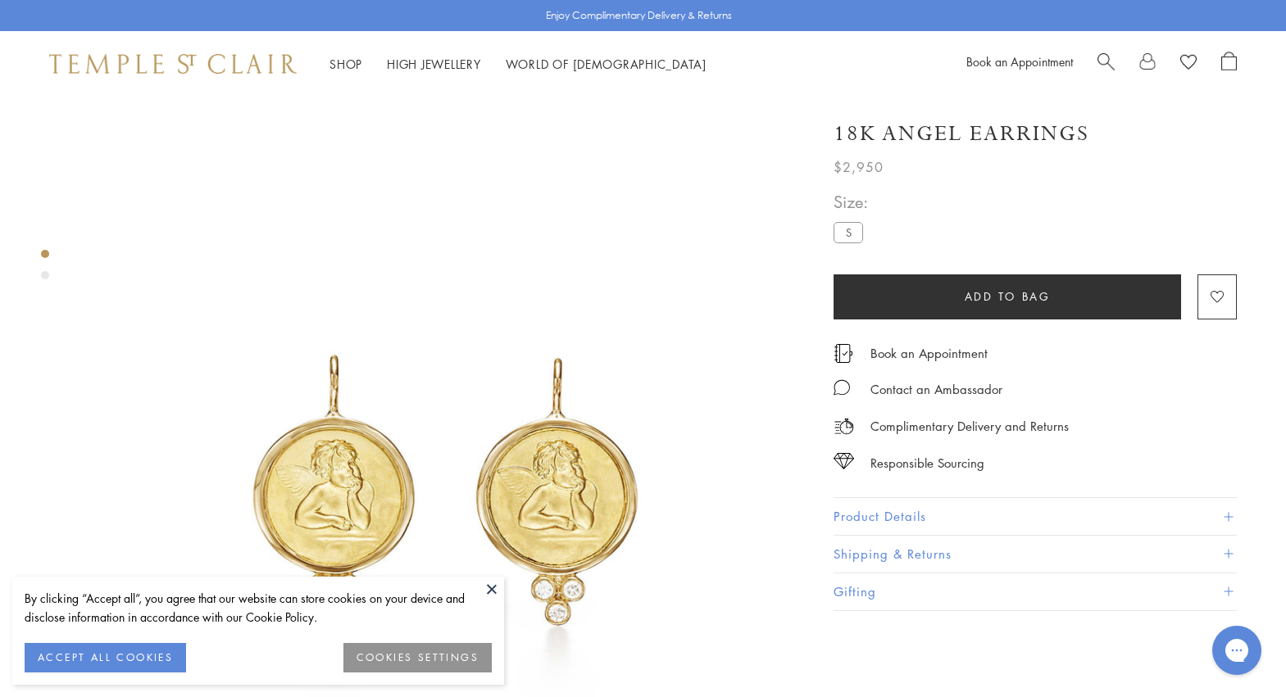
click at [46, 275] on div "Product gallery navigation" at bounding box center [45, 275] width 8 height 8
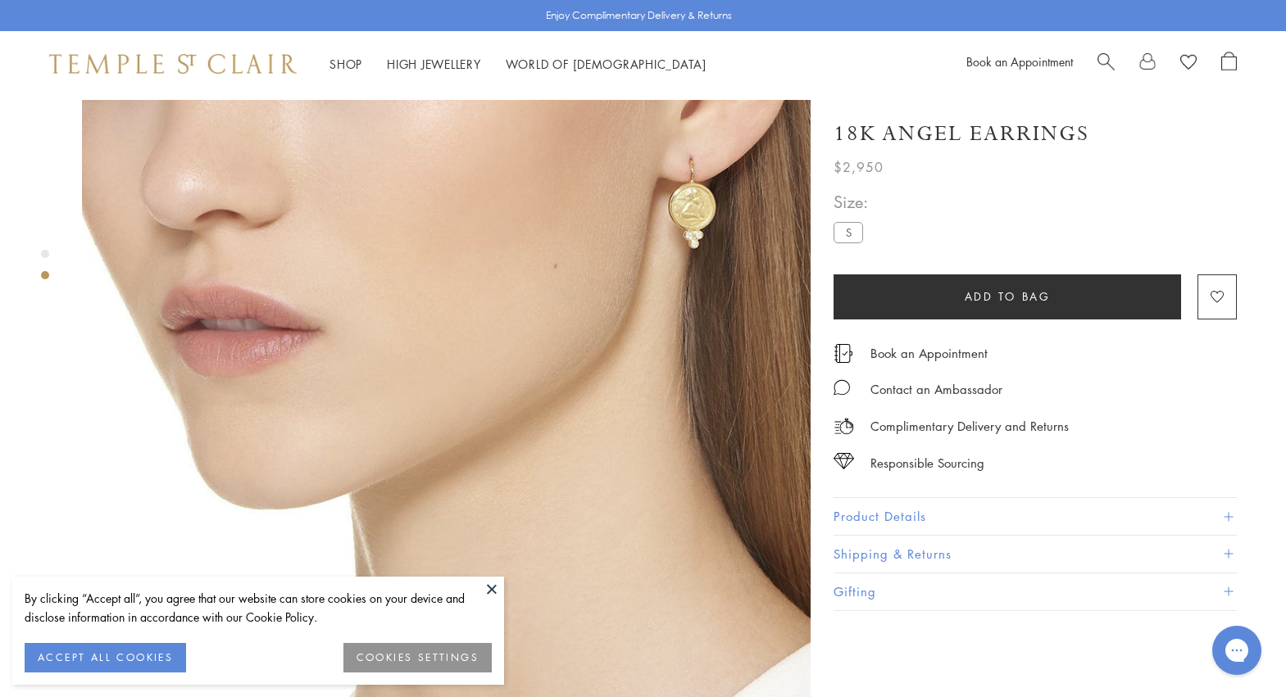
scroll to position [760, 0]
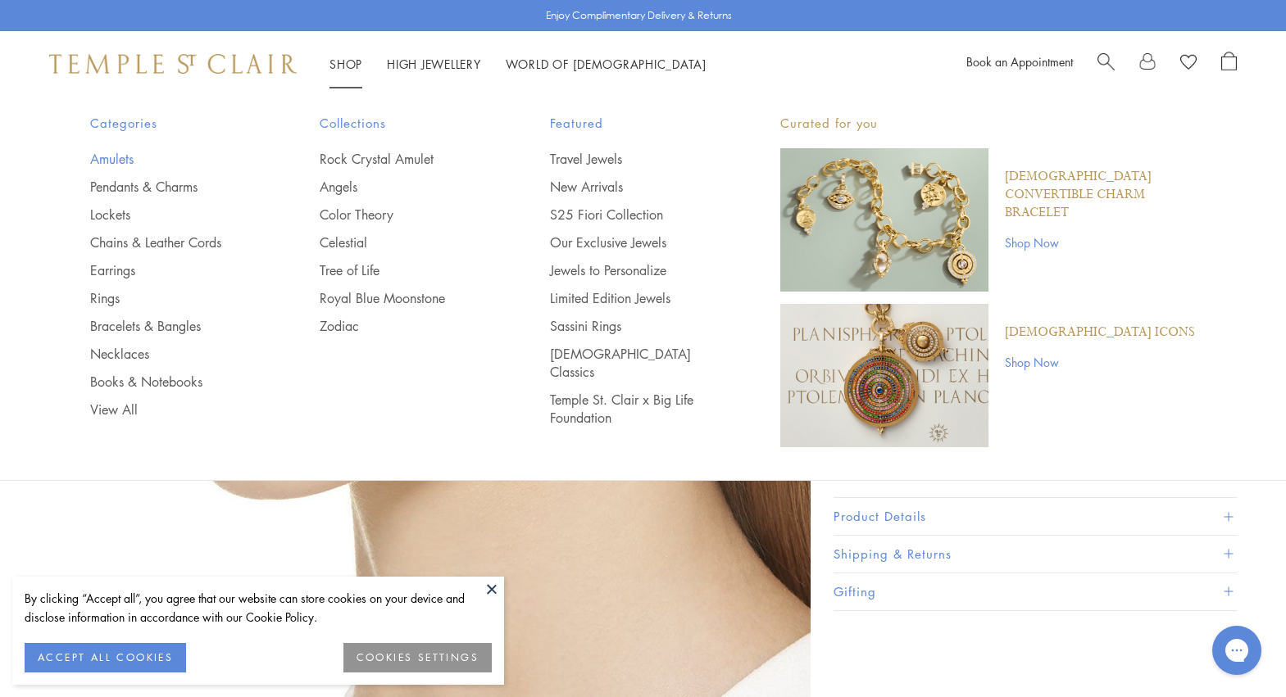
click at [116, 161] on link "Amulets" at bounding box center [172, 159] width 165 height 18
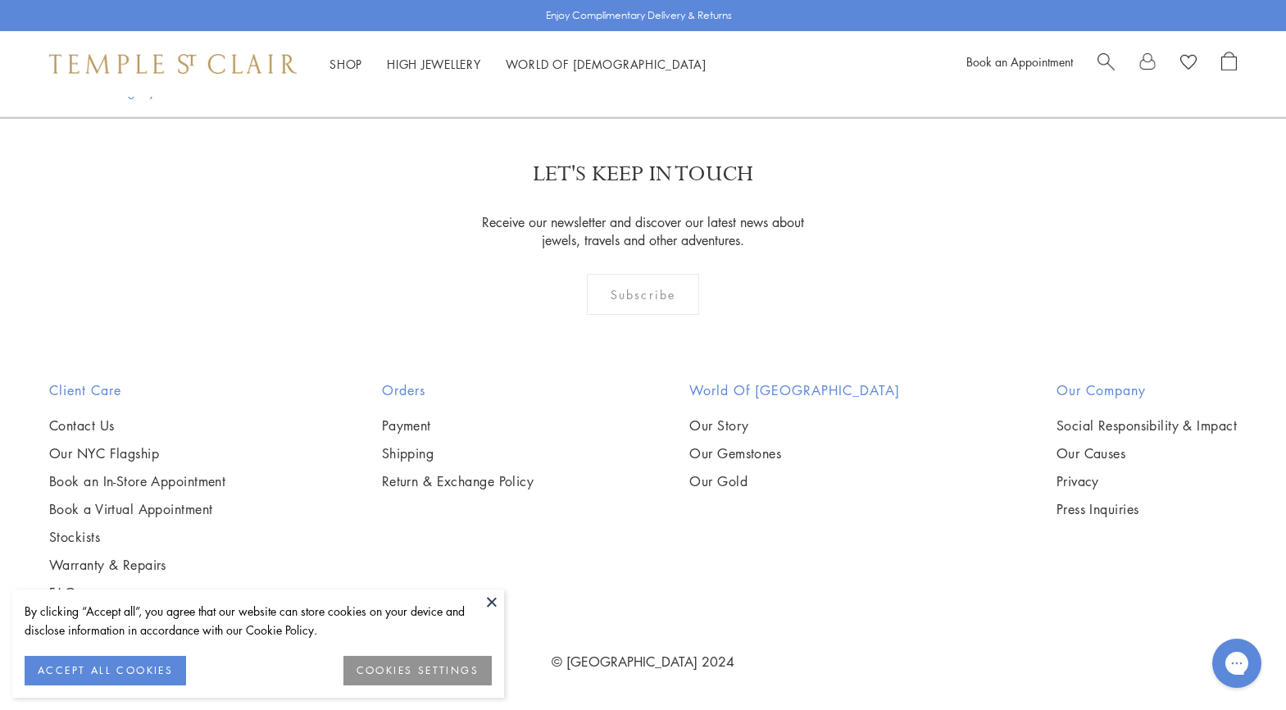
scroll to position [11719, 0]
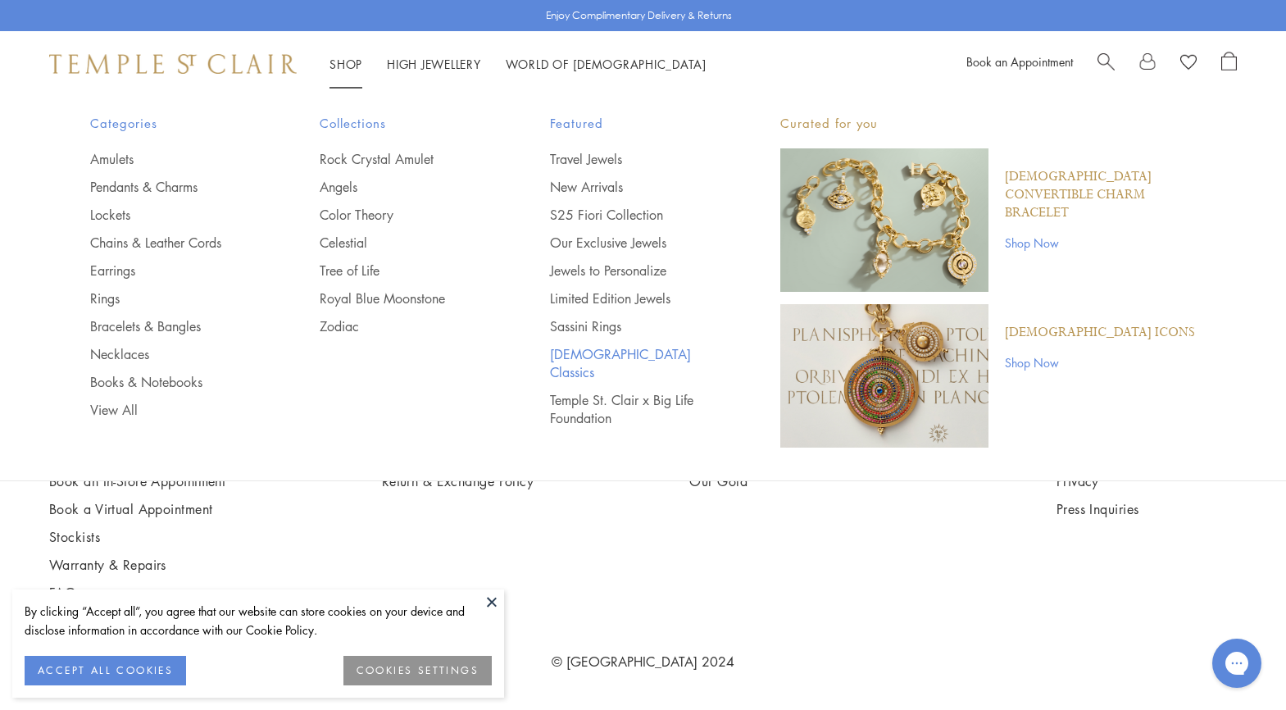
click at [608, 360] on link "[DEMOGRAPHIC_DATA] Classics" at bounding box center [632, 363] width 165 height 36
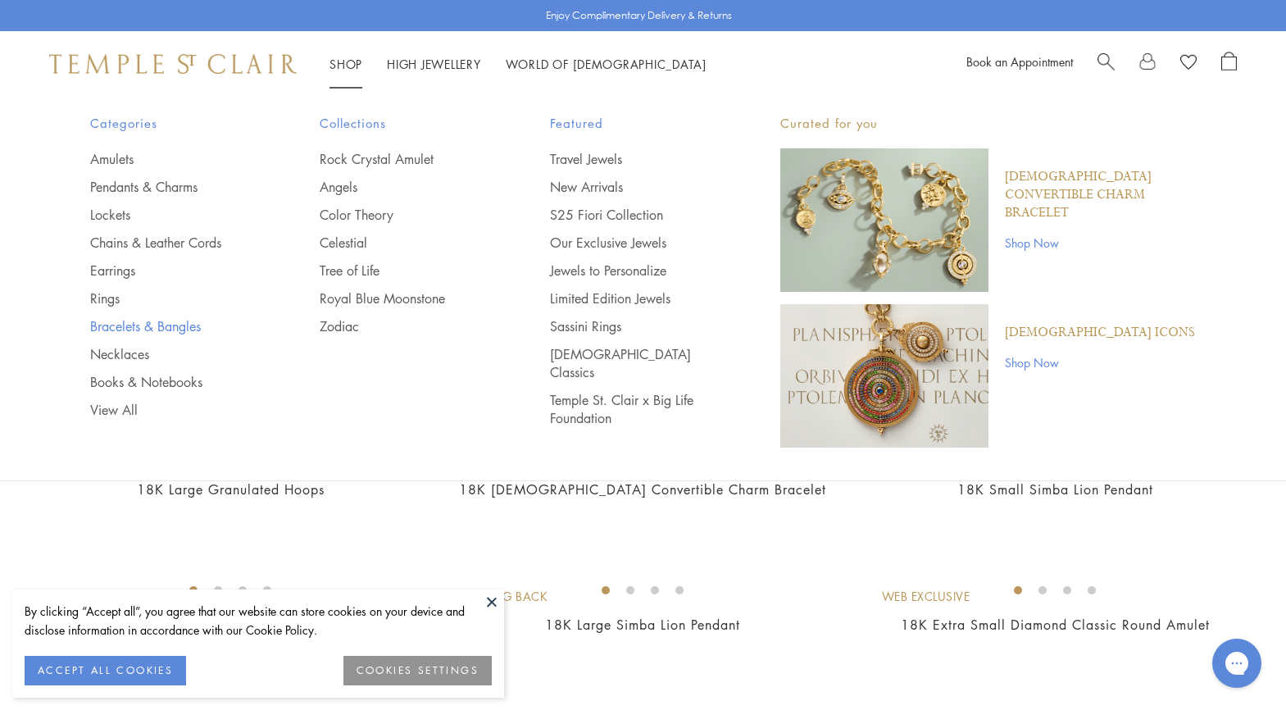
click at [132, 332] on link "Bracelets & Bangles" at bounding box center [172, 326] width 165 height 18
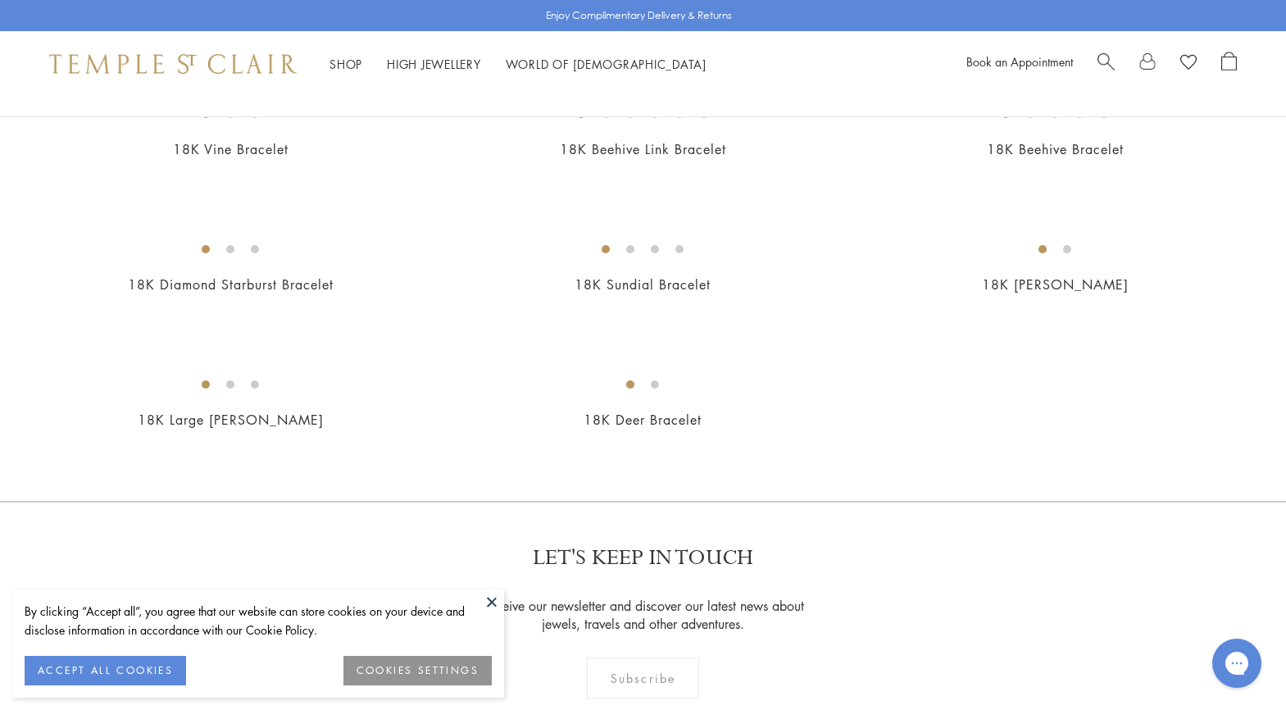
scroll to position [1721, 0]
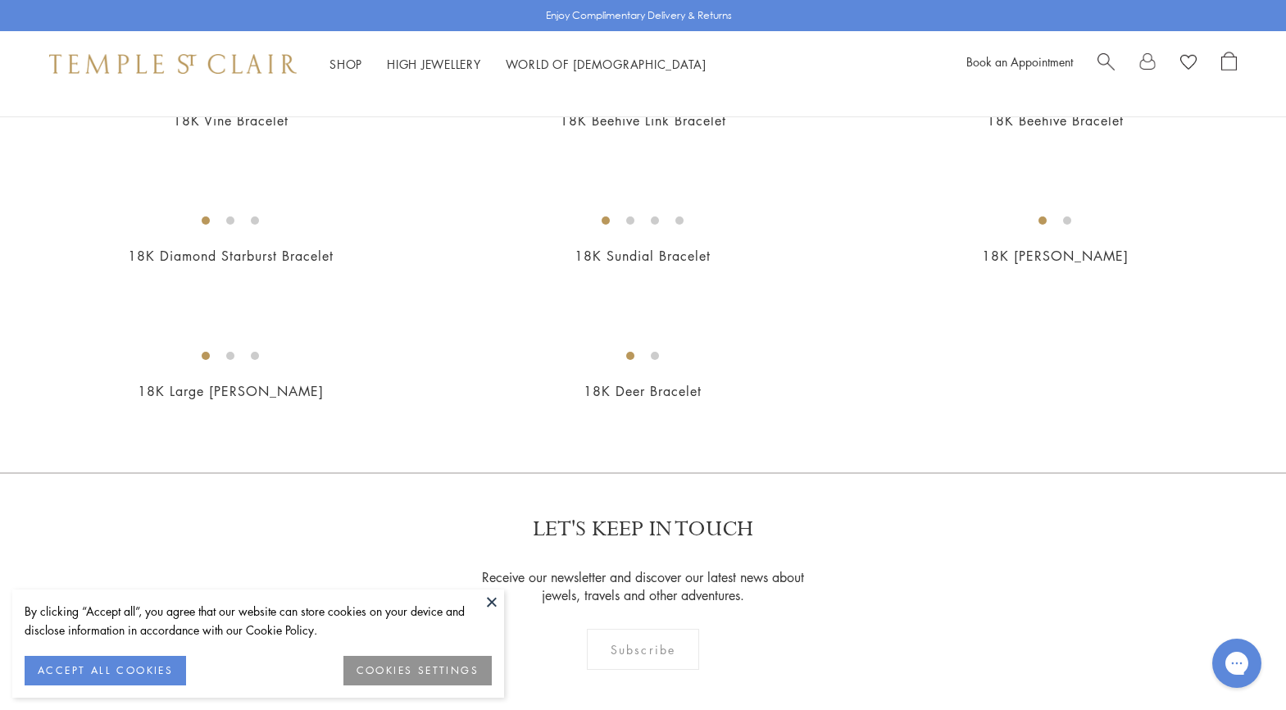
click at [0, 0] on img at bounding box center [0, 0] width 0 height 0
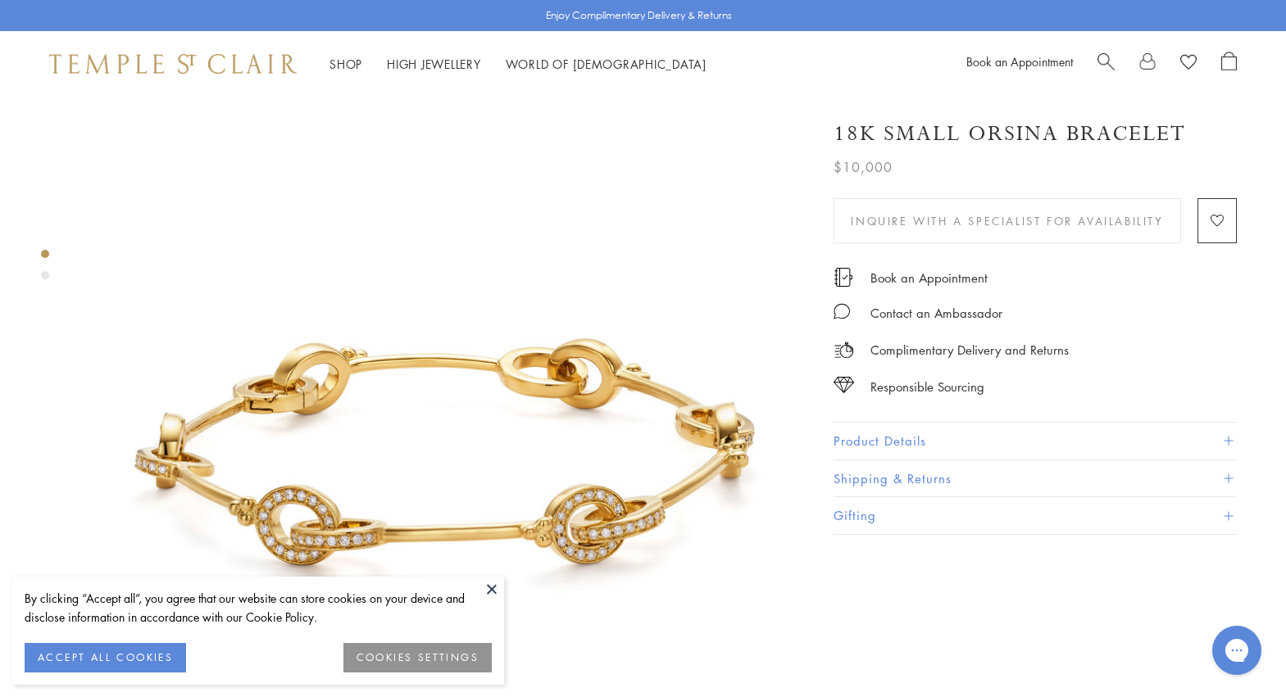
click at [48, 277] on div "Product gallery navigation" at bounding box center [45, 275] width 8 height 8
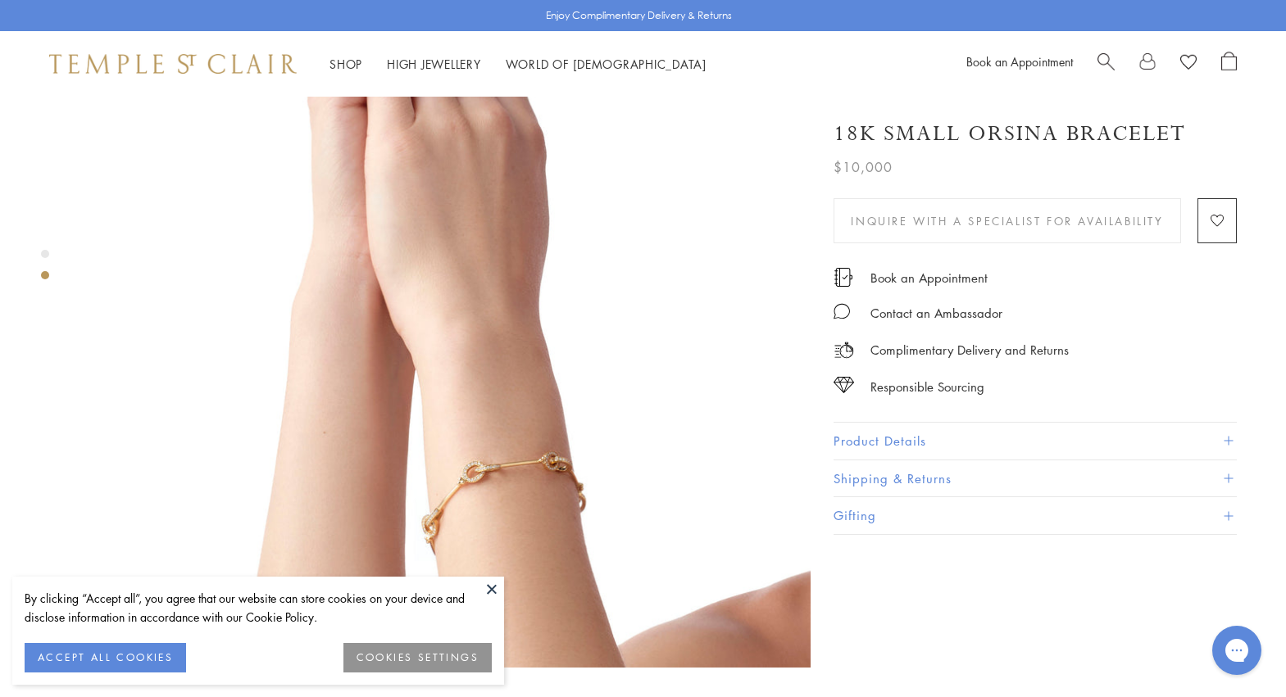
scroll to position [924, 0]
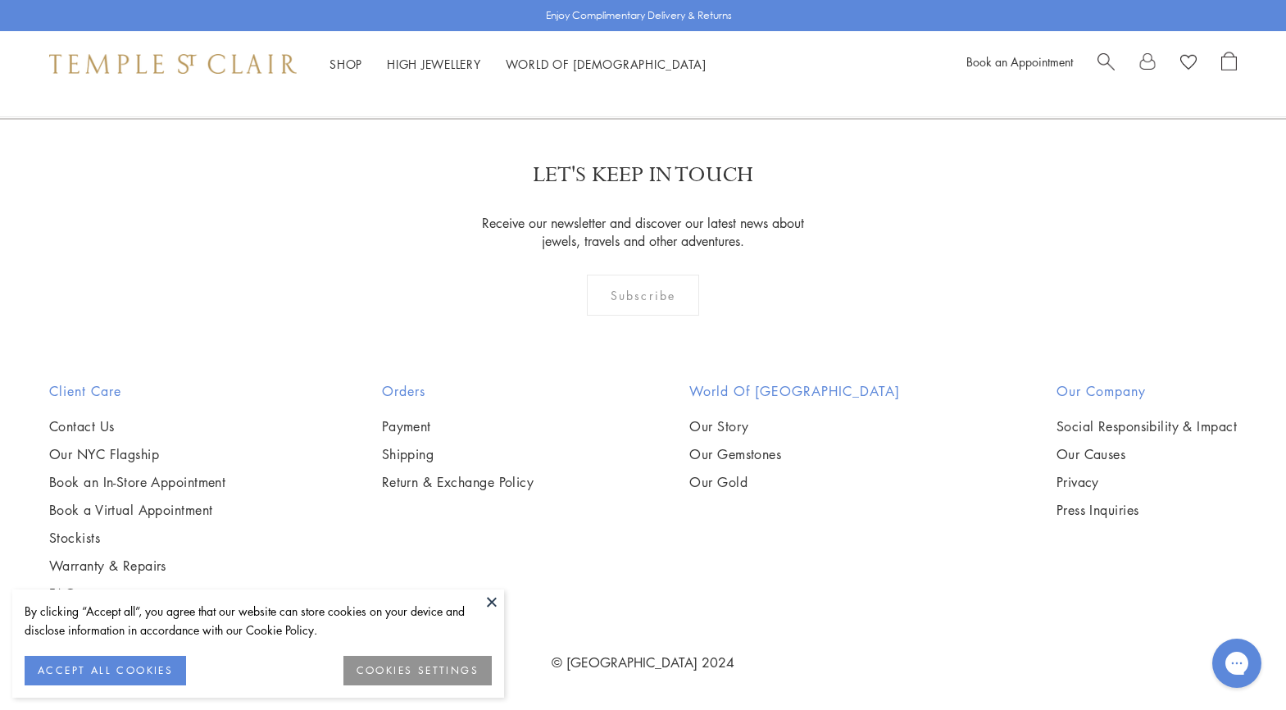
scroll to position [2628, 0]
click at [0, 0] on img at bounding box center [0, 0] width 0 height 0
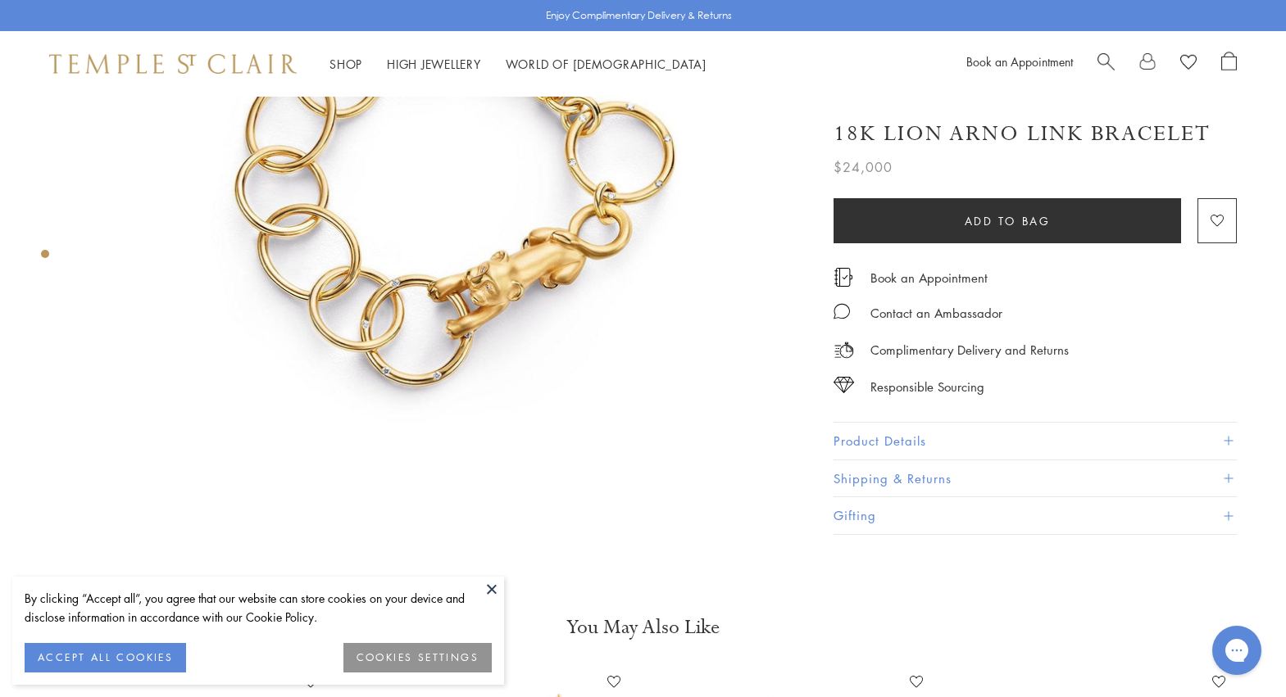
scroll to position [246, 0]
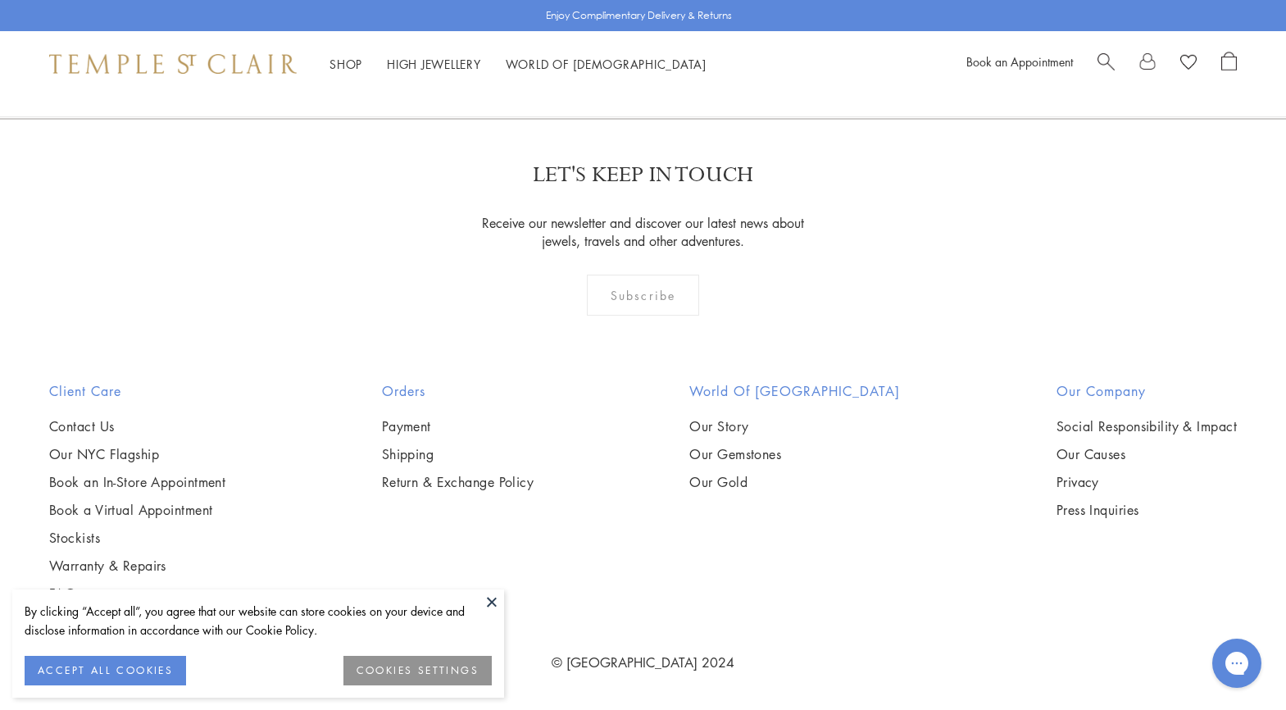
scroll to position [4683, 0]
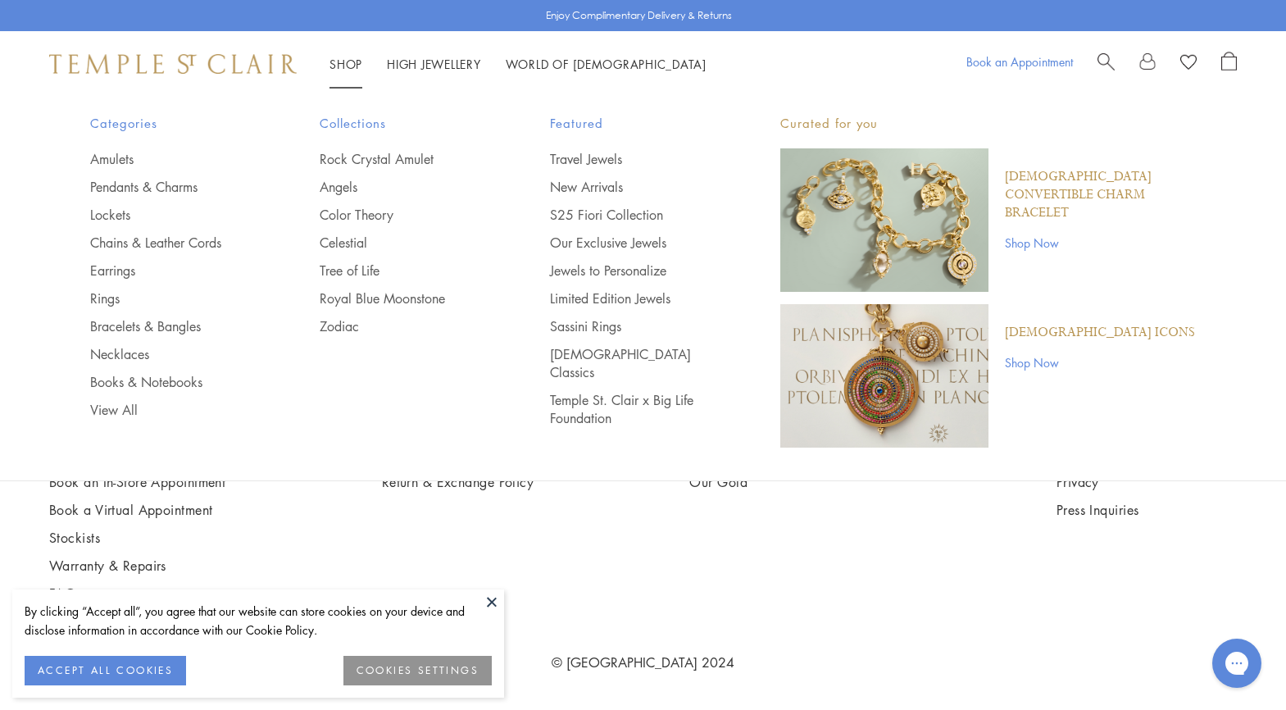
click at [1056, 66] on link "Book an Appointment" at bounding box center [1019, 61] width 107 height 16
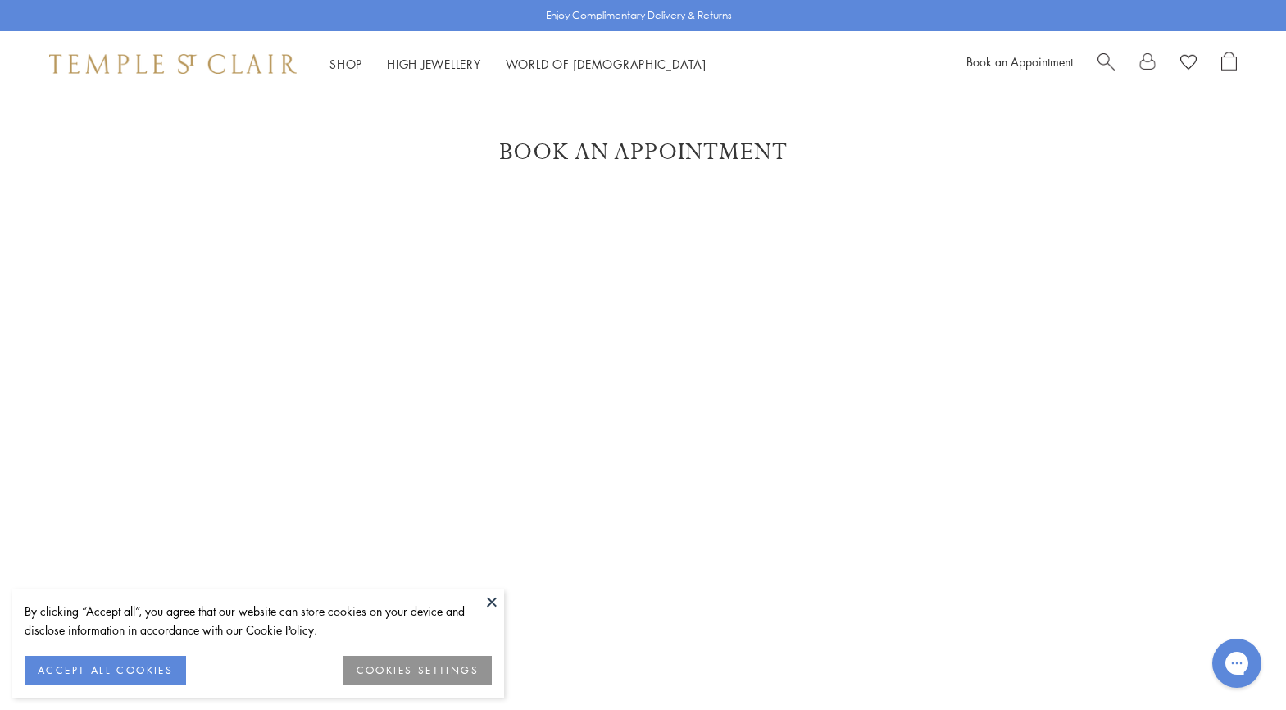
click at [495, 606] on button at bounding box center [491, 601] width 25 height 25
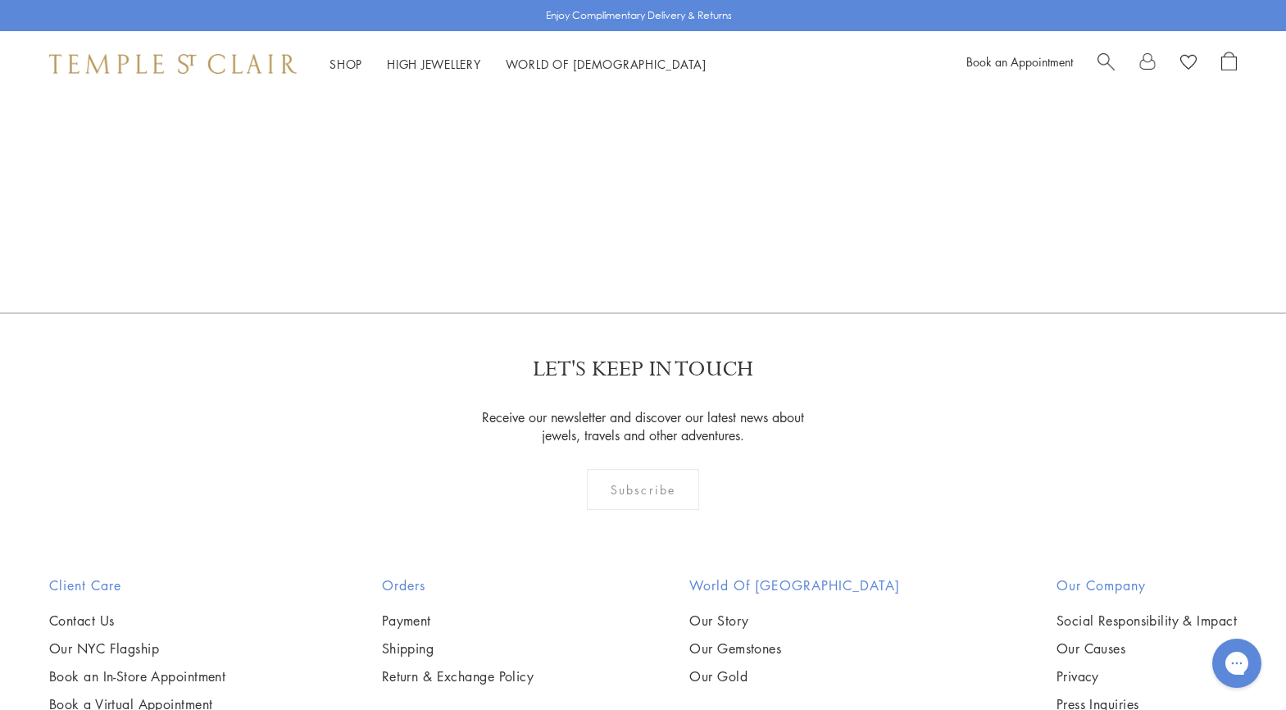
scroll to position [574, 0]
